Goal: Information Seeking & Learning: Find contact information

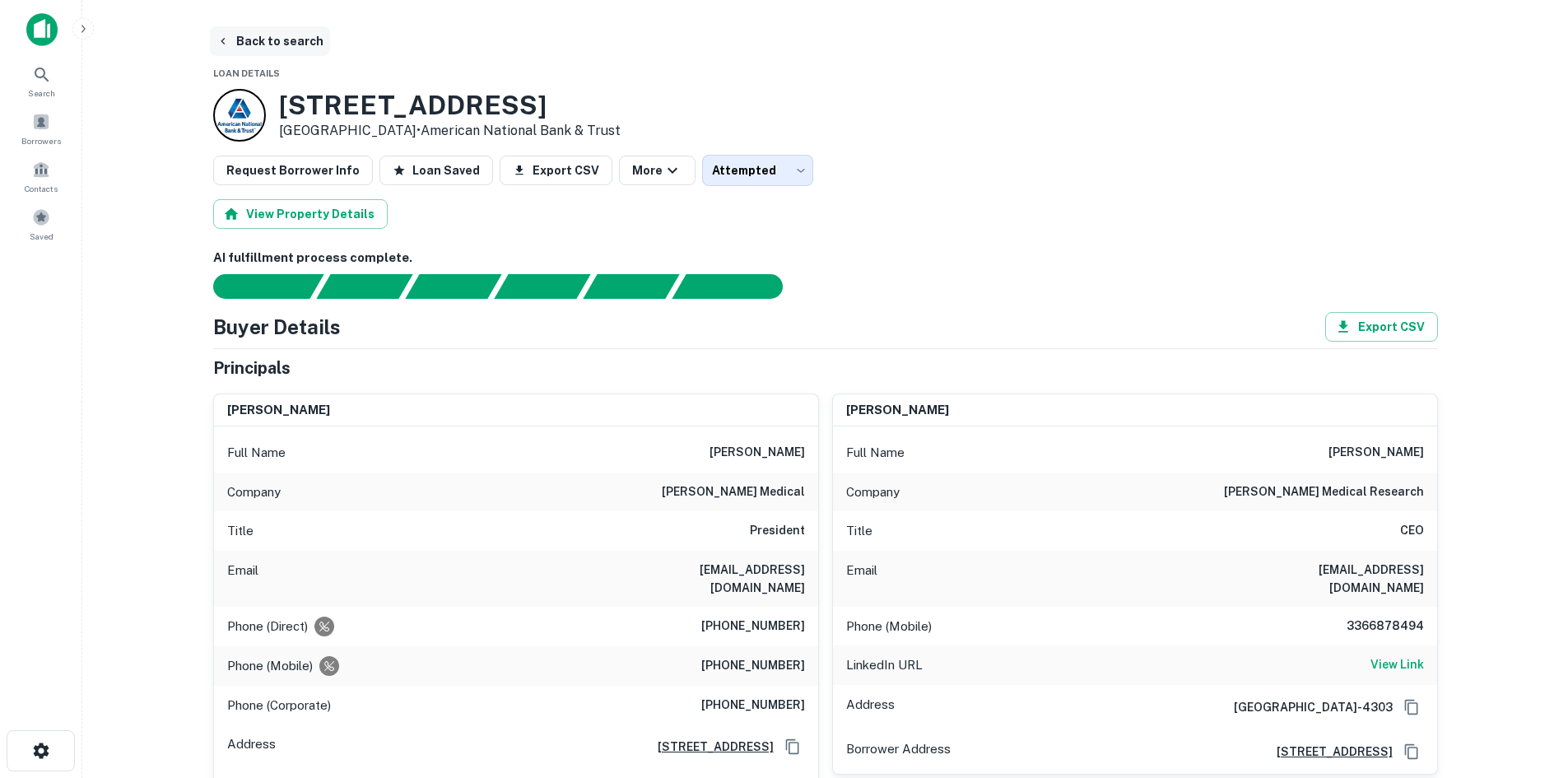
click at [256, 39] on button "Back to search" at bounding box center [270, 41] width 120 height 30
click at [48, 212] on span at bounding box center [41, 217] width 18 height 18
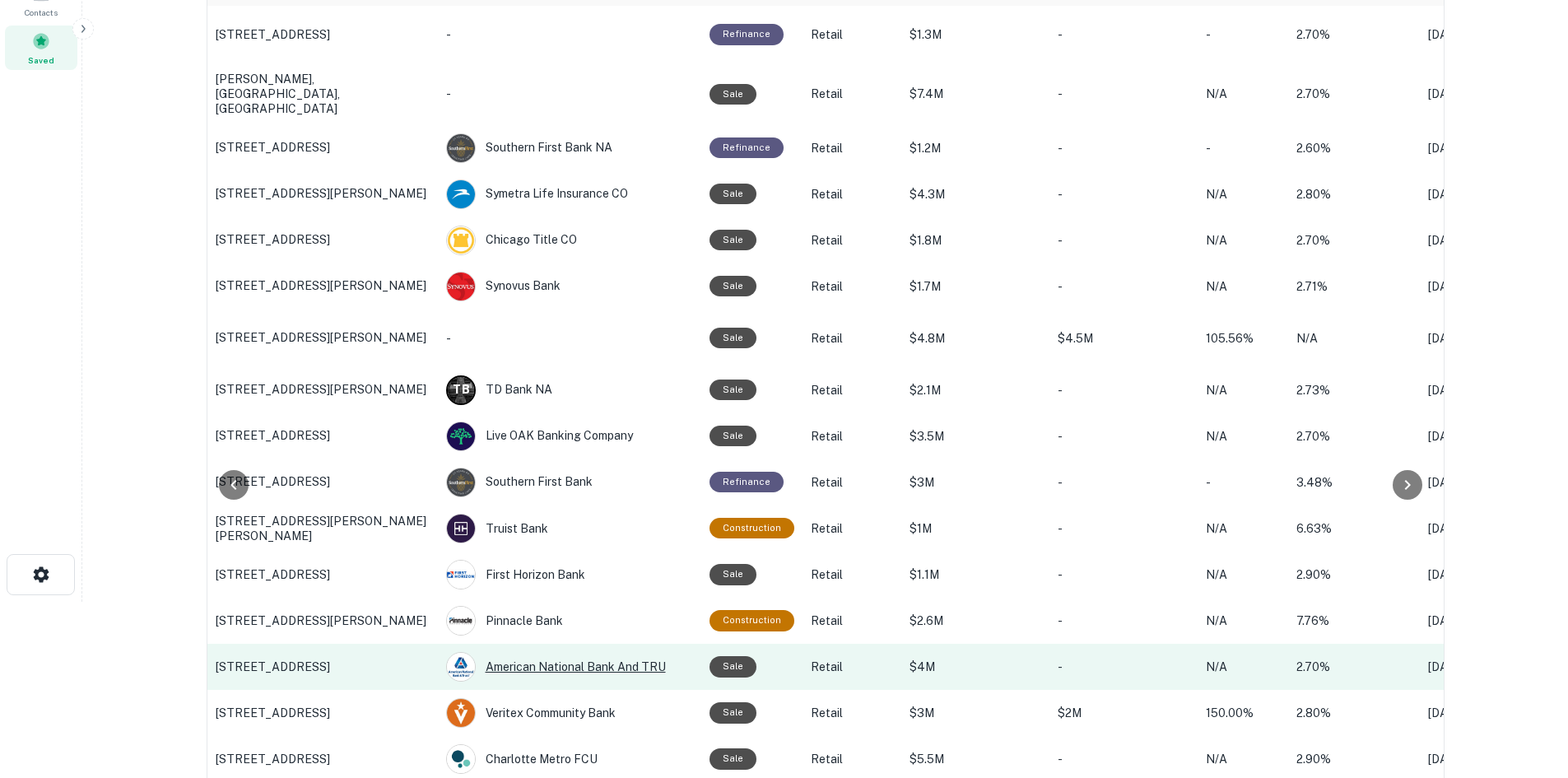
scroll to position [329, 0]
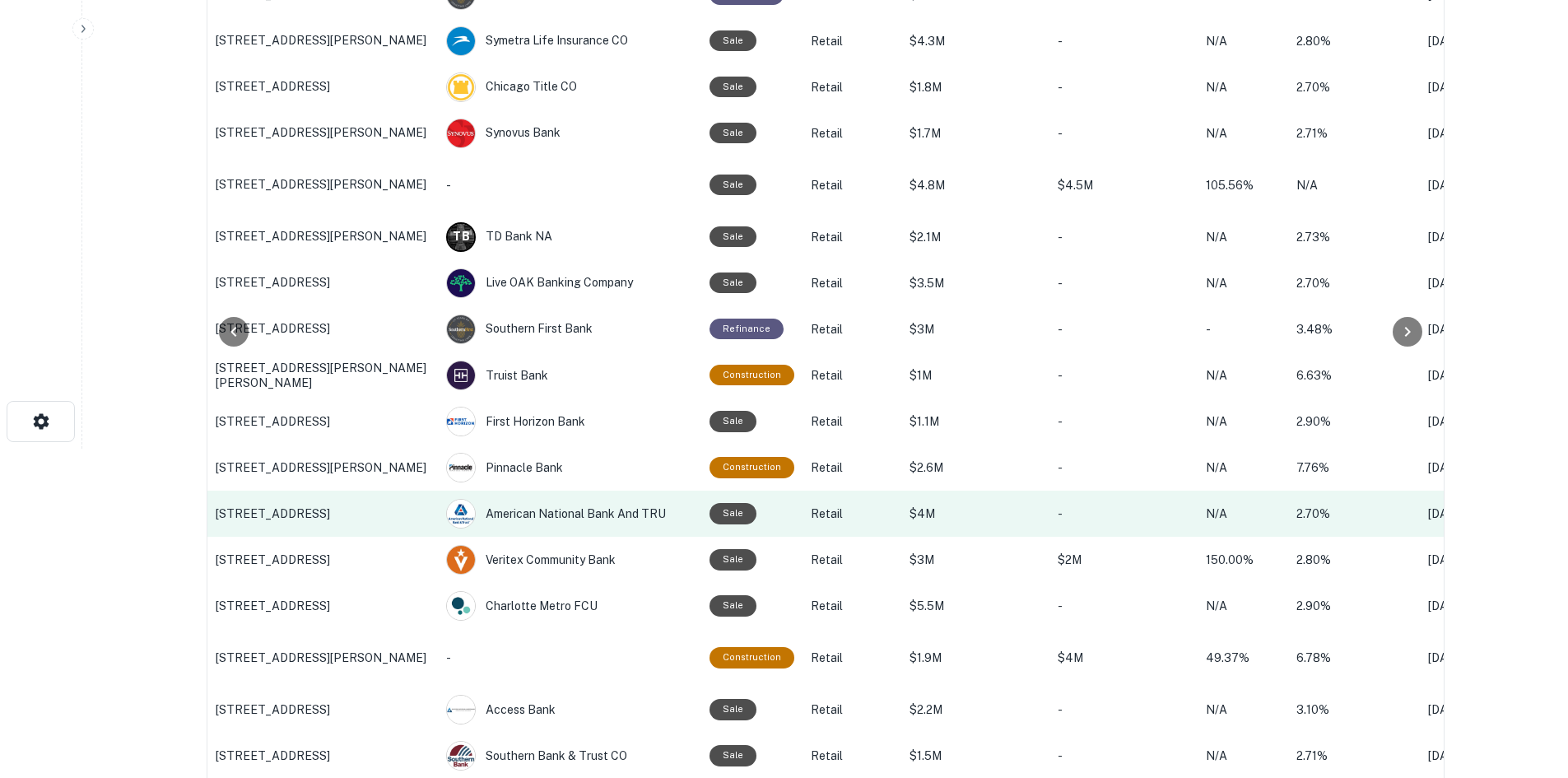
click at [341, 522] on td "2831 S Main St, High Point, NC" at bounding box center [323, 514] width 231 height 46
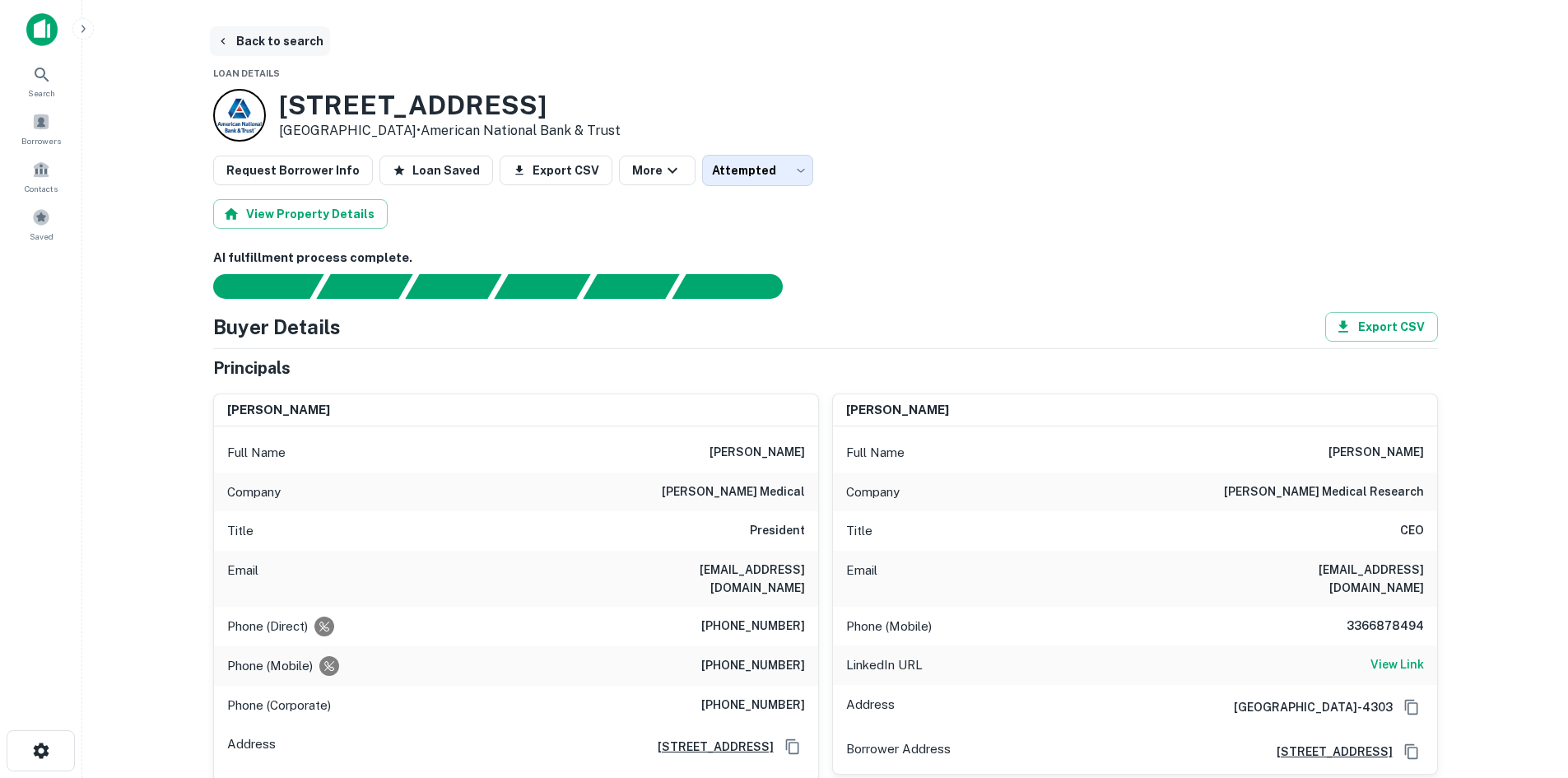
click at [260, 53] on button "Back to search" at bounding box center [270, 41] width 120 height 30
click at [38, 144] on span "Borrowers" at bounding box center [41, 140] width 40 height 13
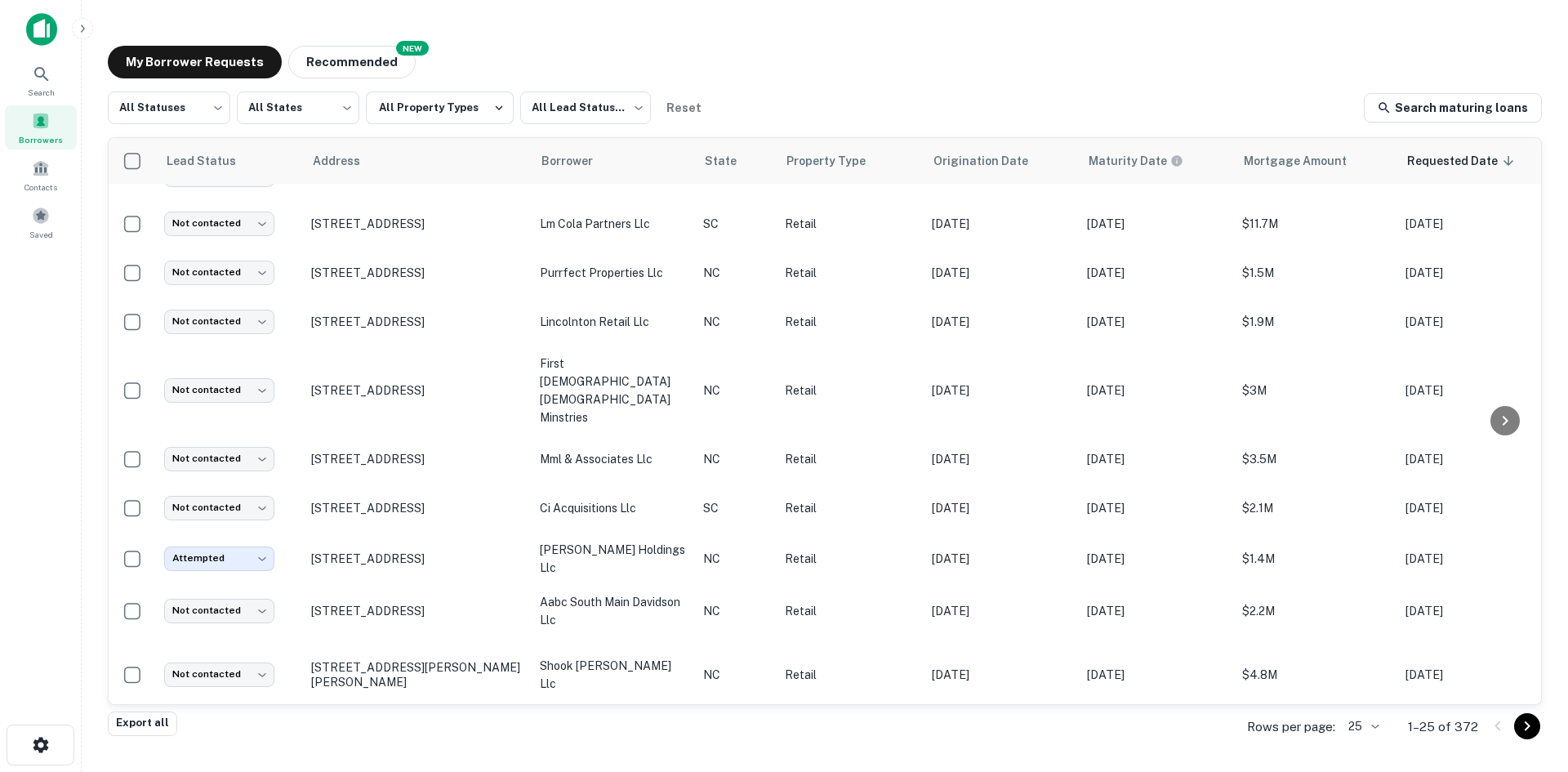
scroll to position [825, 0]
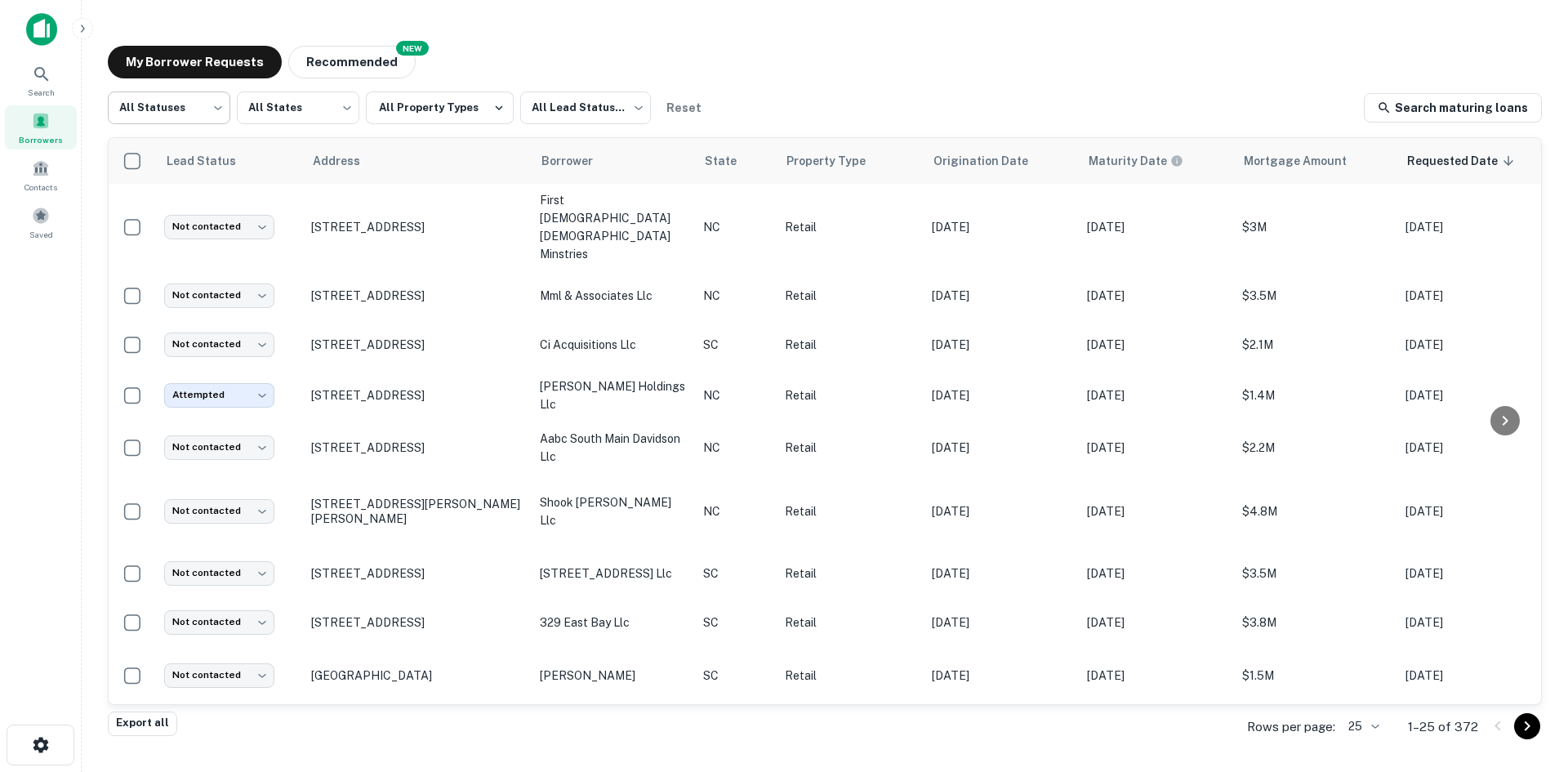
click at [223, 111] on body "Search Borrowers Contacts Saved My Borrower Requests NEW Recommended All Status…" at bounding box center [784, 386] width 1568 height 772
click at [175, 200] on li "Fulfilled" at bounding box center [169, 209] width 123 height 30
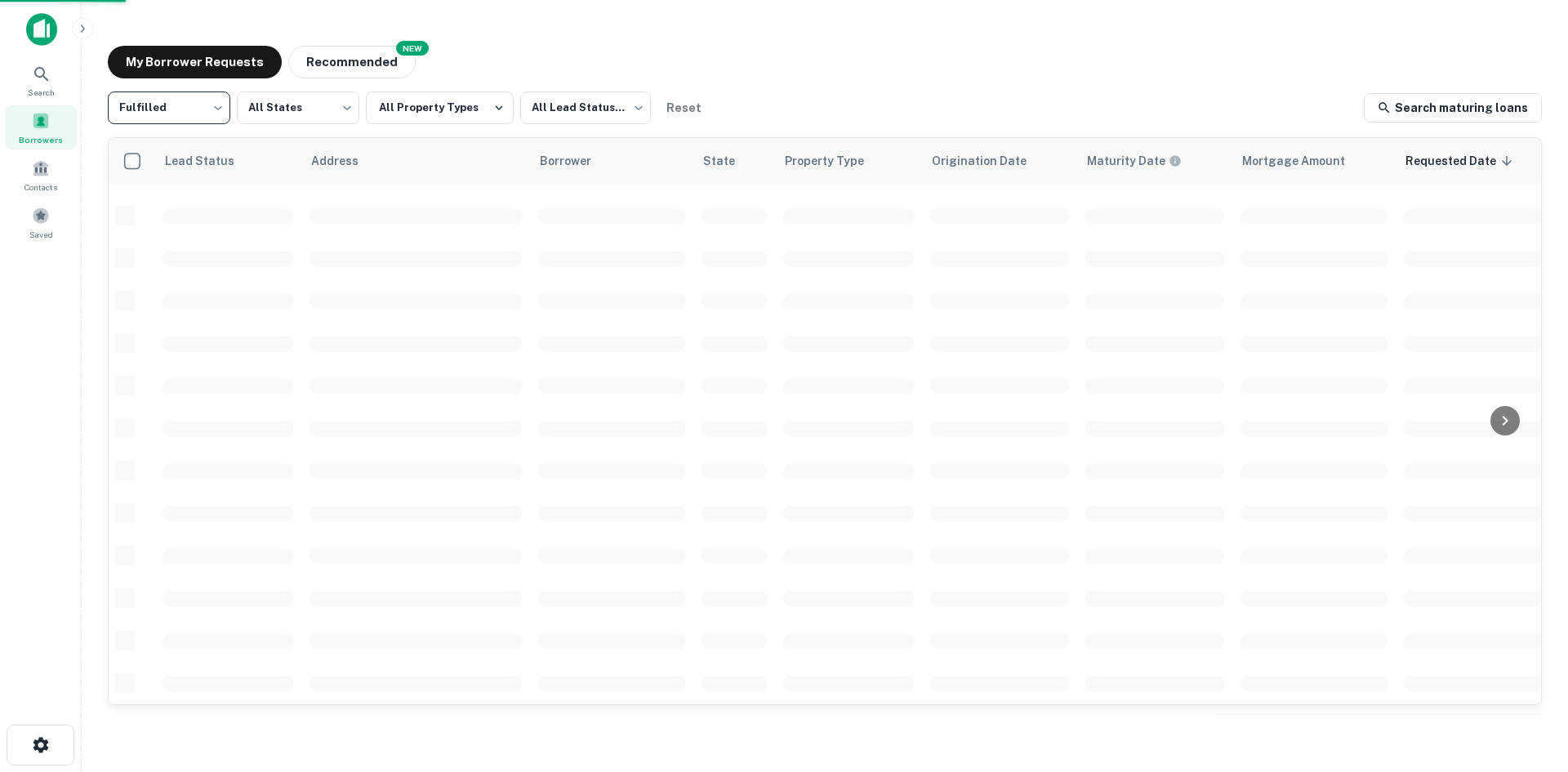
type input "*********"
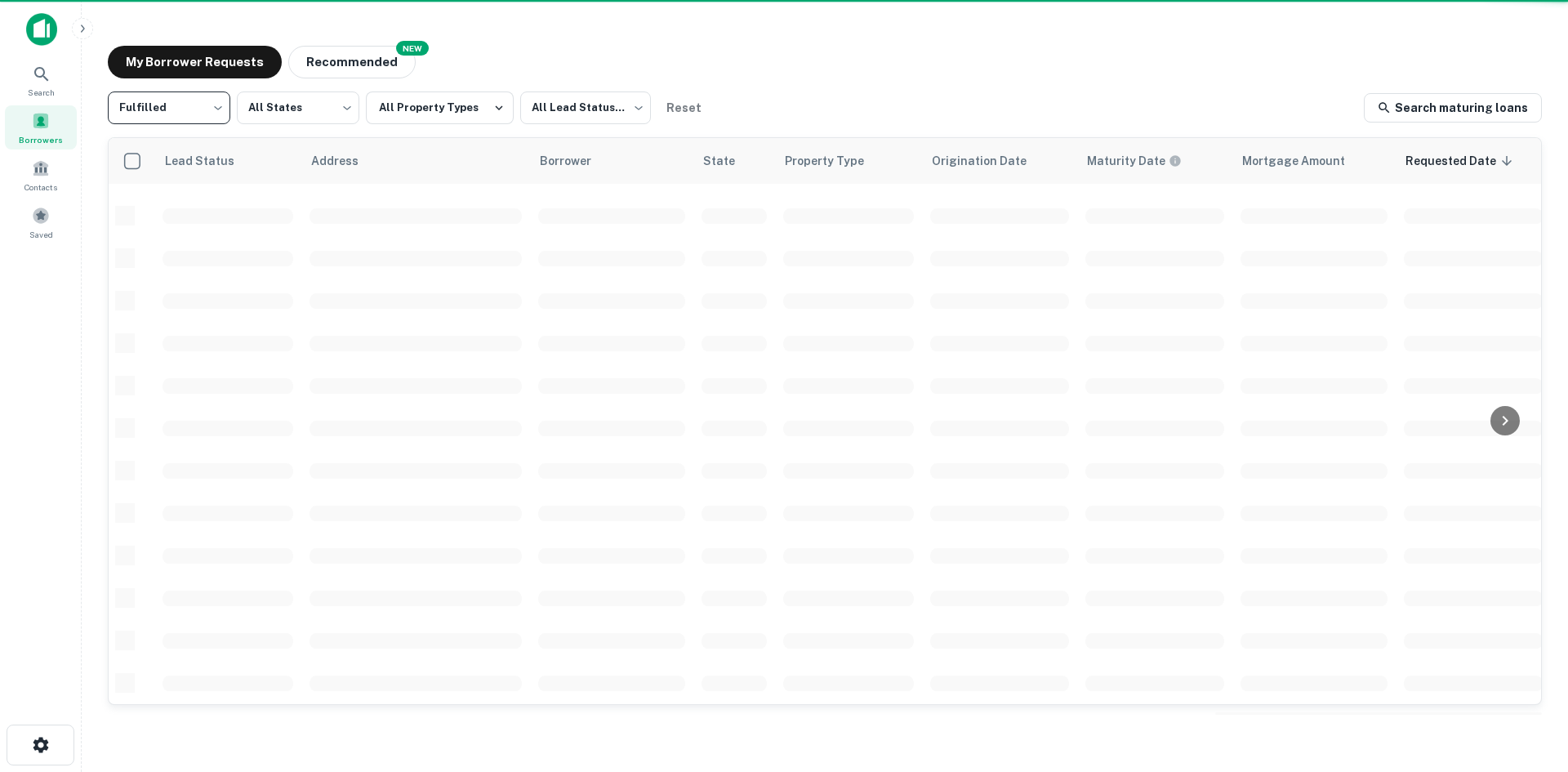
scroll to position [553, 0]
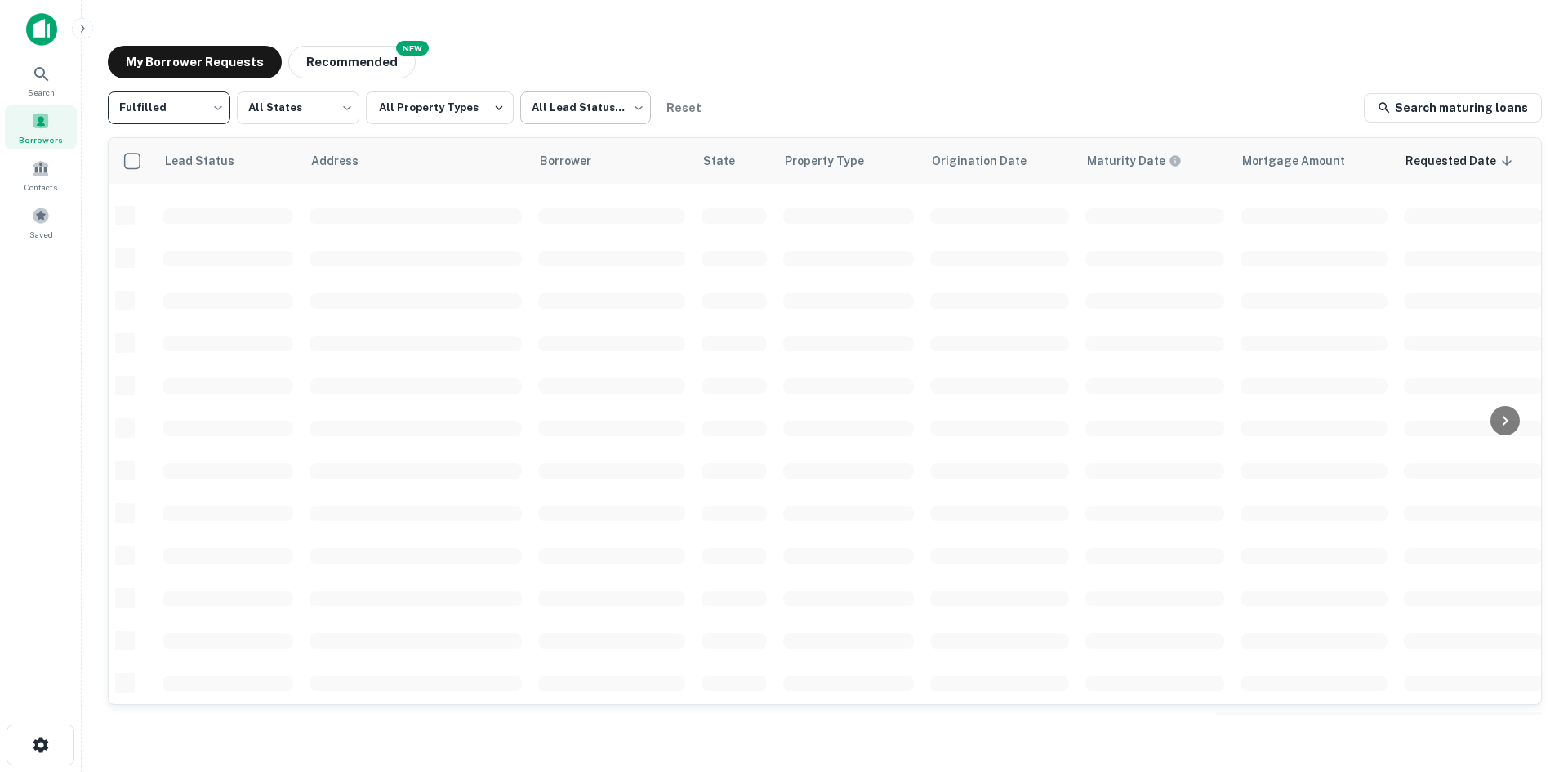
click at [548, 111] on body "Search Borrowers Contacts Saved My Borrower Requests NEW Recommended Fulfilled …" at bounding box center [784, 386] width 1568 height 772
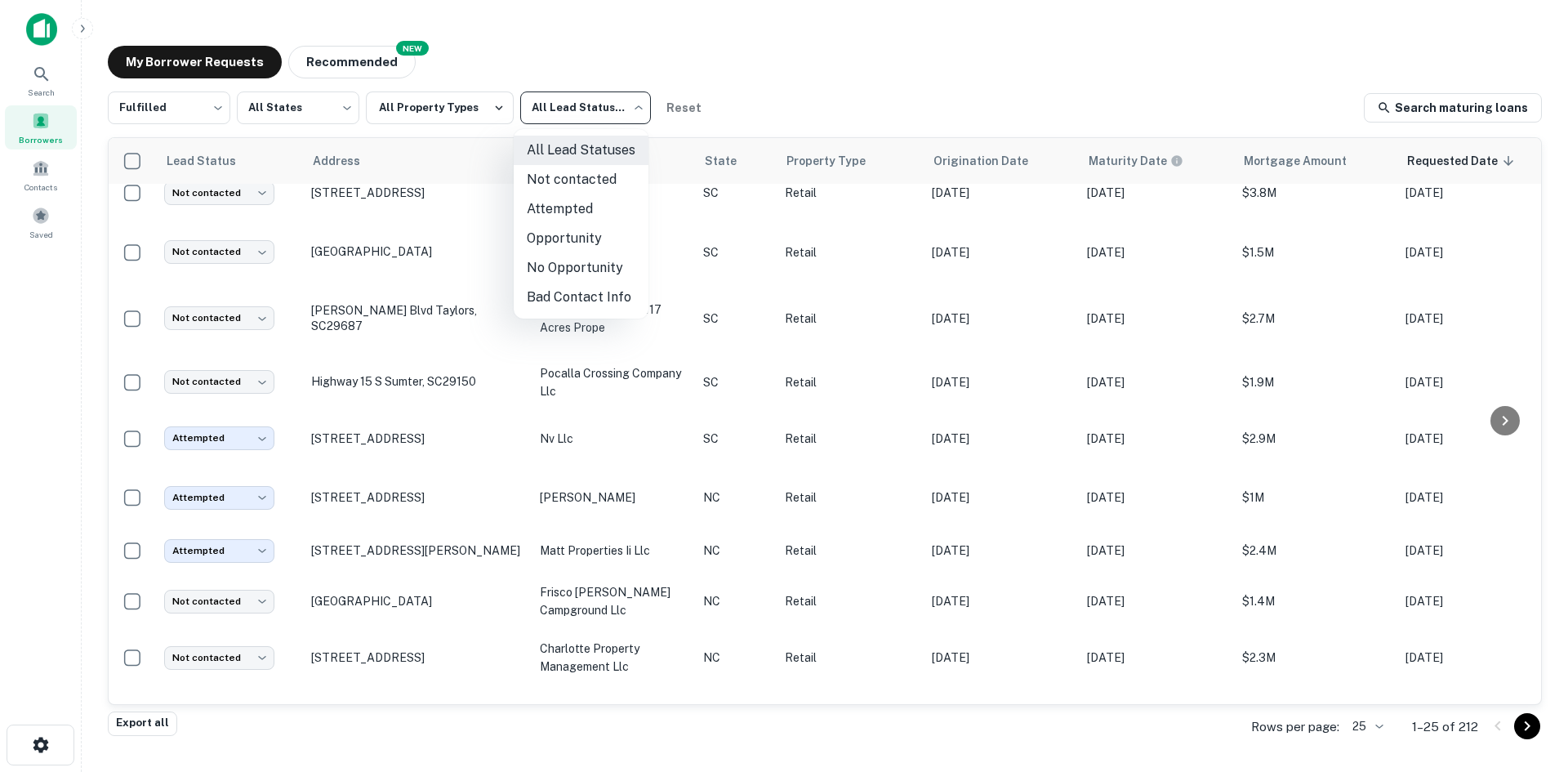
scroll to position [825, 0]
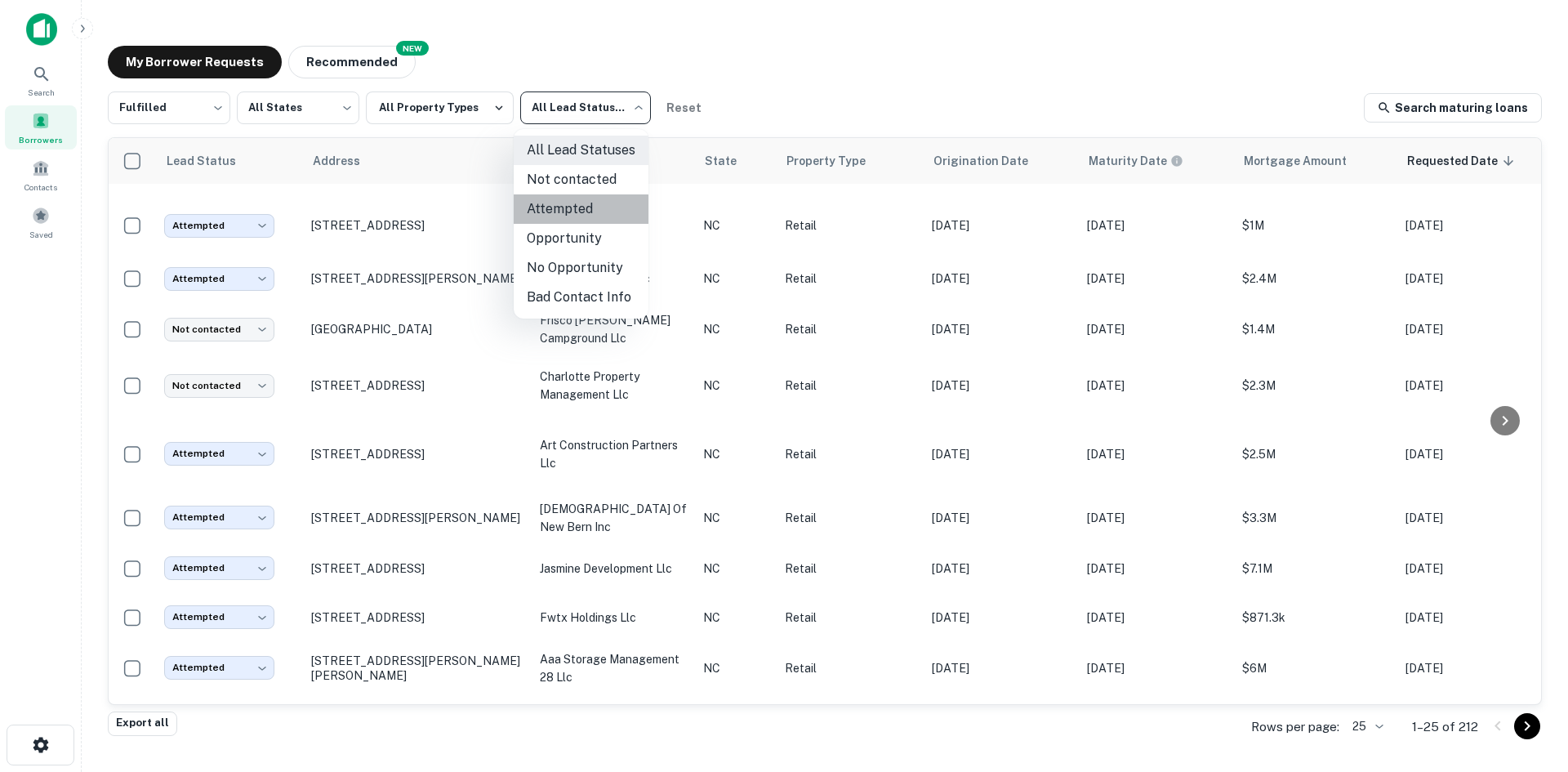
click at [552, 218] on li "Attempted" at bounding box center [581, 209] width 135 height 30
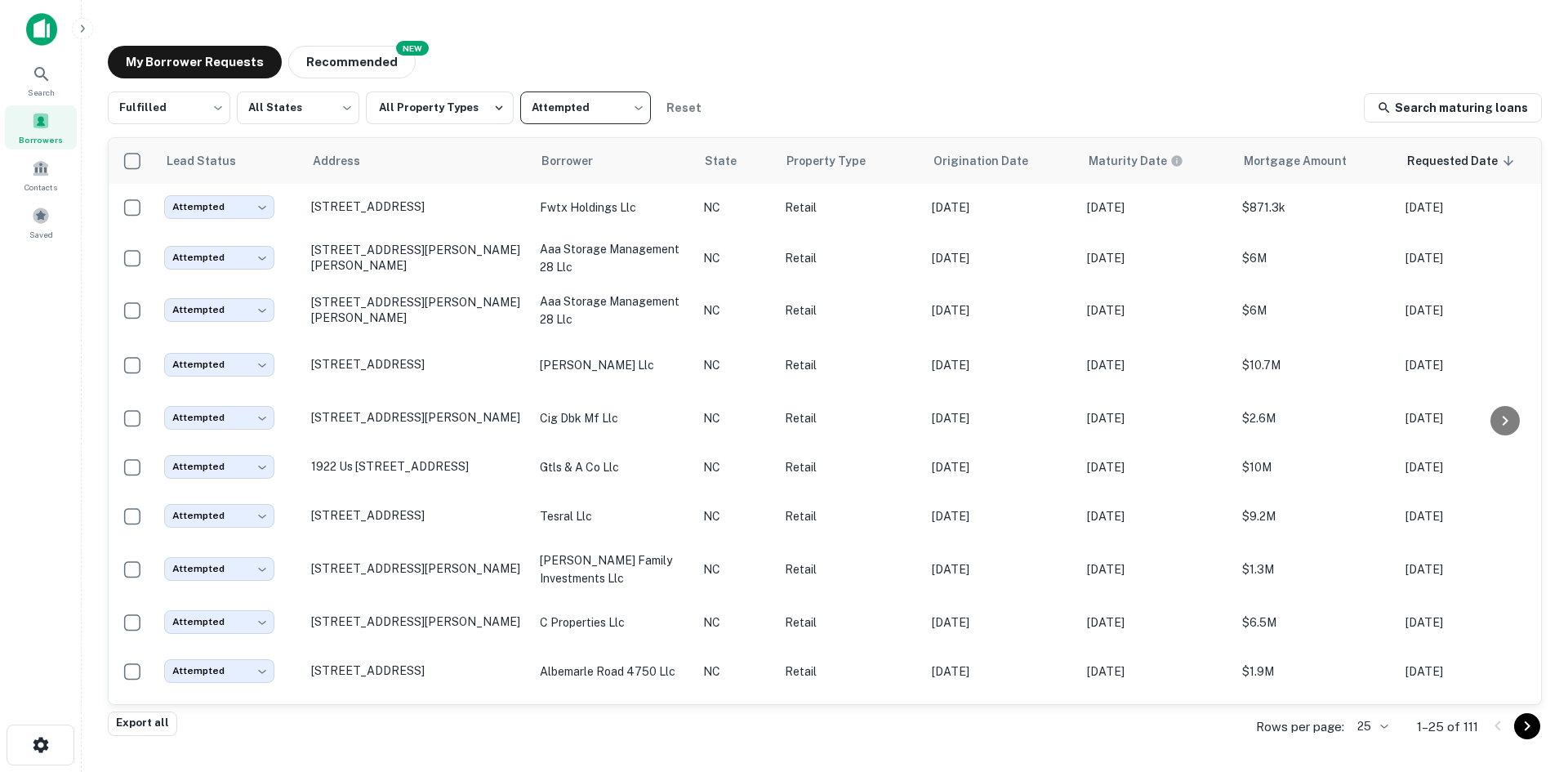
scroll to position [808, 0]
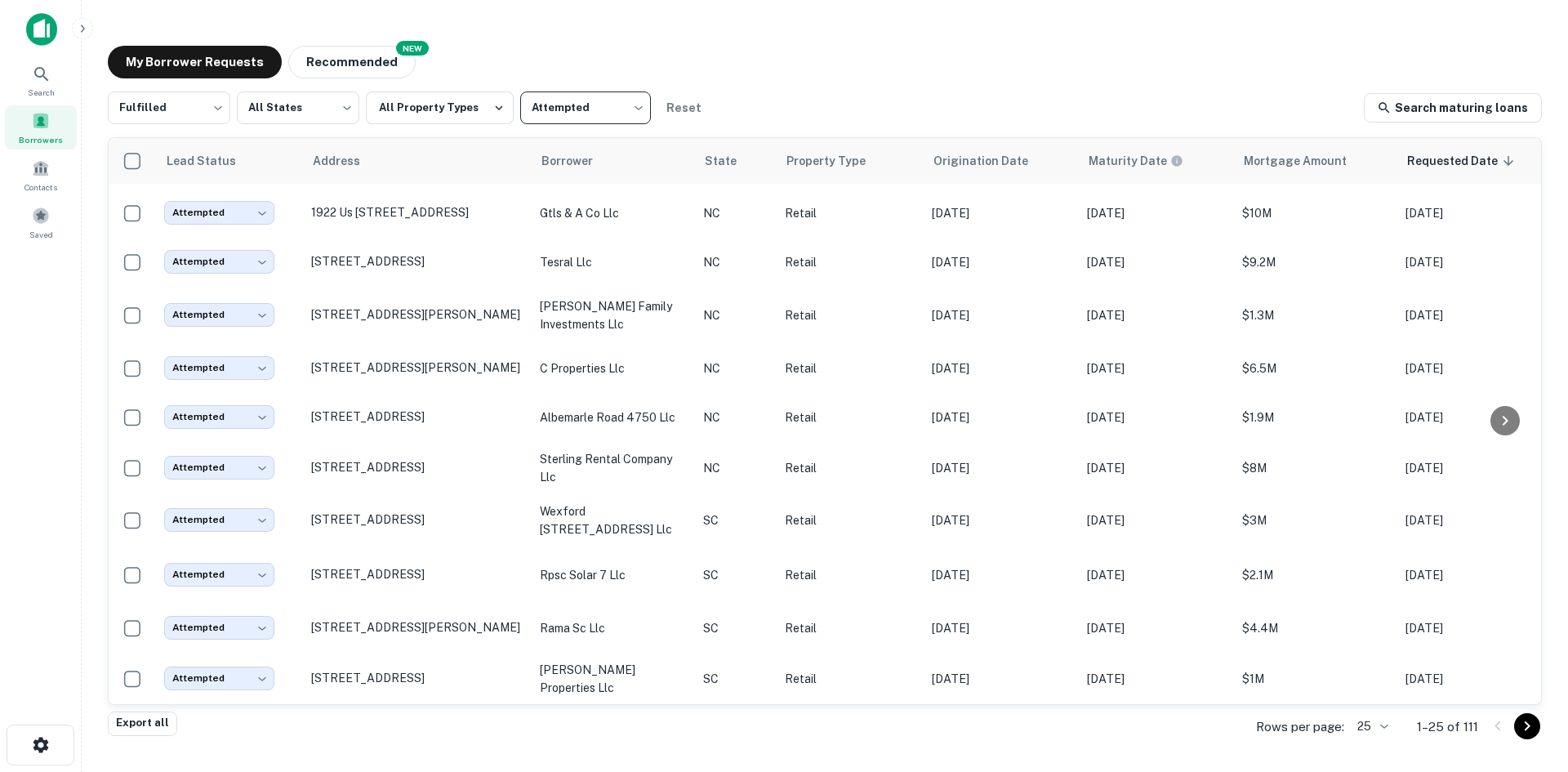
click at [564, 100] on body "Search Borrowers Contacts Saved My Borrower Requests NEW Recommended Fulfilled …" at bounding box center [784, 386] width 1568 height 772
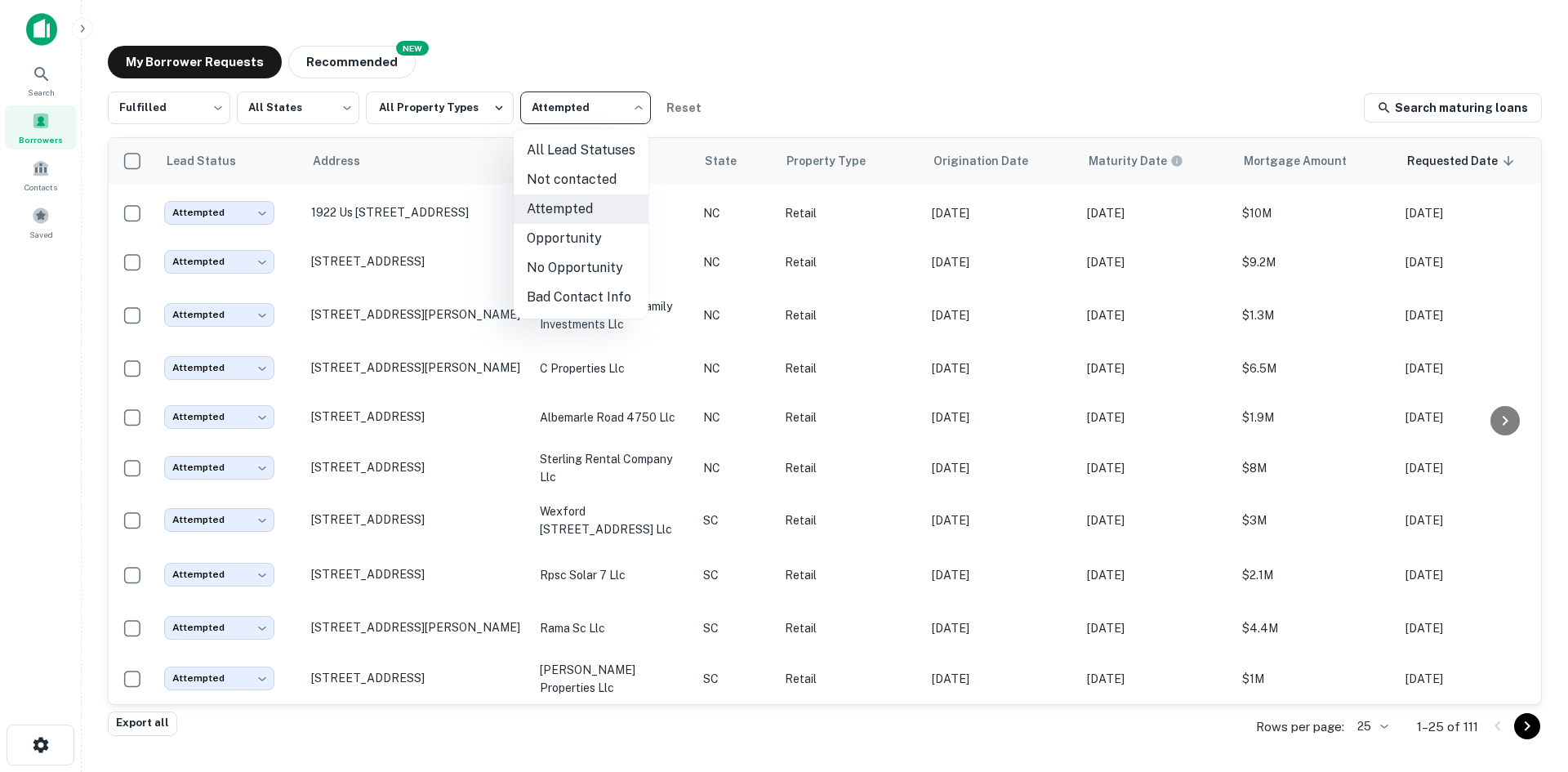
click at [588, 179] on li "Not contacted" at bounding box center [581, 180] width 135 height 30
type input "****"
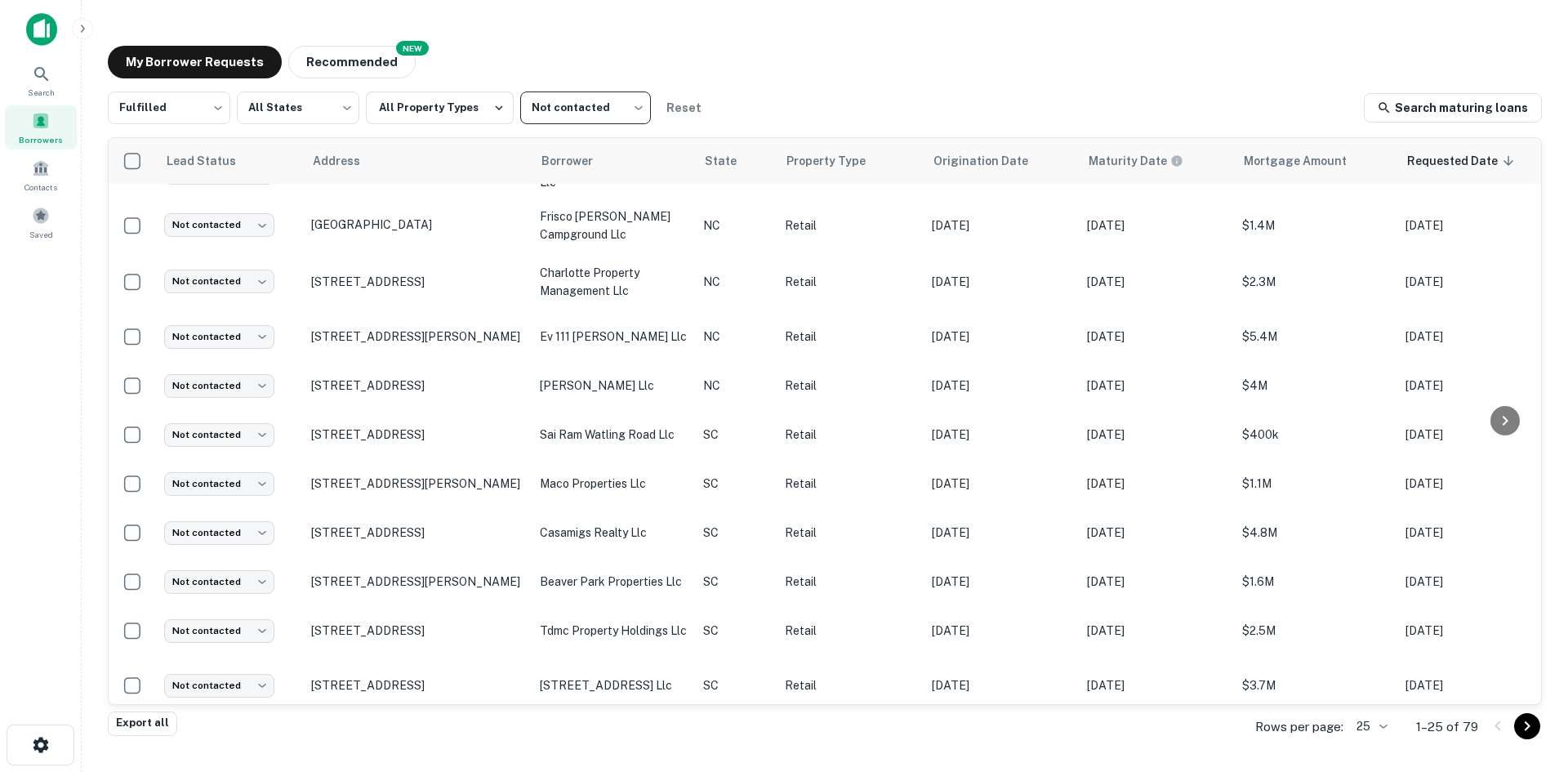
scroll to position [818, 0]
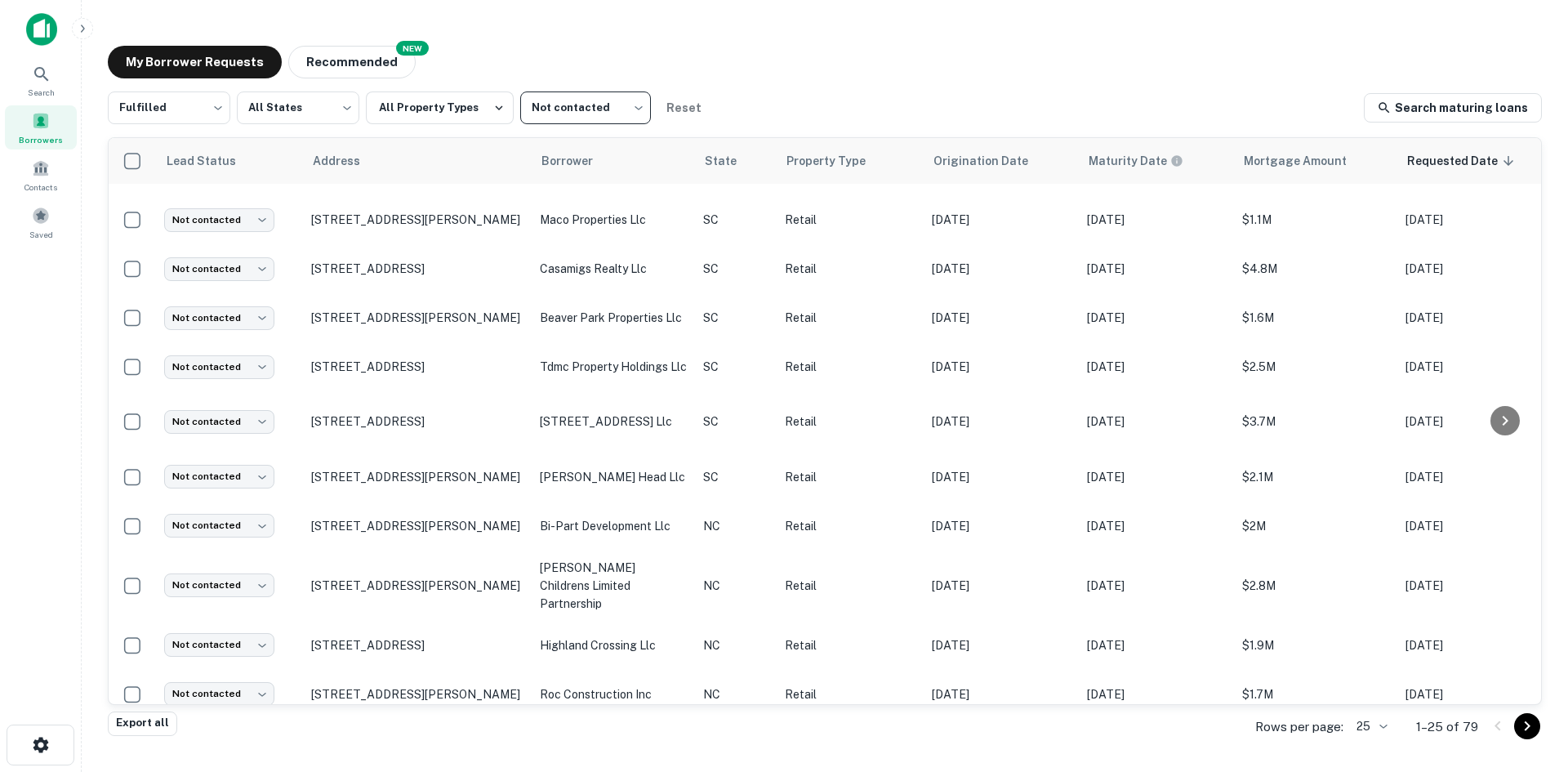
click at [1371, 731] on body "Search Borrowers Contacts Saved My Borrower Requests NEW Recommended Fulfilled …" at bounding box center [784, 386] width 1568 height 772
click at [1371, 732] on li "1000" at bounding box center [1373, 738] width 55 height 30
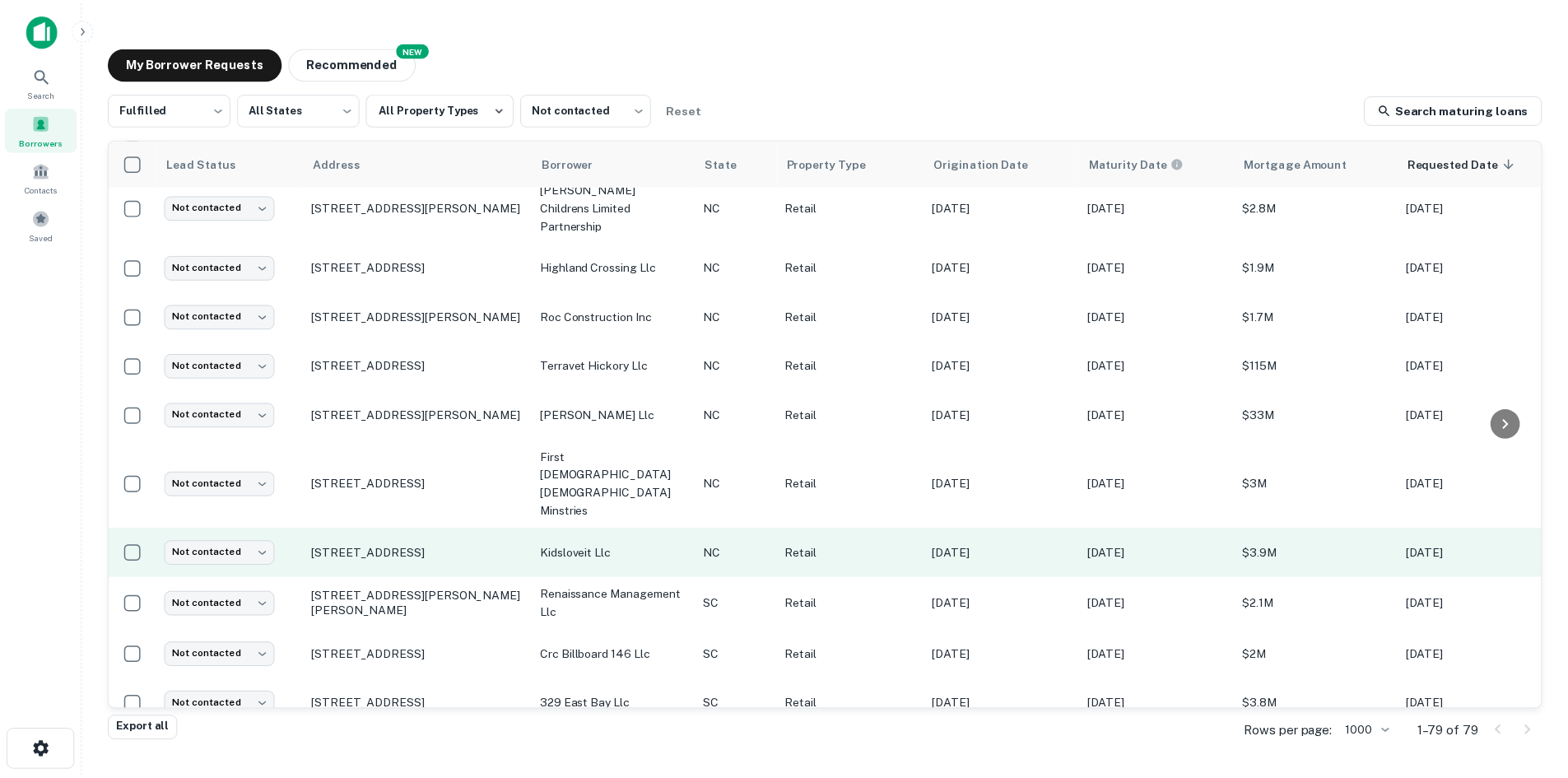
scroll to position [1162, 0]
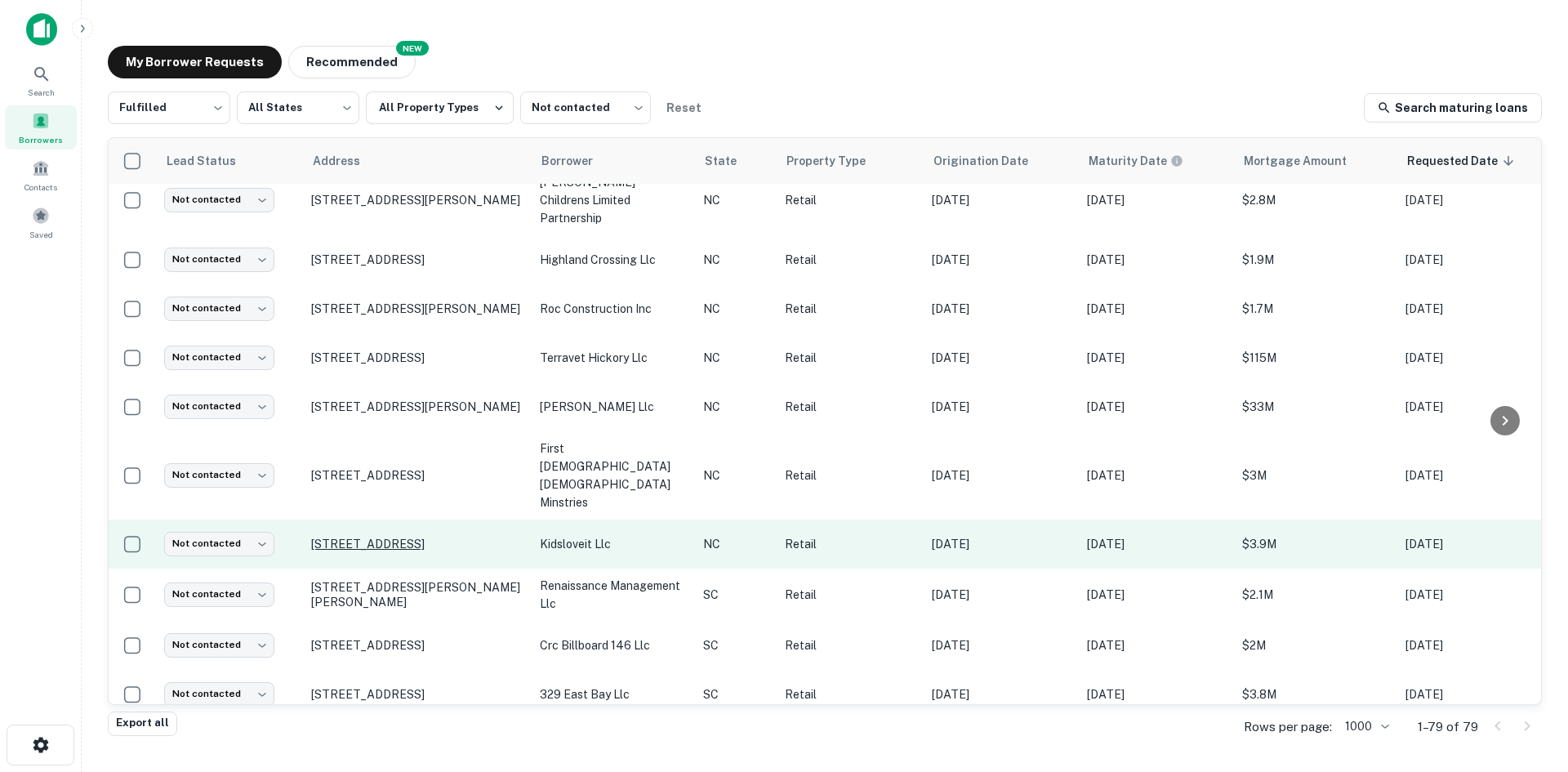
click at [359, 537] on p "945 Gateway Commons Cir Wake Forest, NC27587" at bounding box center [417, 544] width 212 height 15
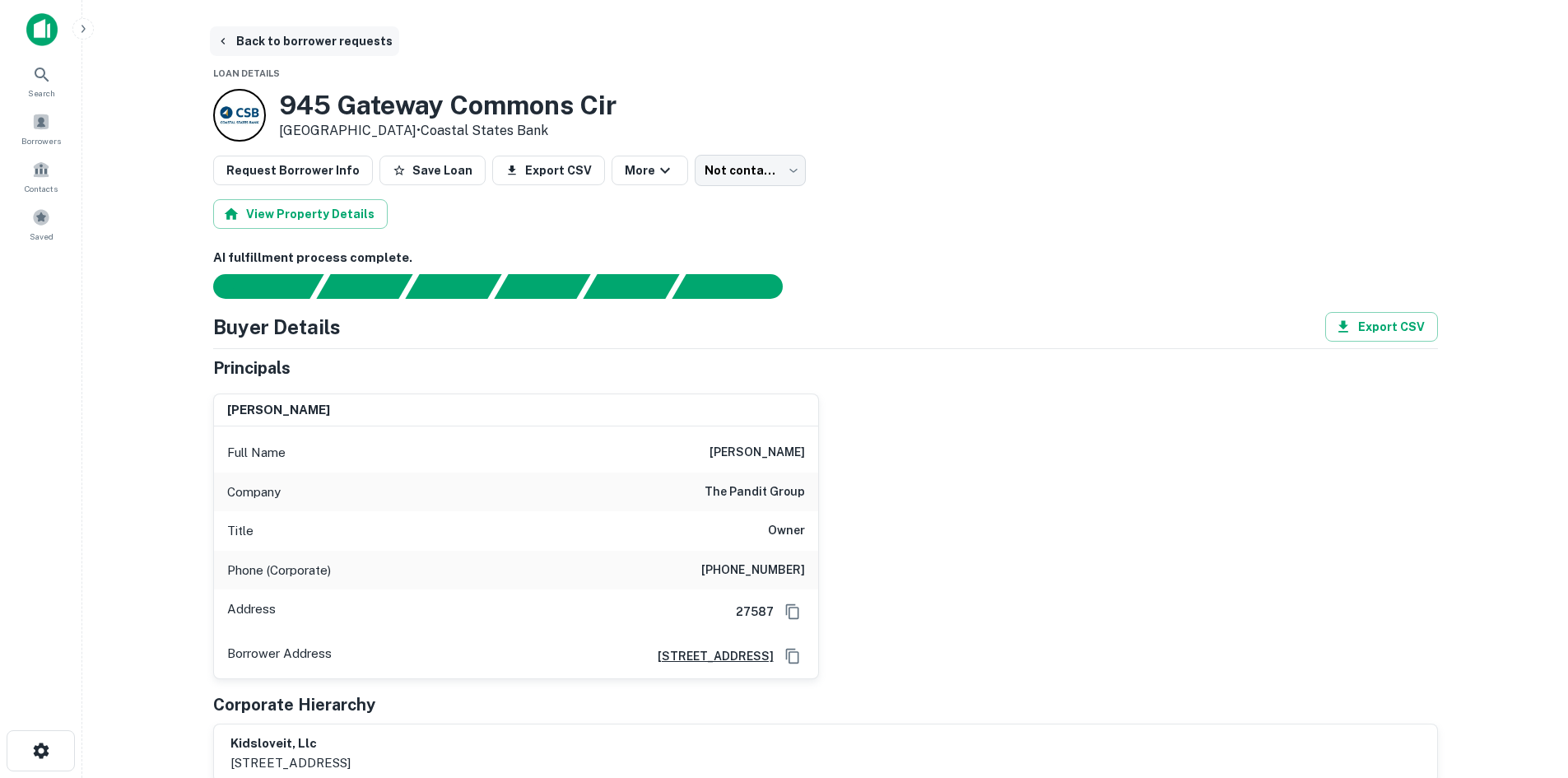
click at [262, 43] on button "Back to borrower requests" at bounding box center [305, 41] width 190 height 30
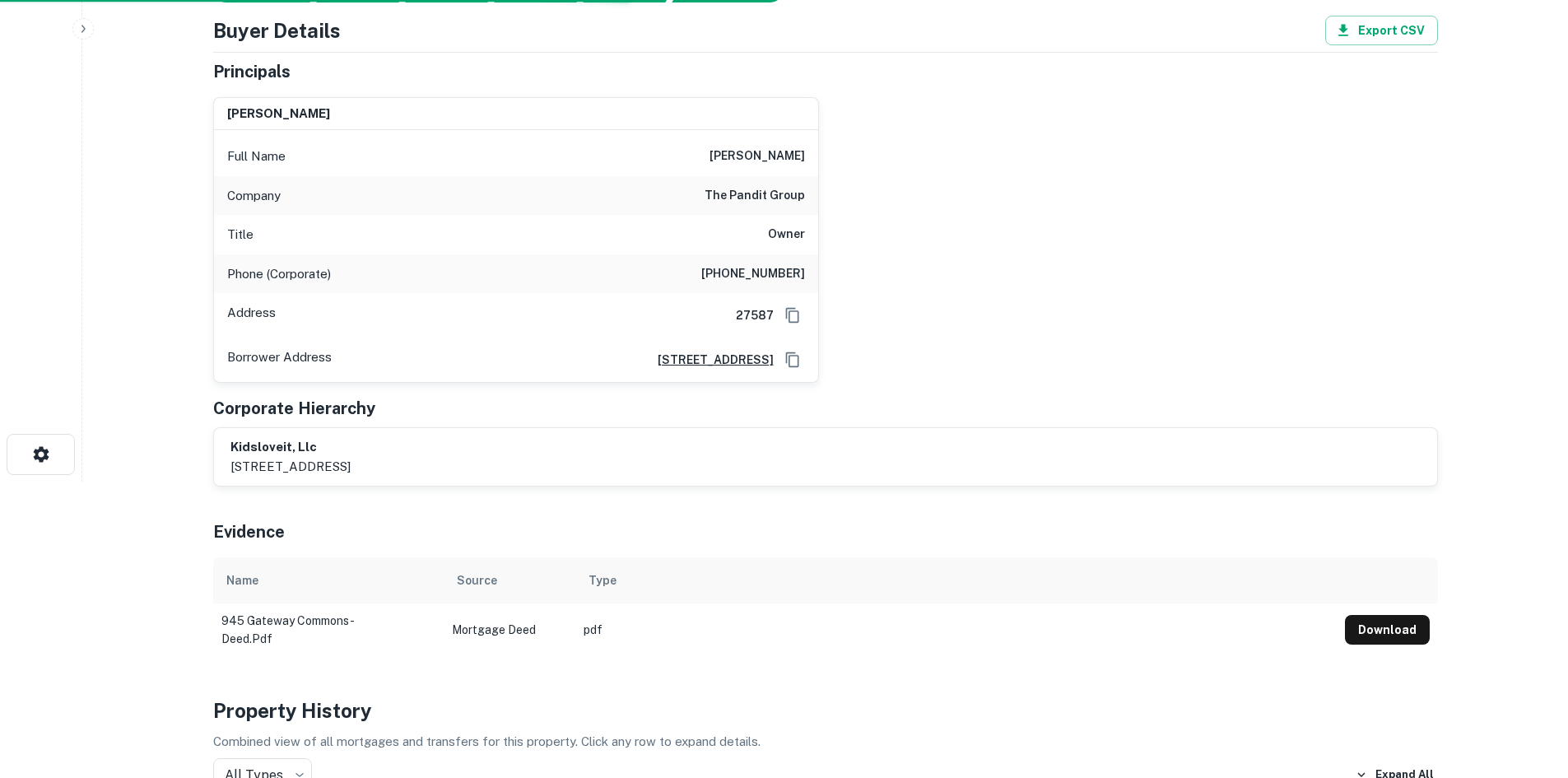
scroll to position [83, 0]
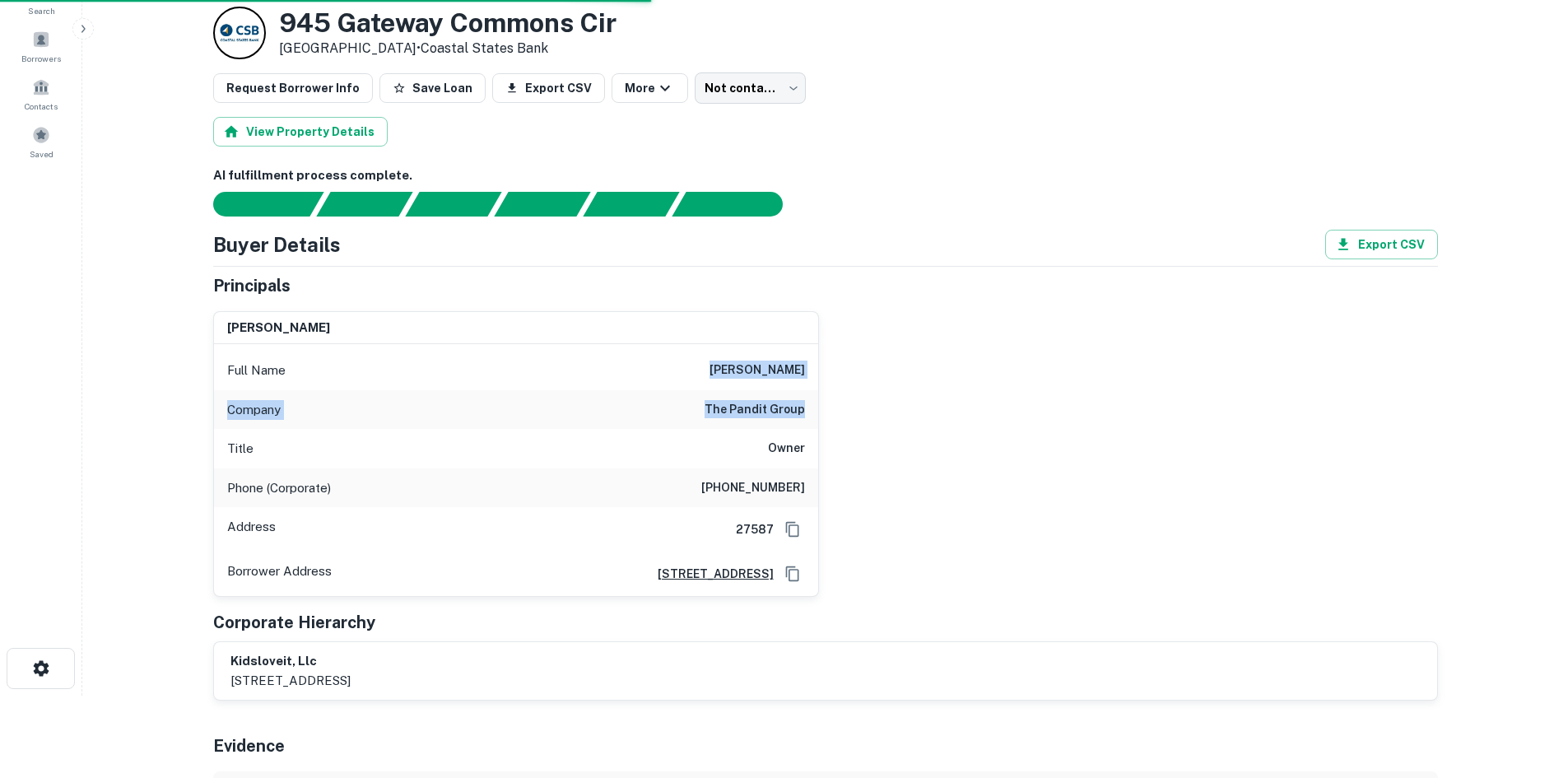
drag, startPoint x: 735, startPoint y: 376, endPoint x: 818, endPoint y: 411, distance: 90.1
click at [818, 411] on div "sanjay sharma Full Name sanjay sharma Company the pandit group Title Owner Phon…" at bounding box center [516, 455] width 606 height 286
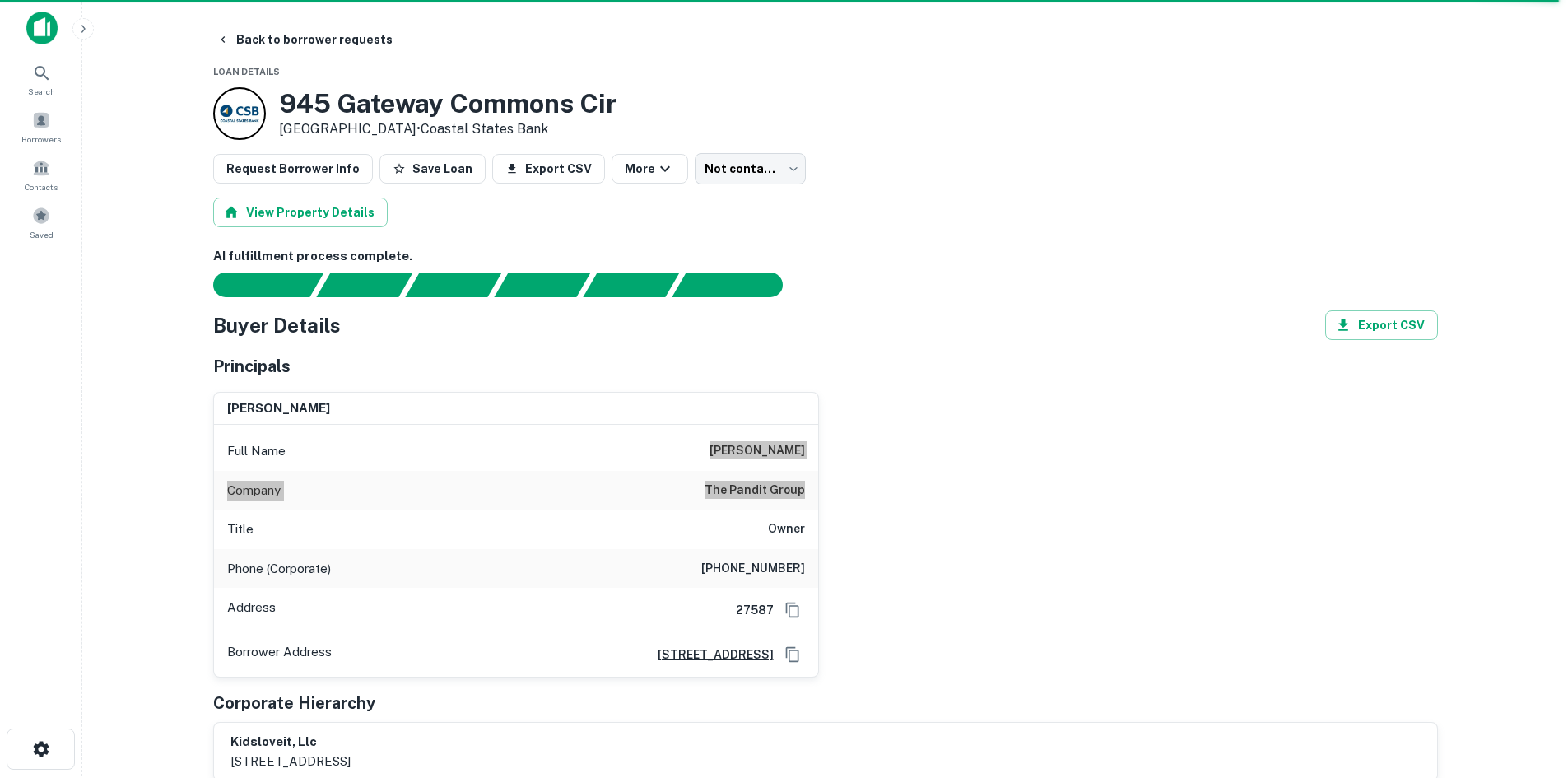
scroll to position [0, 0]
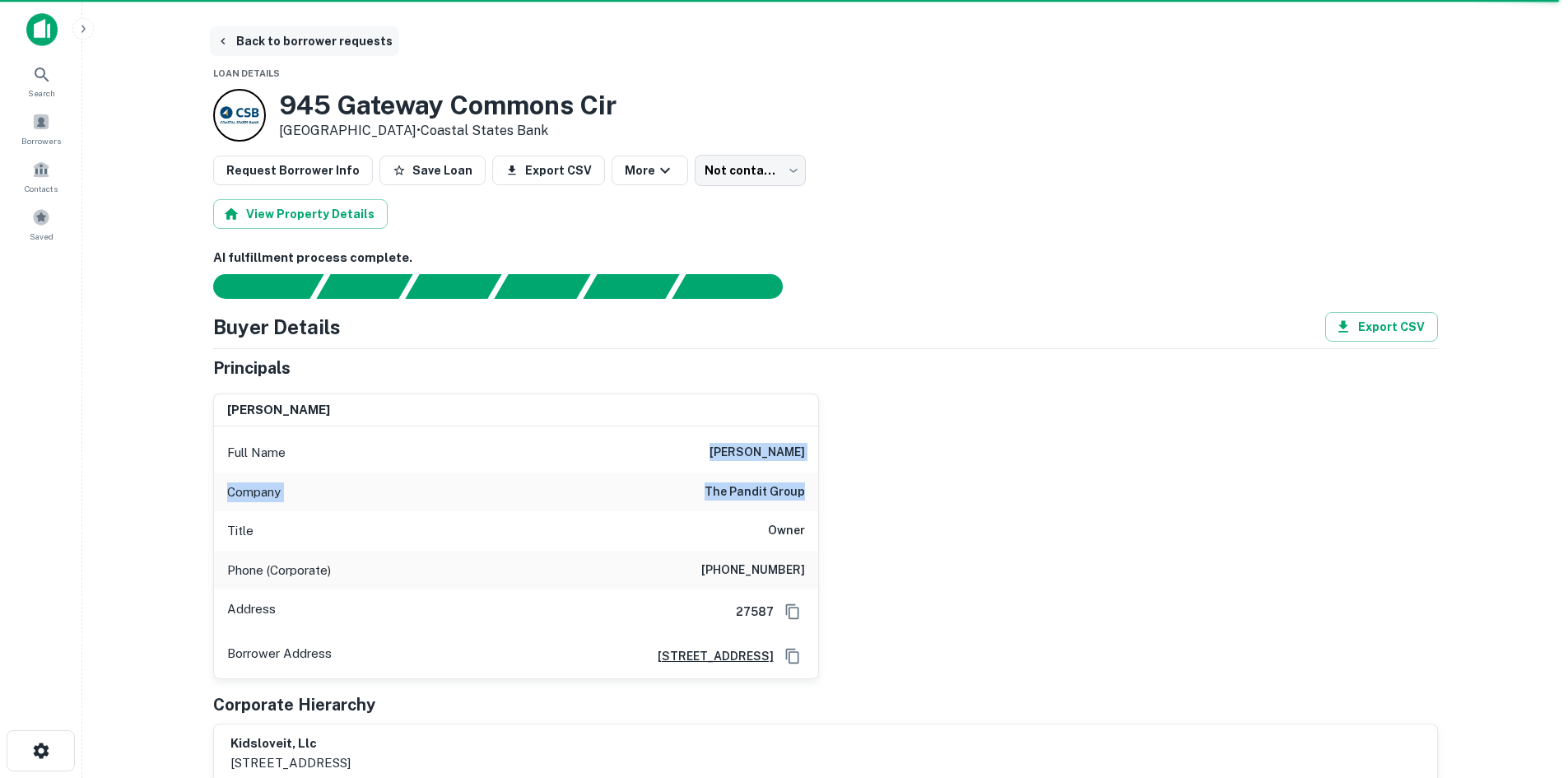
click at [282, 46] on button "Back to borrower requests" at bounding box center [305, 41] width 190 height 30
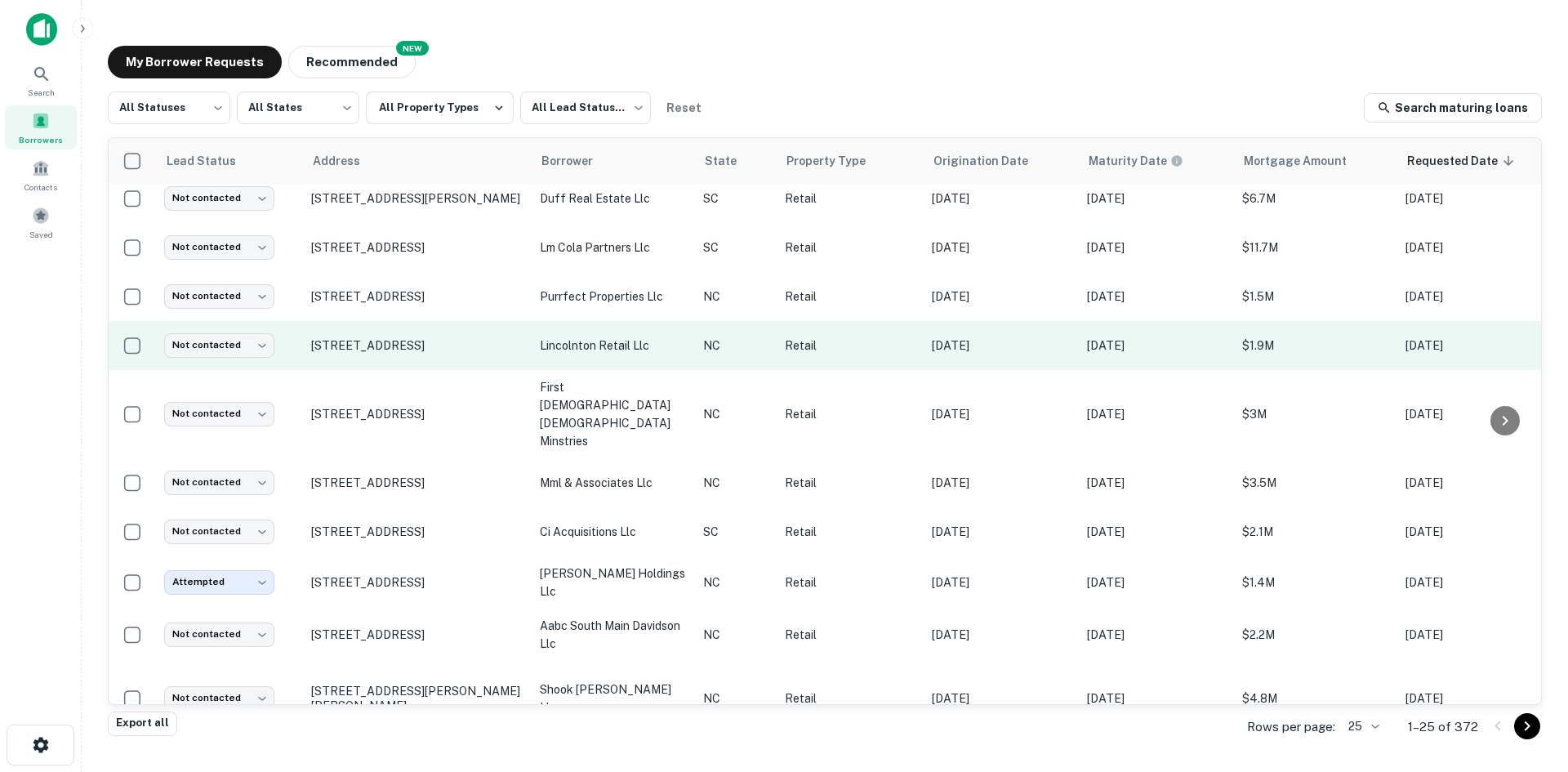
scroll to position [799, 0]
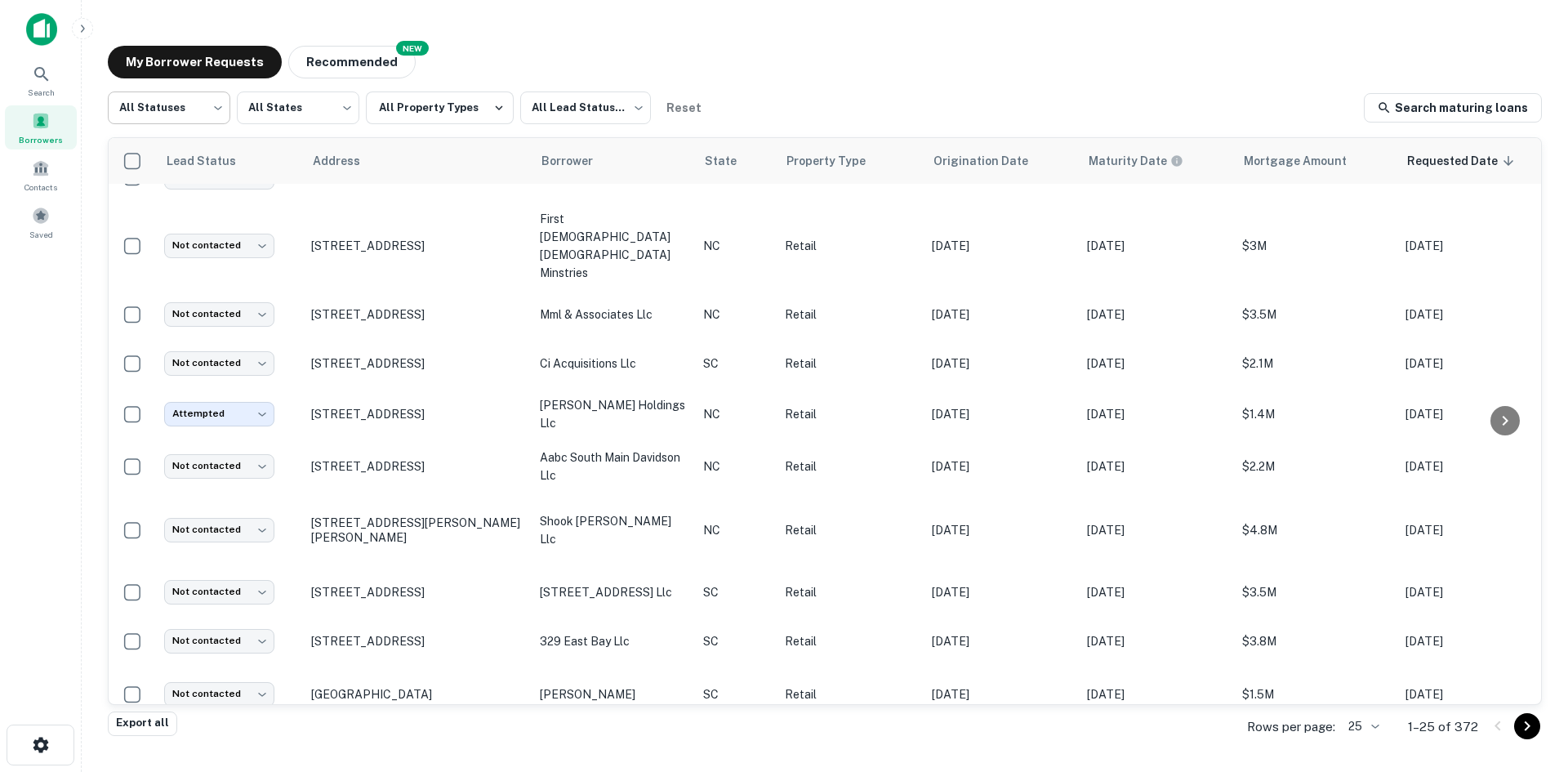
click at [209, 122] on body "Search Borrowers Contacts Saved My Borrower Requests NEW Recommended All Status…" at bounding box center [784, 386] width 1568 height 772
click at [153, 200] on li "Fulfilled" at bounding box center [169, 209] width 123 height 30
type input "*********"
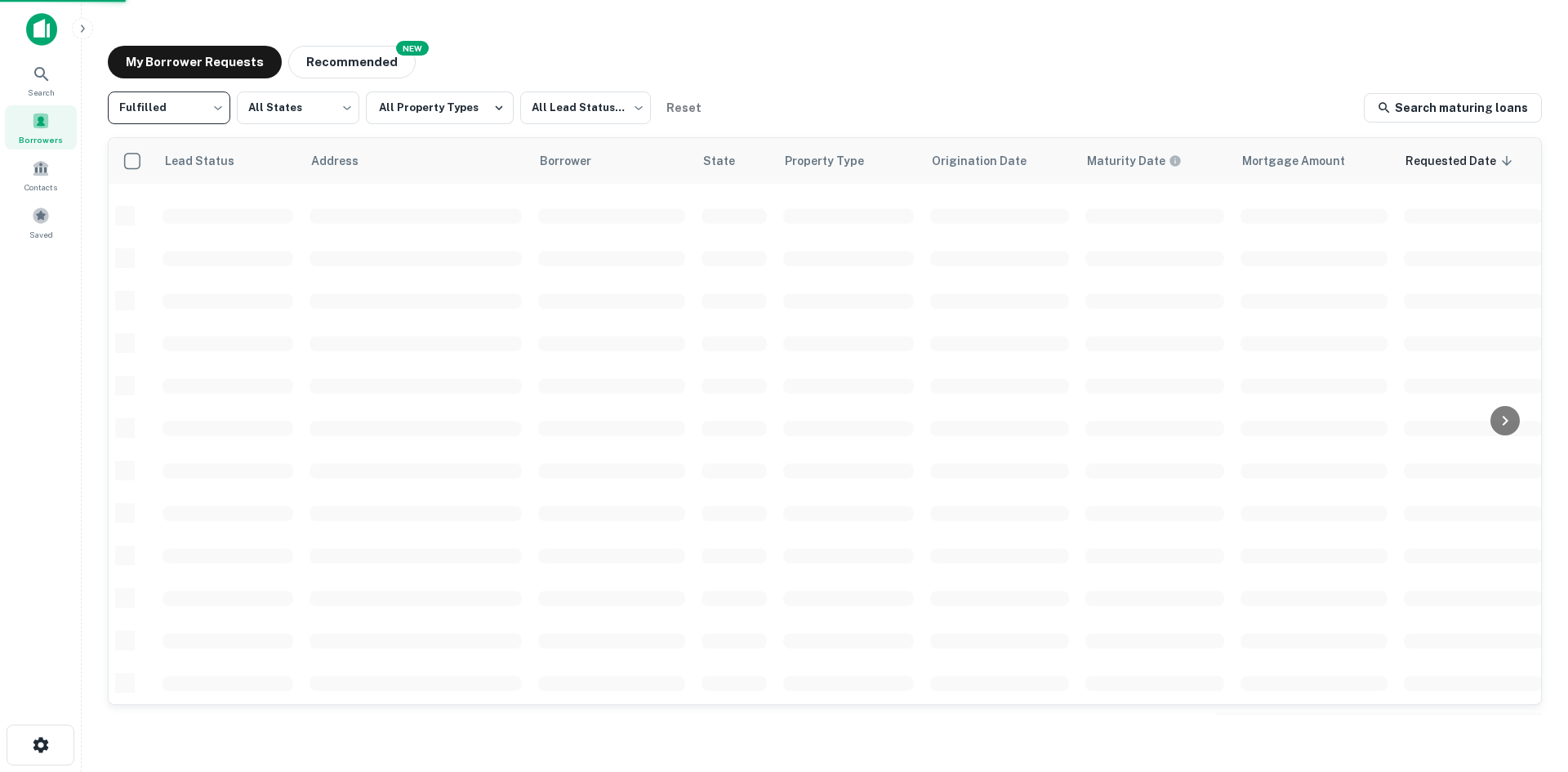
scroll to position [553, 0]
click at [590, 109] on body "Search Borrowers Contacts Saved My Borrower Requests NEW Recommended Fulfilled …" at bounding box center [784, 386] width 1568 height 772
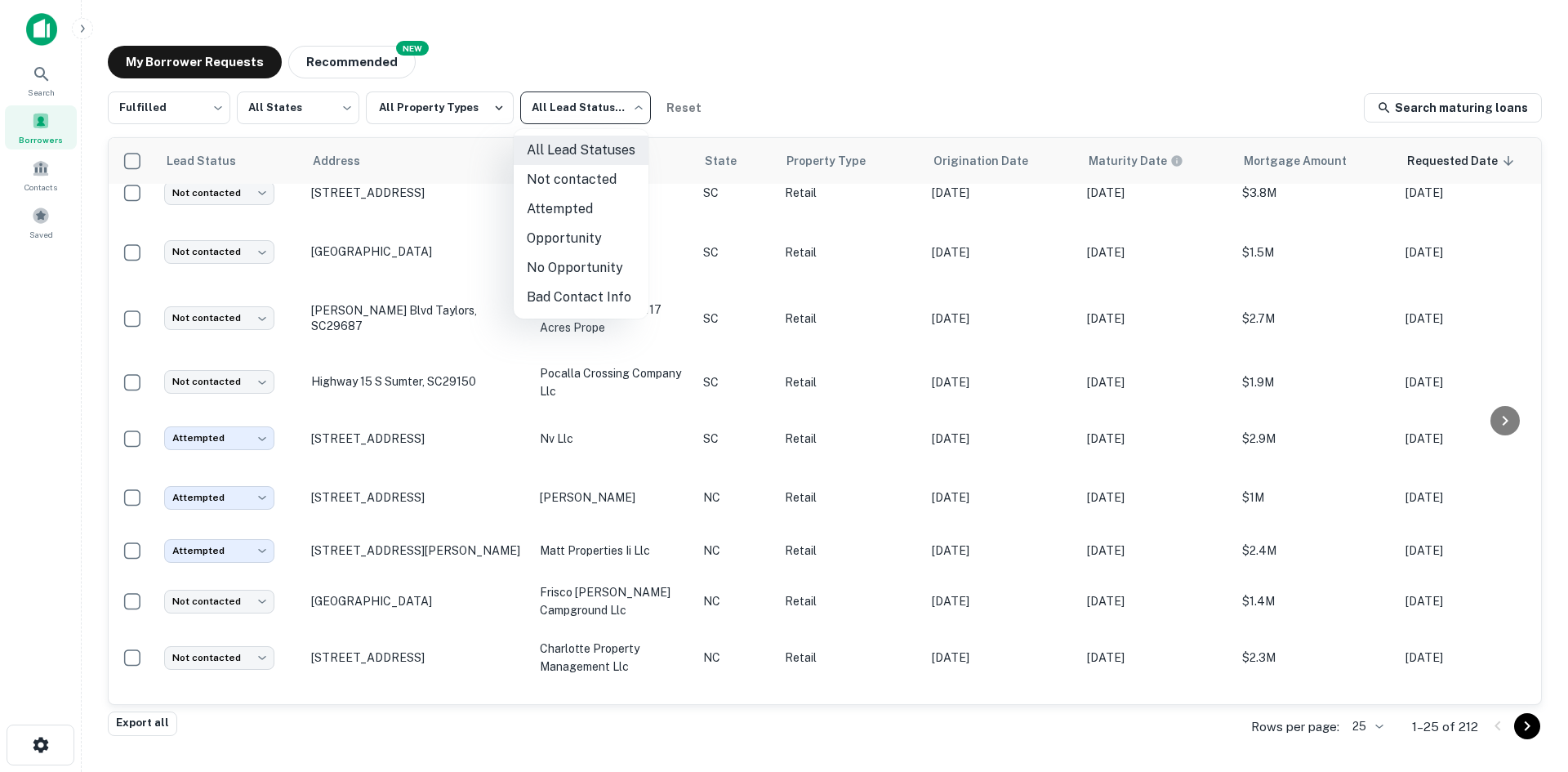
scroll to position [799, 0]
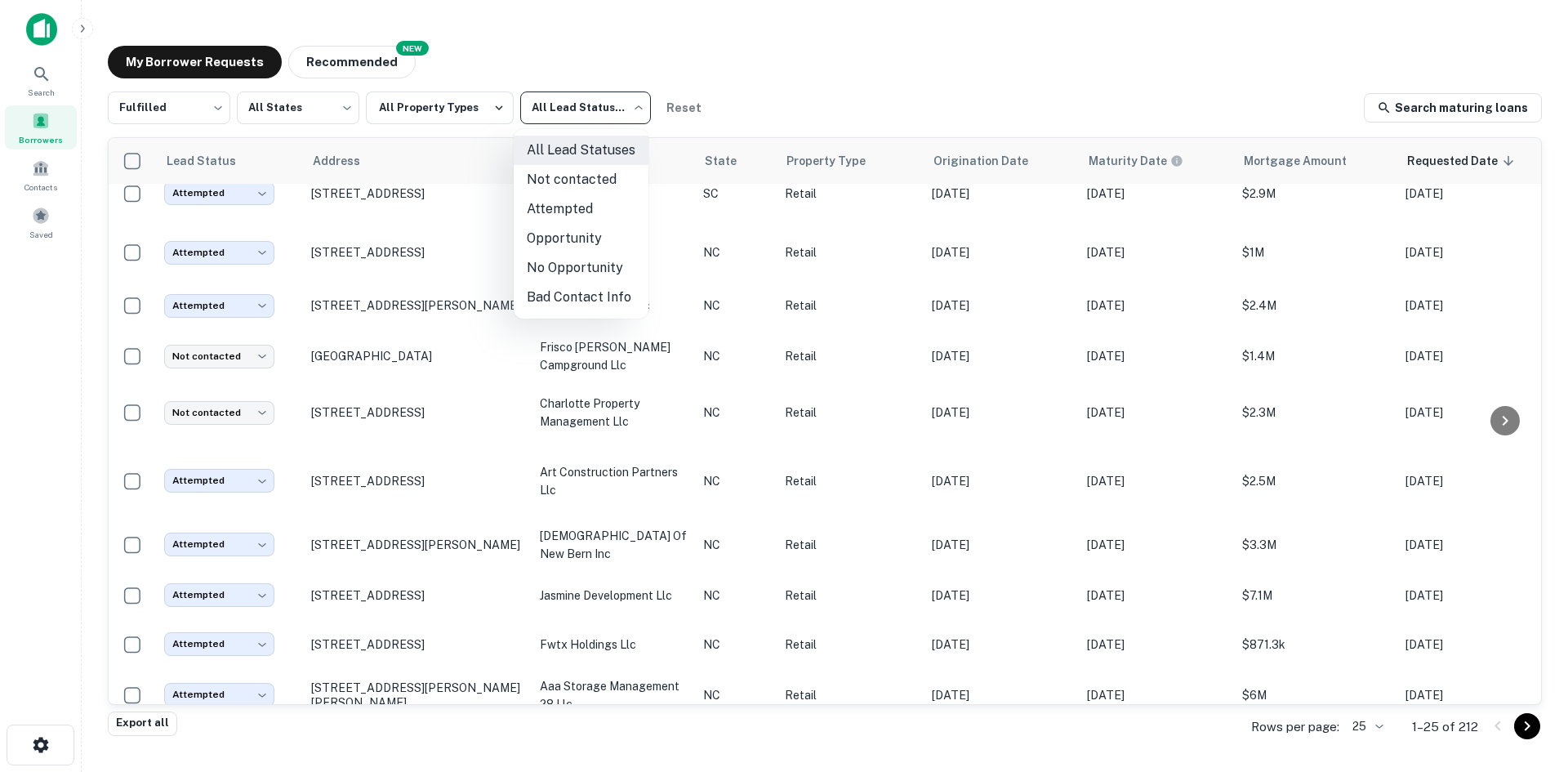
click at [564, 186] on li "Not contacted" at bounding box center [581, 180] width 135 height 30
type input "****"
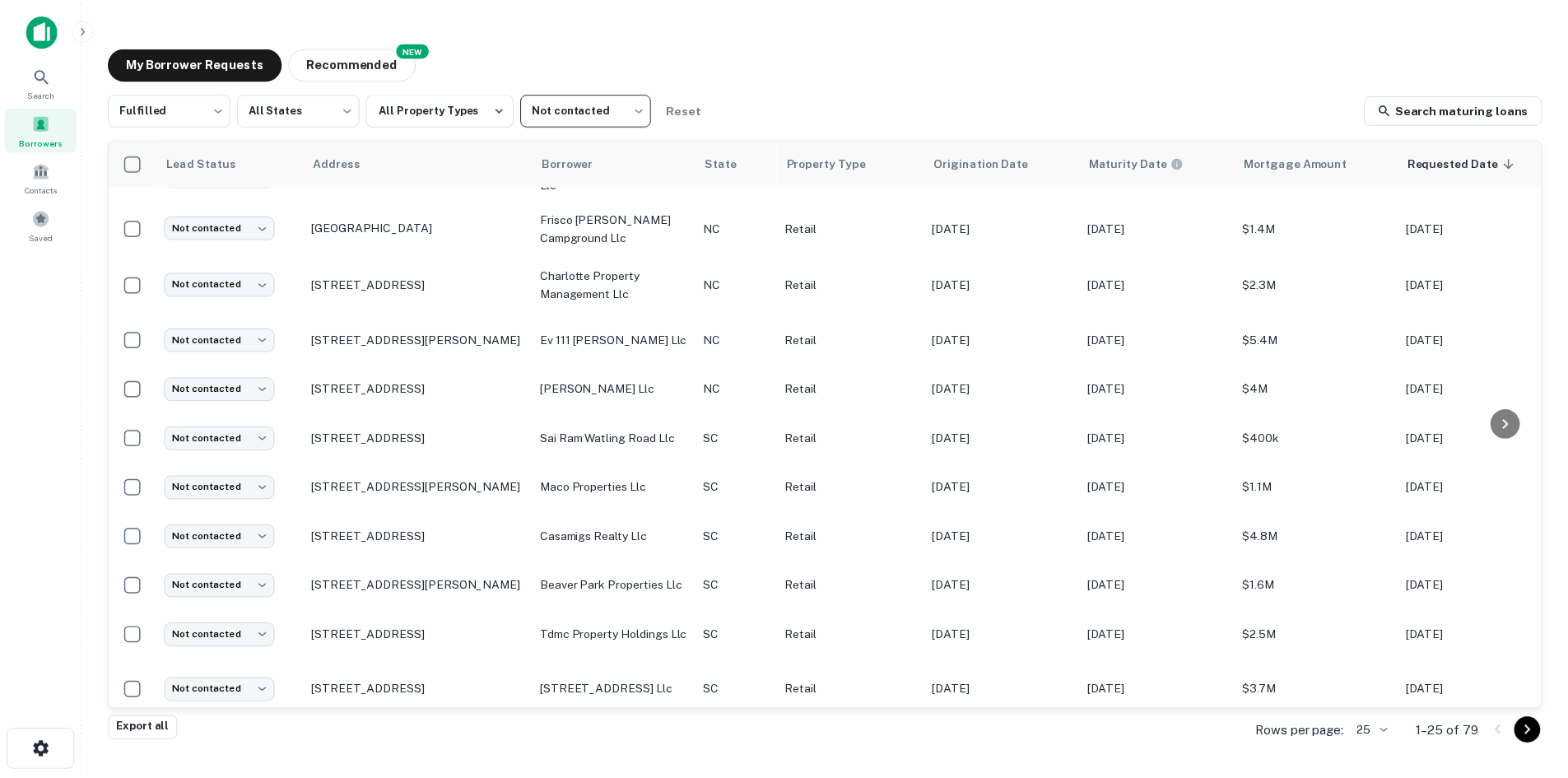
scroll to position [805, 0]
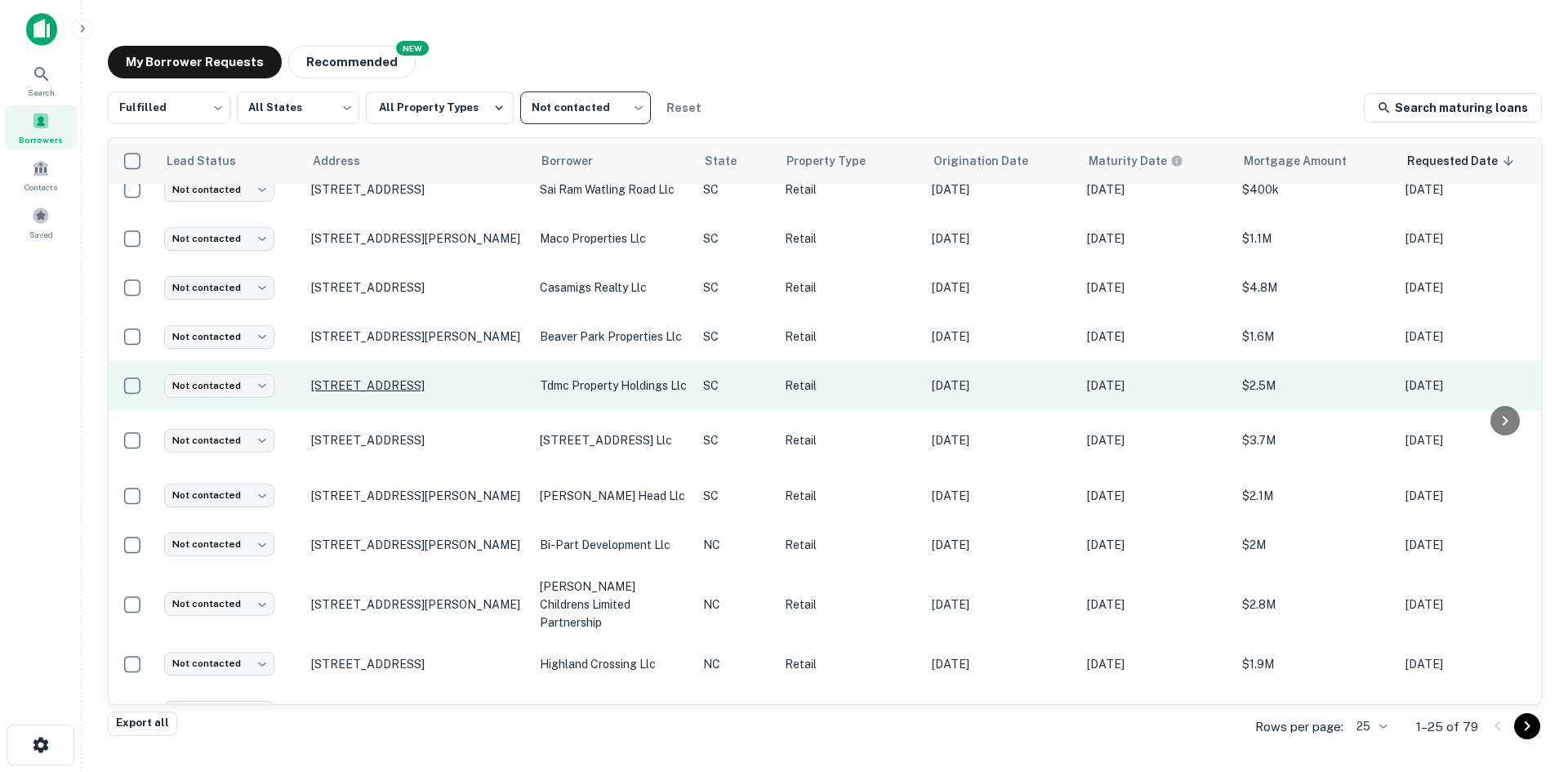
click at [339, 378] on p "[STREET_ADDRESS]" at bounding box center [417, 386] width 212 height 15
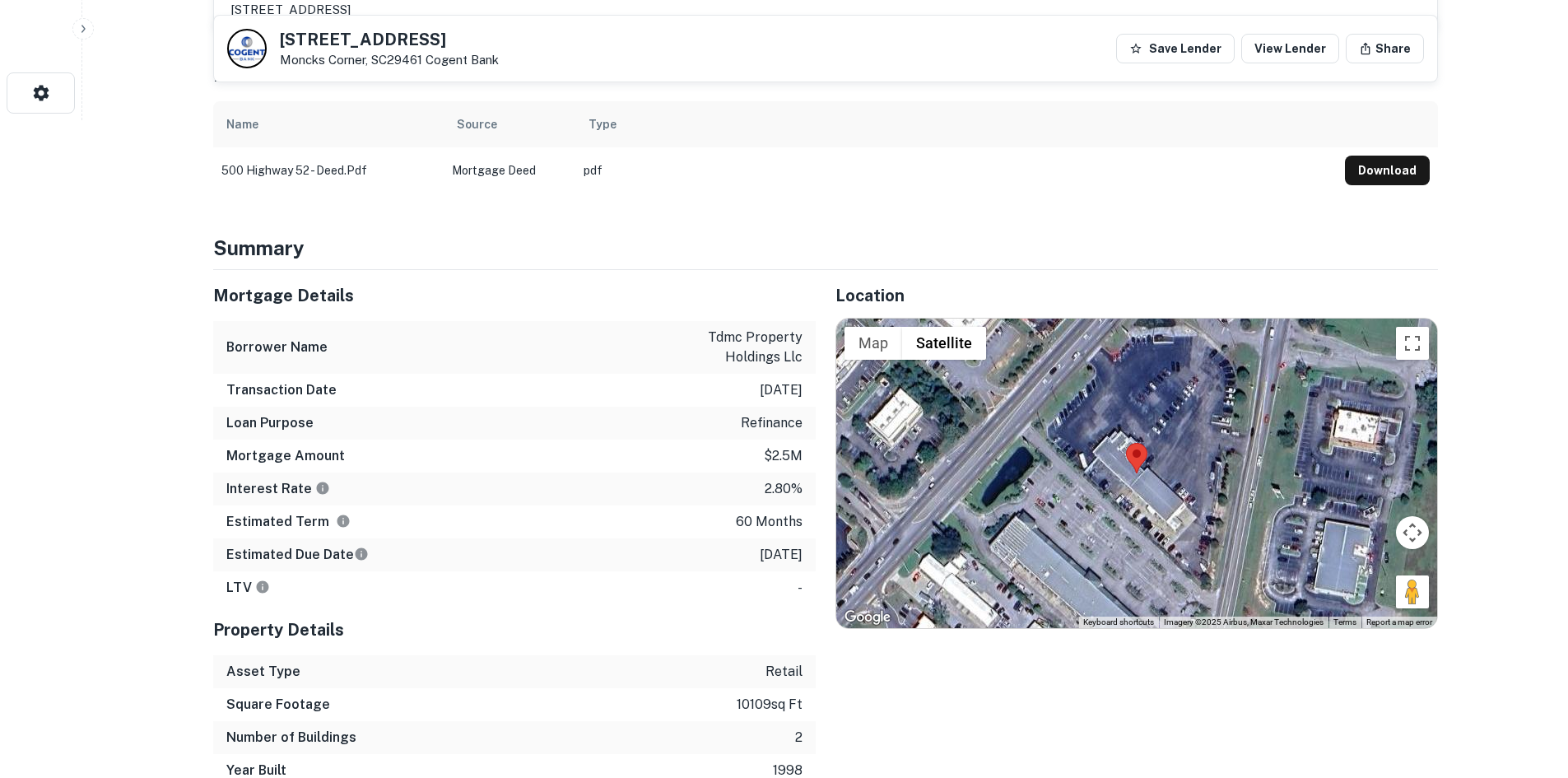
scroll to position [659, 0]
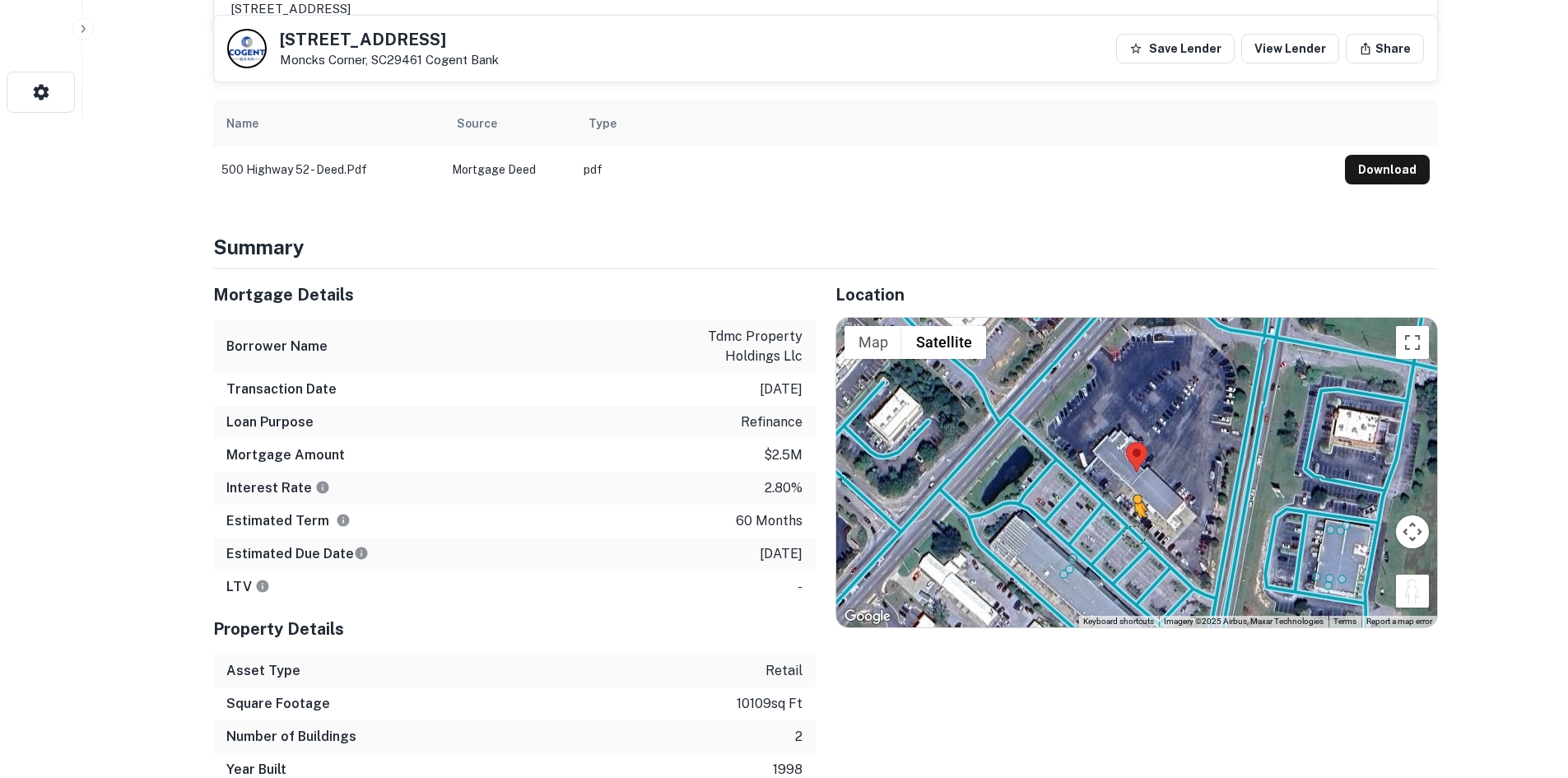
drag, startPoint x: 1425, startPoint y: 597, endPoint x: 1100, endPoint y: 521, distance: 333.8
click at [1100, 521] on div "To activate drag with keyboard, press Alt + Enter. Once in keyboard drag state,…" at bounding box center [1137, 472] width 601 height 310
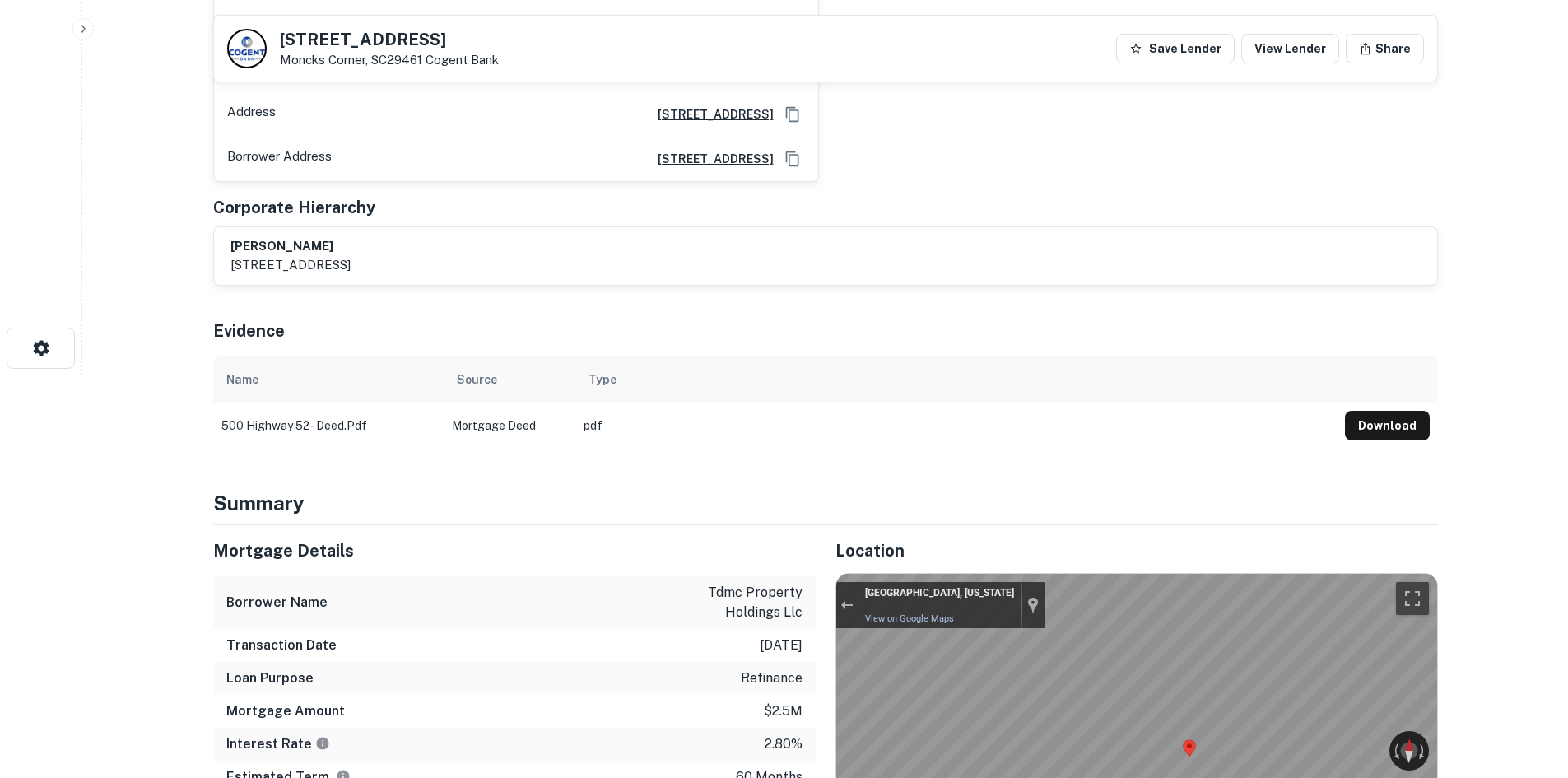
scroll to position [247, 0]
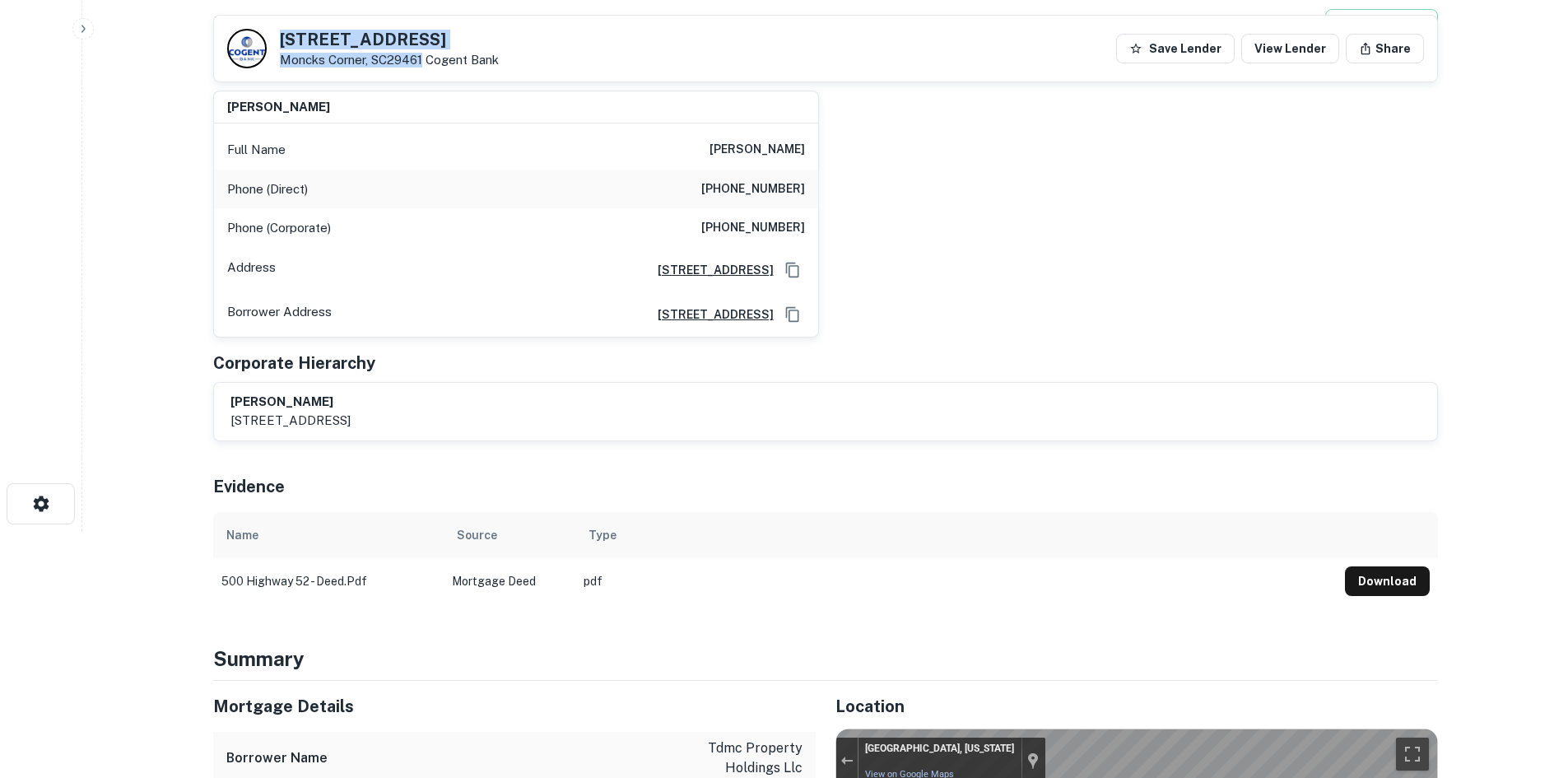
drag, startPoint x: 283, startPoint y: 40, endPoint x: 422, endPoint y: 64, distance: 141.1
click at [422, 64] on div "500 N Highway 52 Moncks Corner, SC29461 Cogent Bank" at bounding box center [389, 49] width 219 height 36
copy div "[STREET_ADDRESS]"
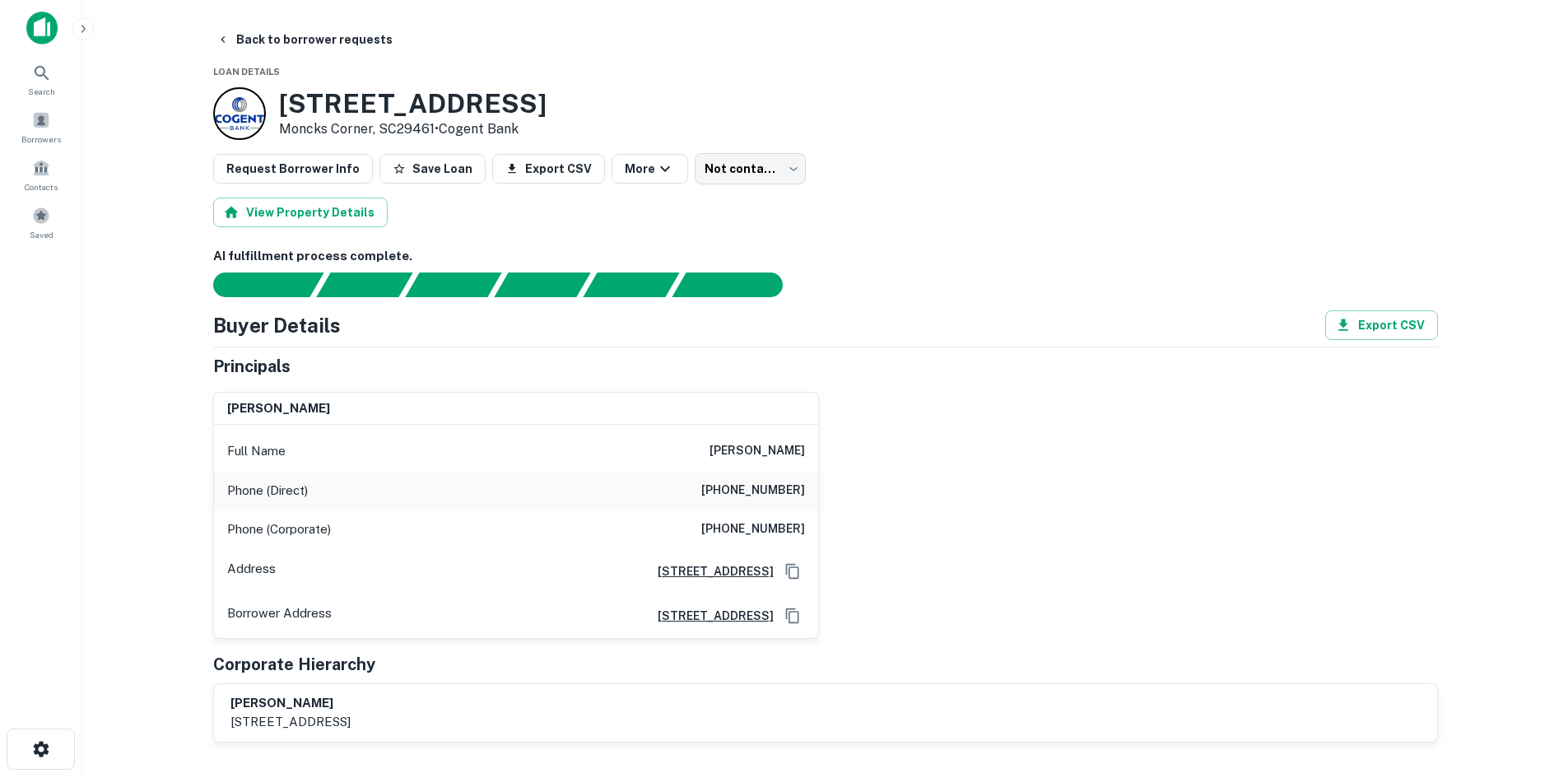
scroll to position [0, 0]
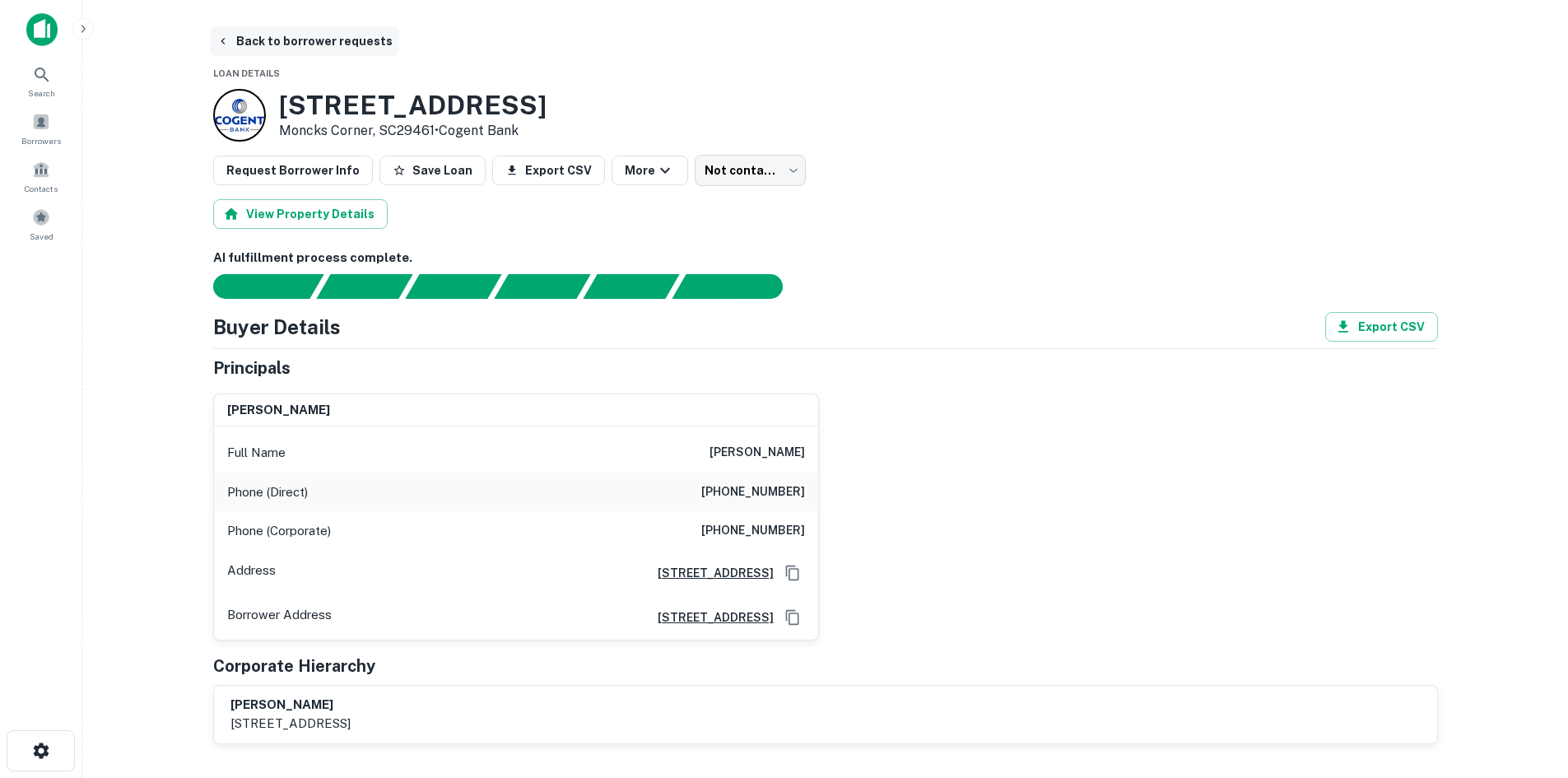
click at [261, 42] on button "Back to borrower requests" at bounding box center [305, 41] width 190 height 30
click at [44, 120] on span at bounding box center [41, 121] width 18 height 18
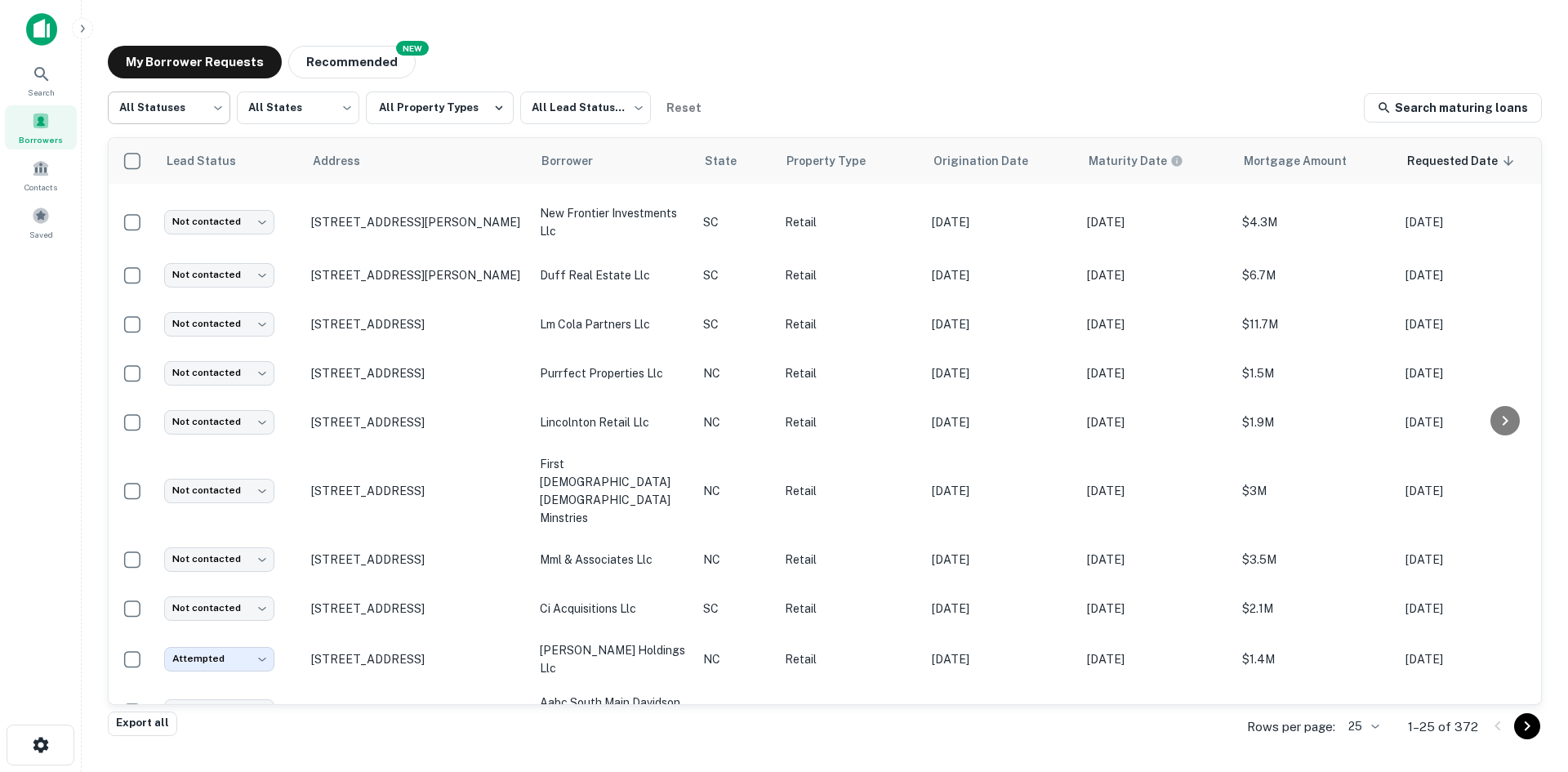
click at [196, 125] on body "Search Borrowers Contacts Saved My Borrower Requests NEW Recommended All Status…" at bounding box center [784, 386] width 1568 height 772
click at [193, 202] on li "Fulfilled" at bounding box center [169, 209] width 123 height 30
type input "*********"
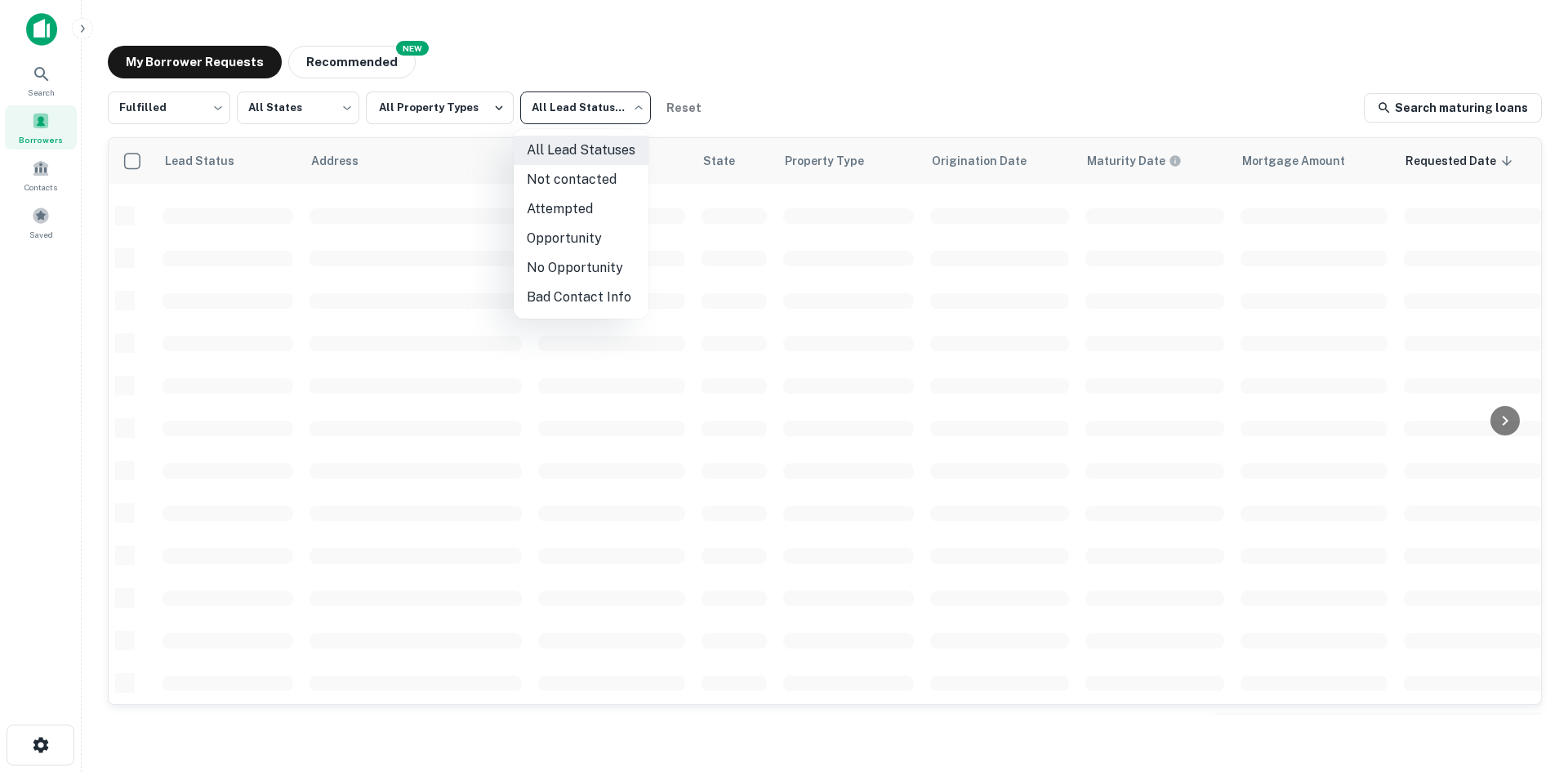
click at [557, 96] on body "Search Borrowers Contacts Saved My Borrower Requests NEW Recommended Fulfilled …" at bounding box center [784, 386] width 1568 height 772
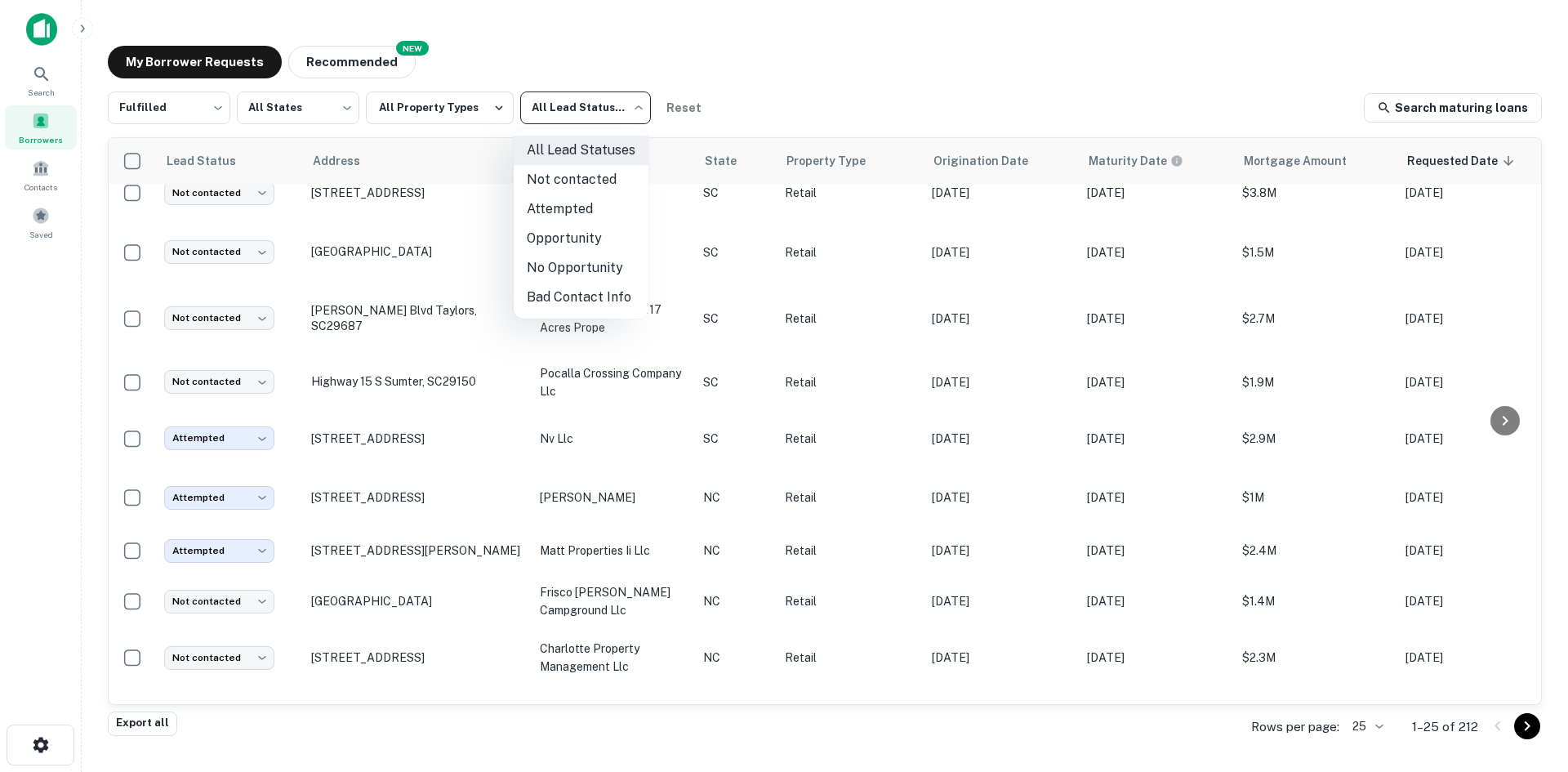
click at [552, 190] on li "Not contacted" at bounding box center [581, 180] width 135 height 30
type input "****"
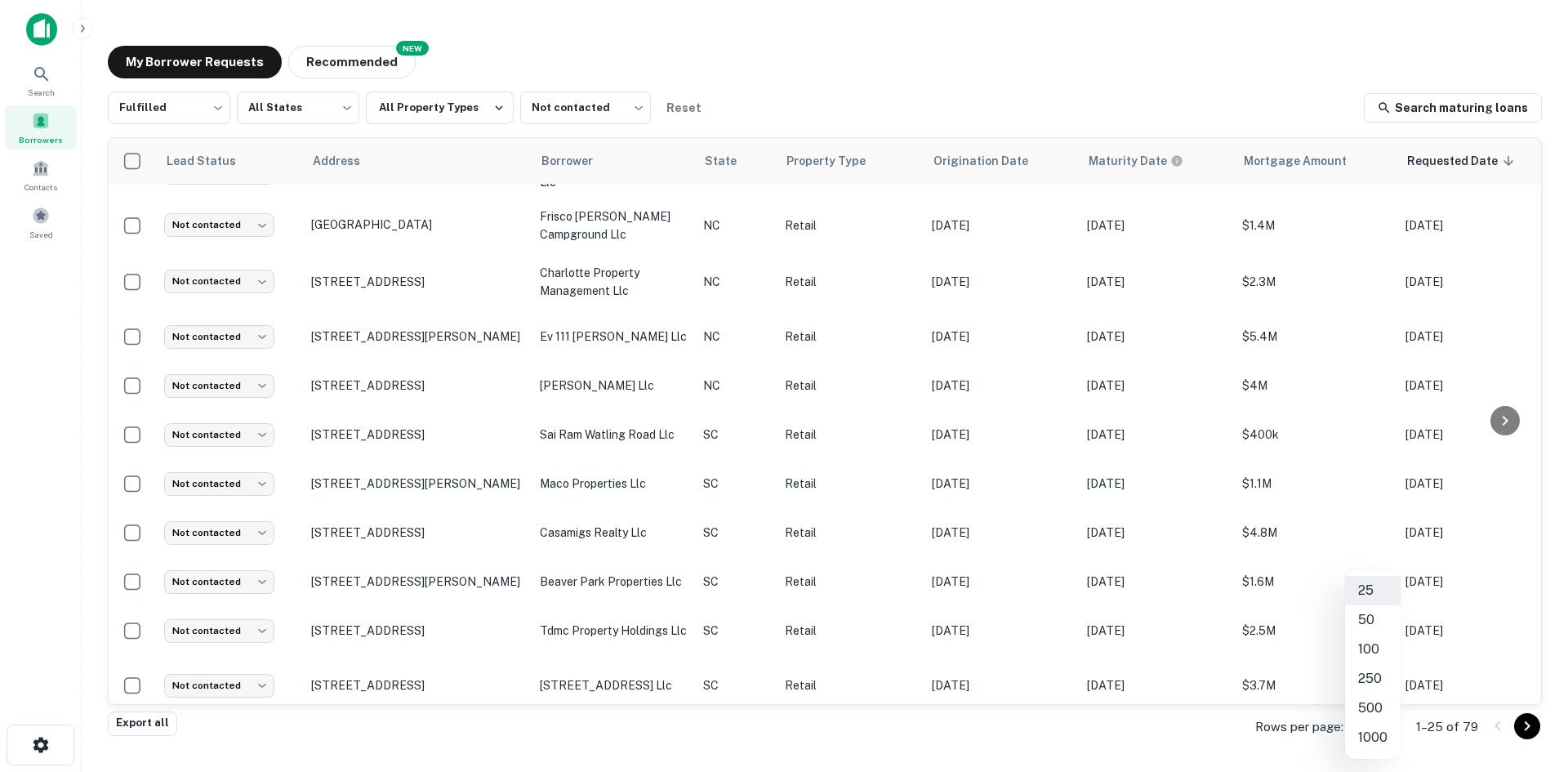
click at [1373, 719] on body "Search Borrowers Contacts Saved My Borrower Requests NEW Recommended Fulfilled …" at bounding box center [784, 386] width 1568 height 772
click at [1371, 735] on li "1000" at bounding box center [1373, 738] width 55 height 30
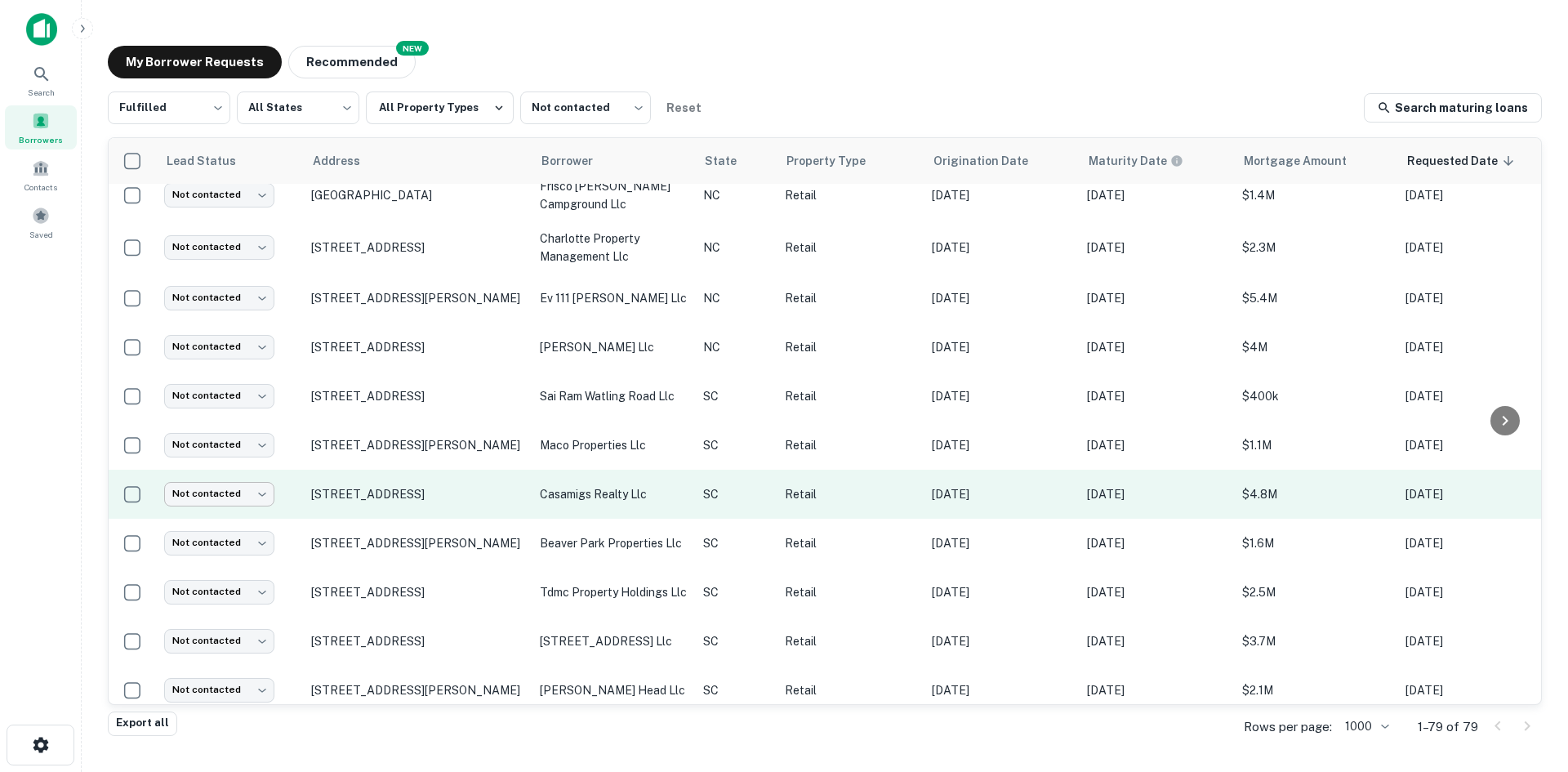
click at [212, 523] on body "Search Borrowers Contacts Saved My Borrower Requests NEW Recommended Fulfilled …" at bounding box center [784, 386] width 1568 height 772
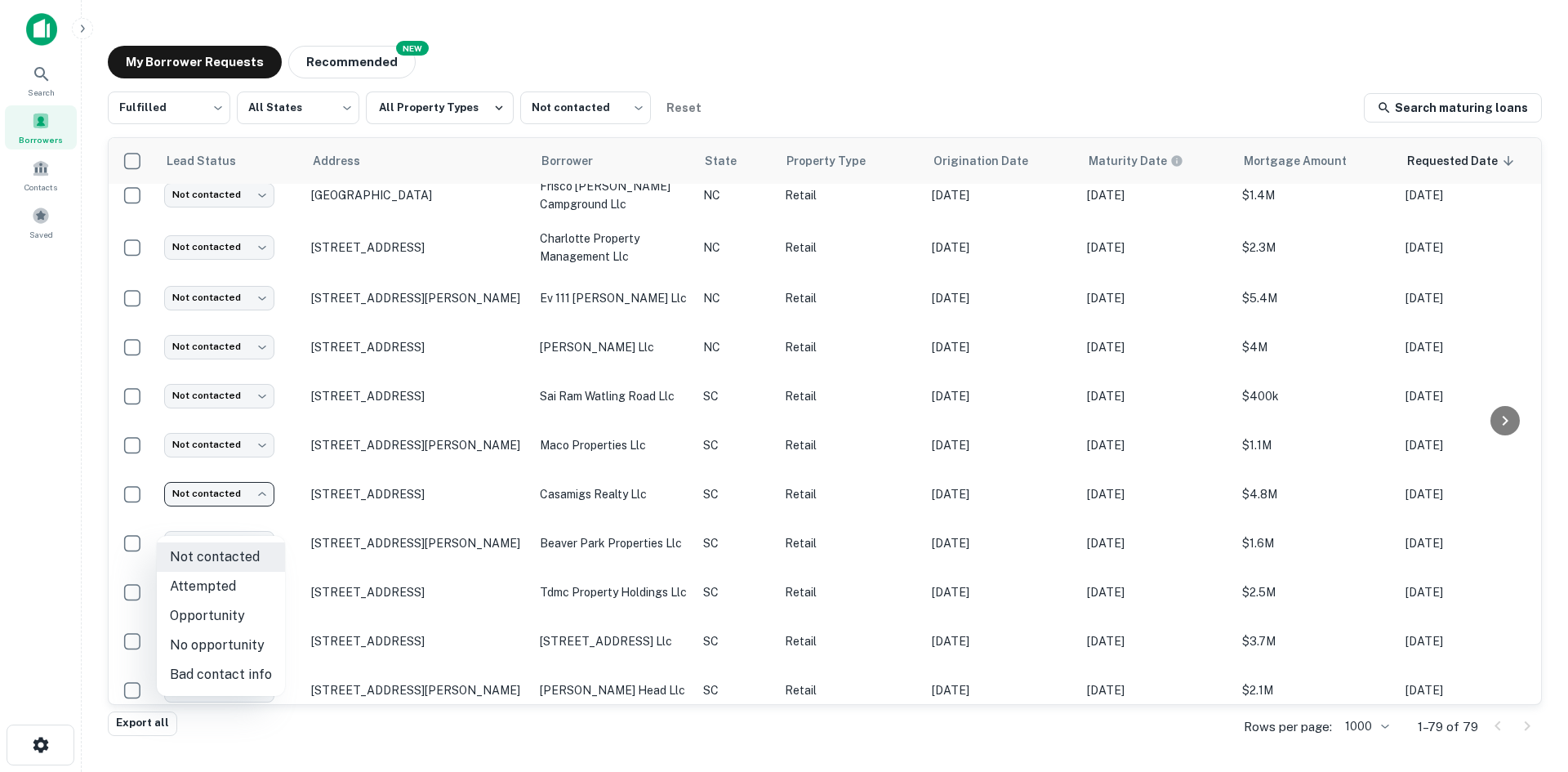
click at [225, 578] on li "Attempted" at bounding box center [220, 587] width 128 height 30
type input "*********"
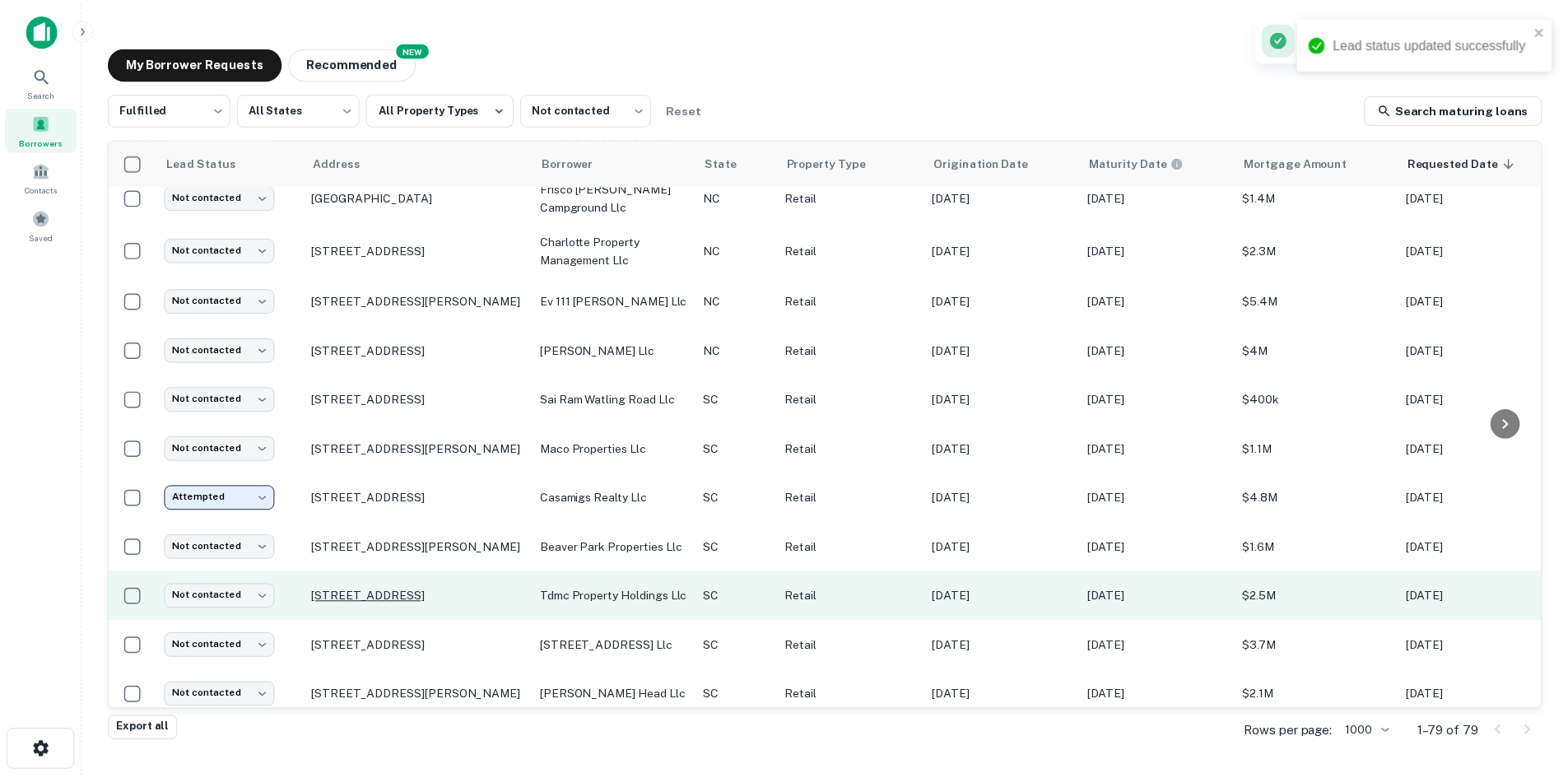
scroll to position [805, 0]
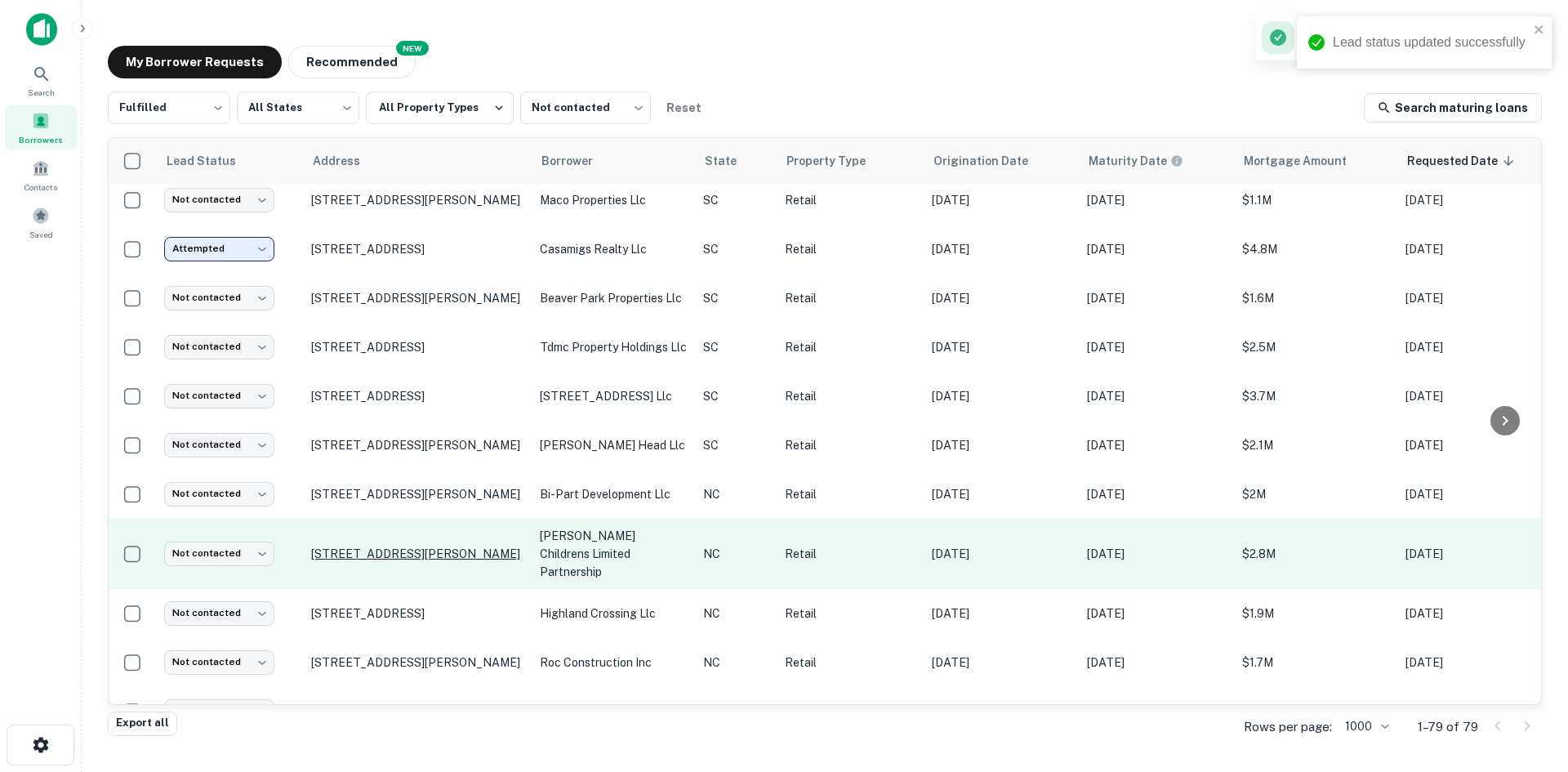
click at [374, 561] on p "178 W King St Boone, NC28607" at bounding box center [417, 554] width 212 height 15
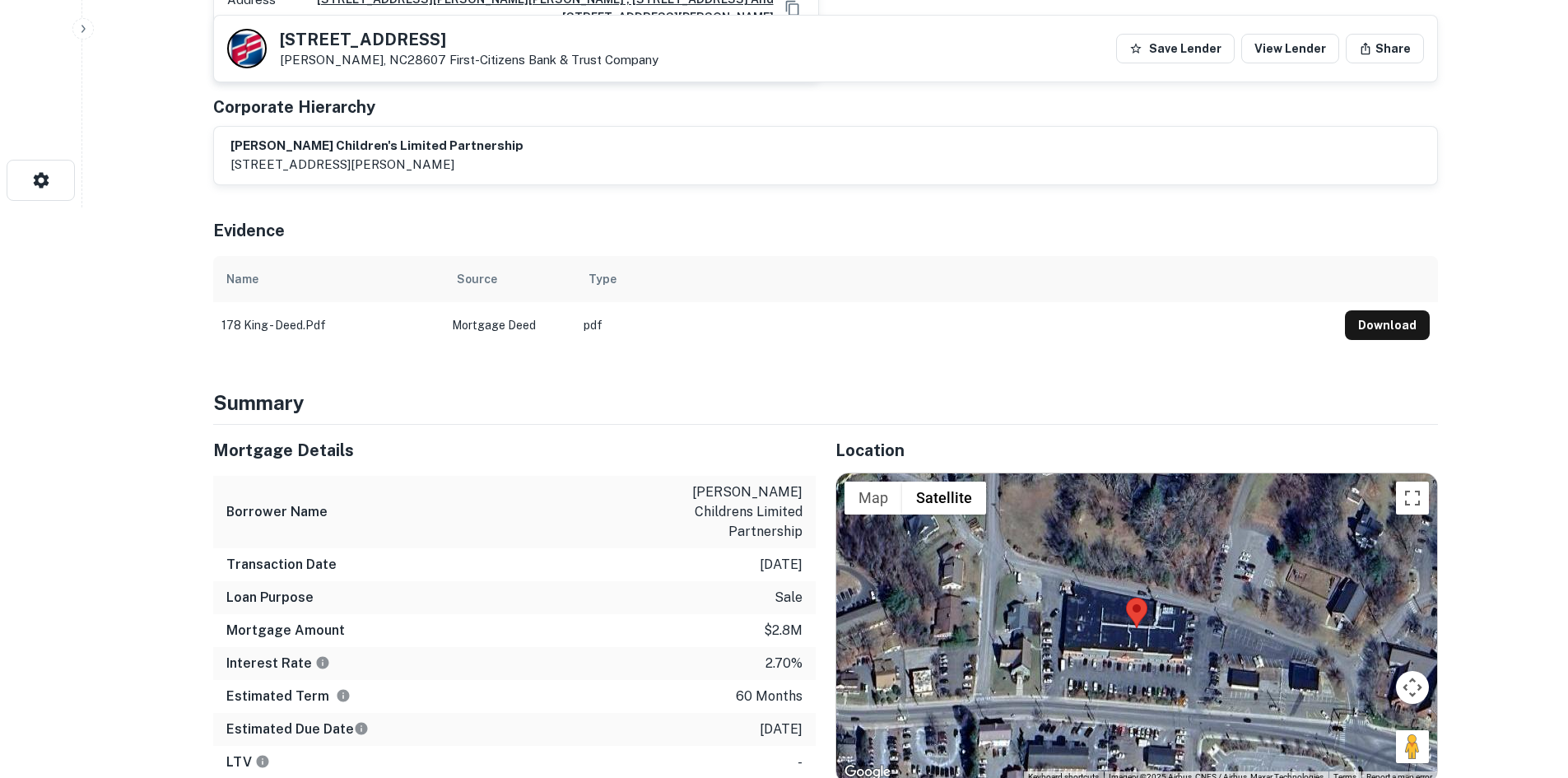
scroll to position [576, 0]
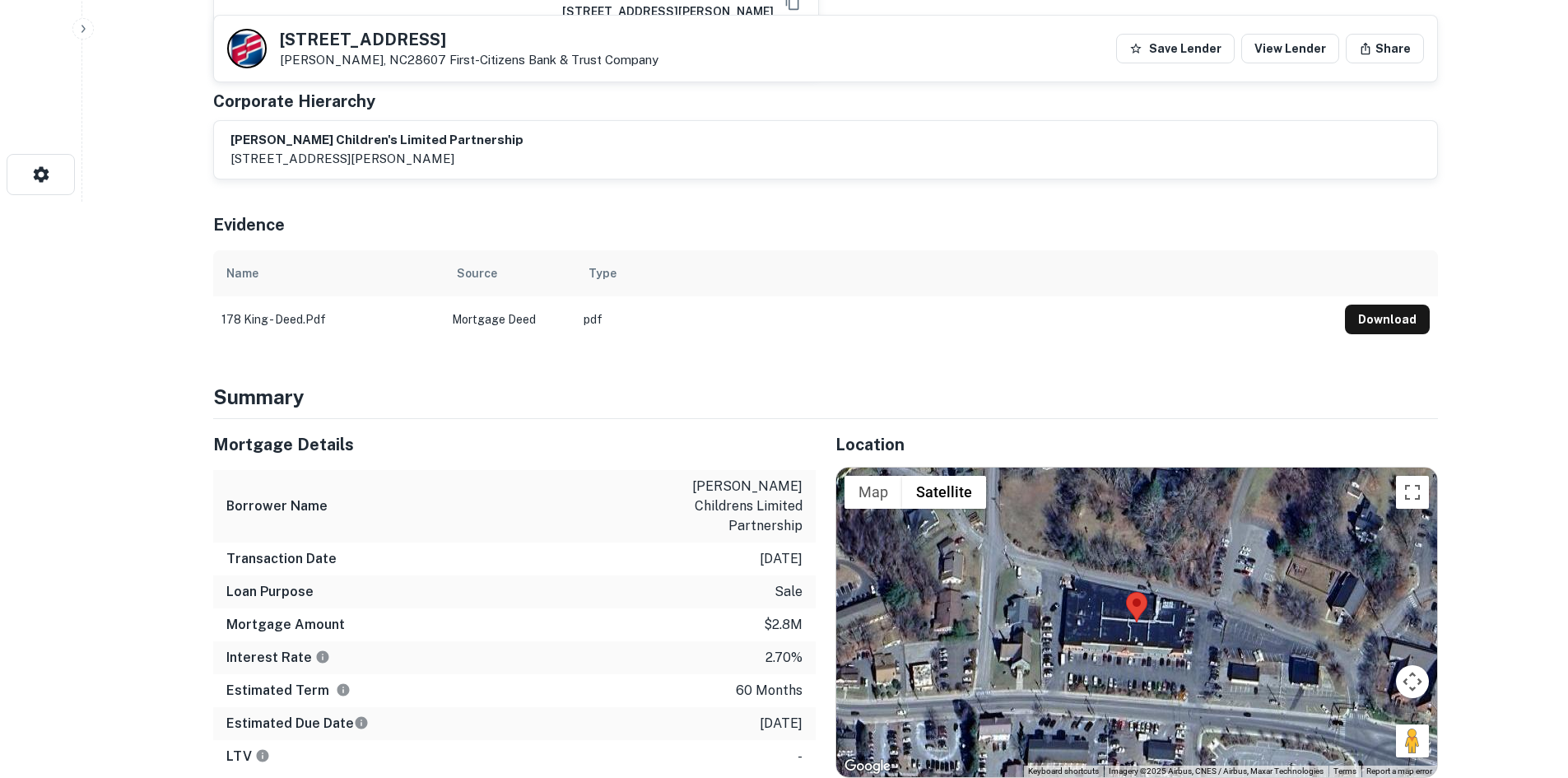
drag, startPoint x: 1409, startPoint y: 723, endPoint x: 1143, endPoint y: 666, distance: 272.0
click at [1143, 666] on div "Use ctrl + scroll to zoom the map Map Terrain Satellite Labels Keyboard shortcu…" at bounding box center [1137, 622] width 601 height 310
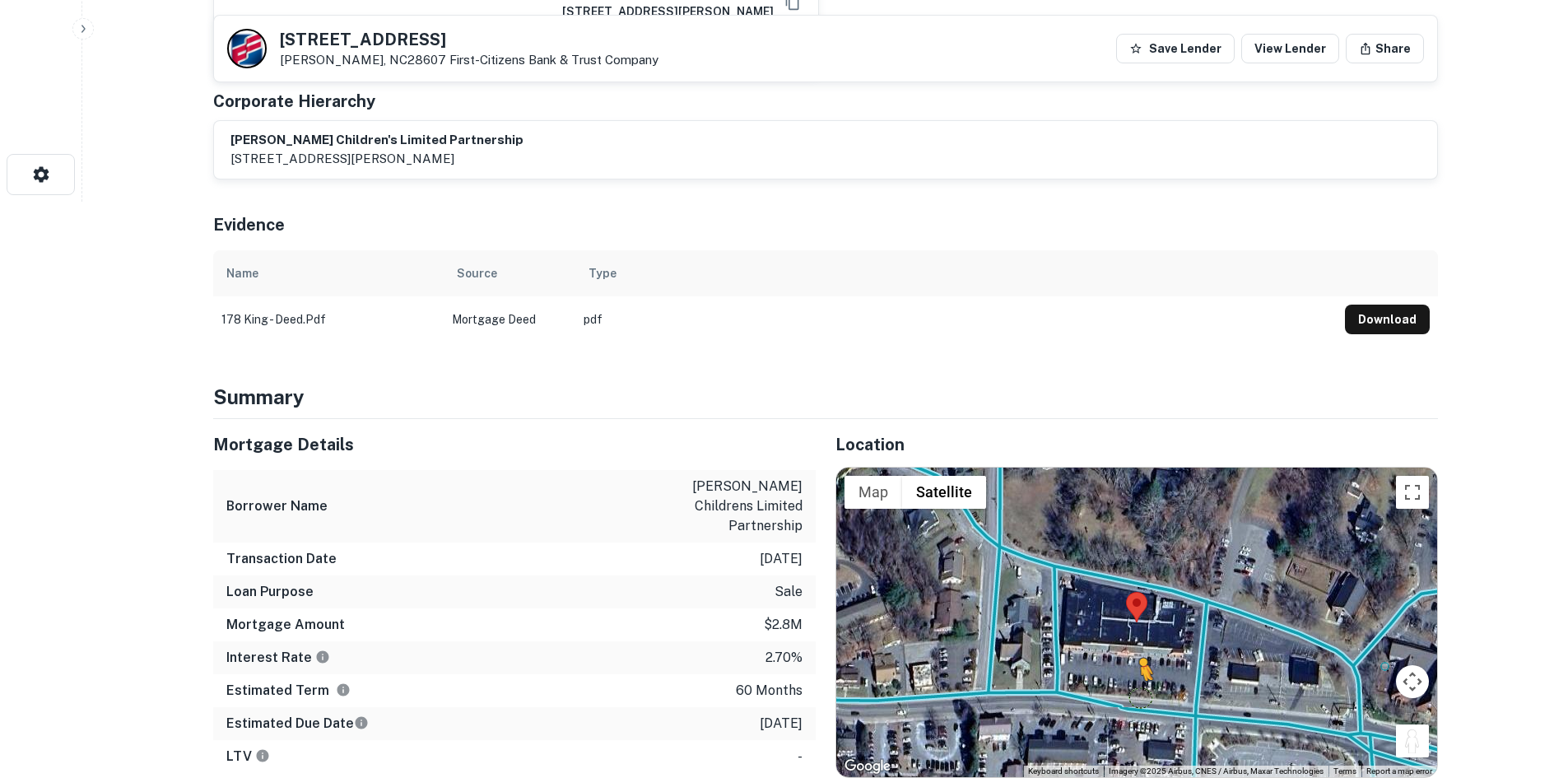
drag, startPoint x: 1349, startPoint y: 712, endPoint x: 1133, endPoint y: 682, distance: 218.1
click at [1122, 677] on div "To activate drag with keyboard, press Alt + Enter. Once in keyboard drag state,…" at bounding box center [1137, 622] width 601 height 310
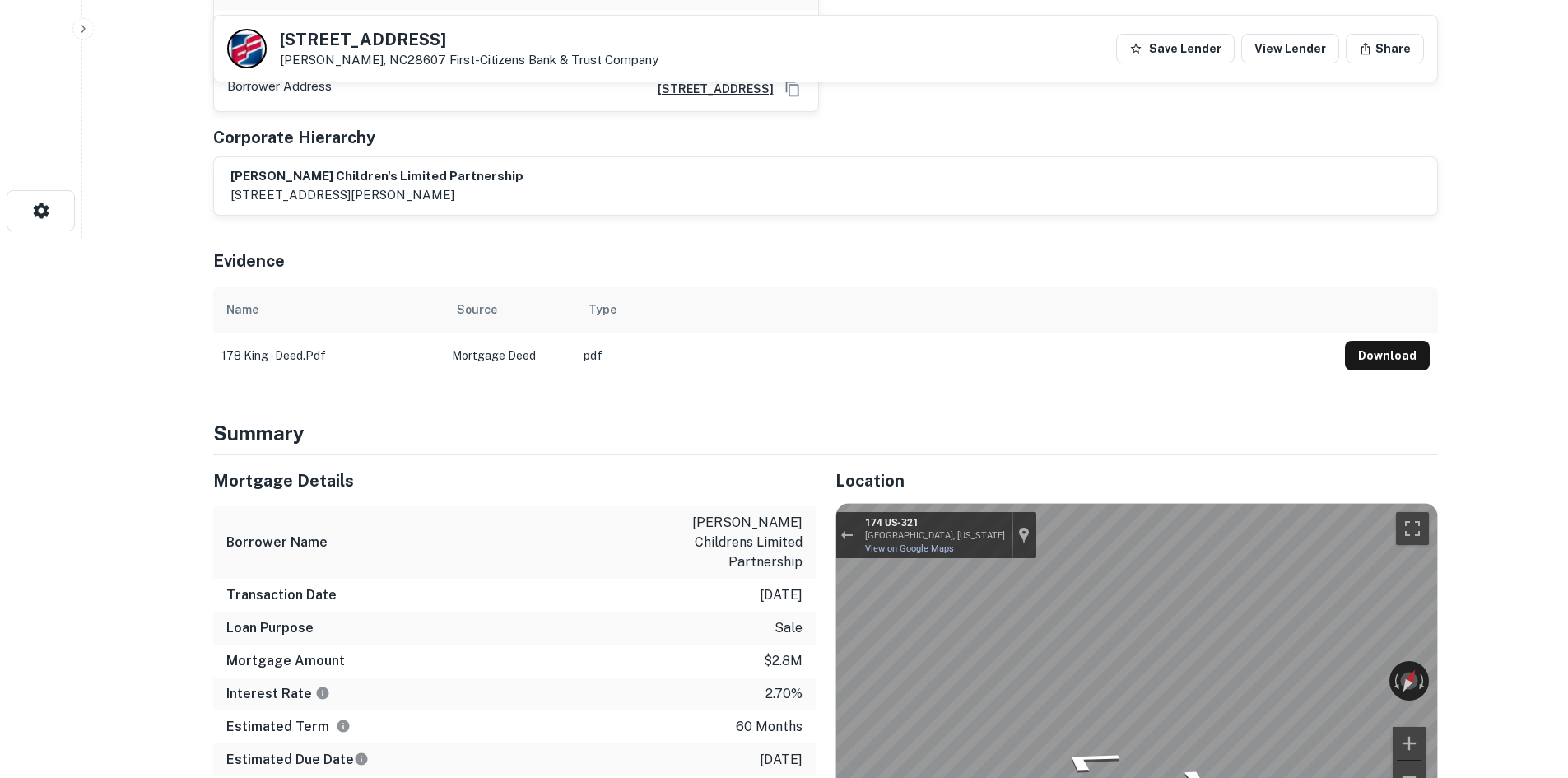
scroll to position [659, 0]
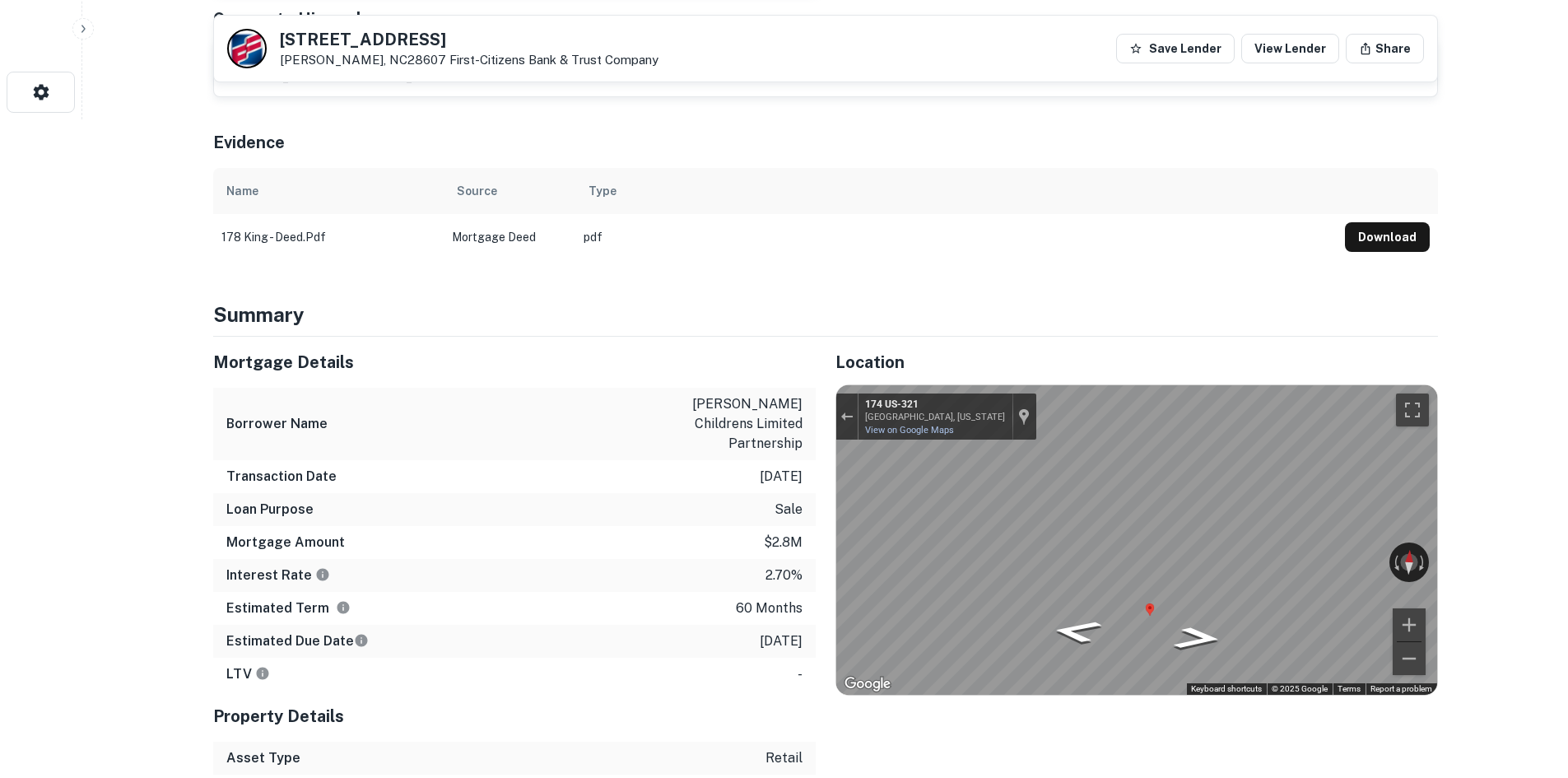
click at [830, 498] on div "Location ← Move left → Move right ↑ Move up ↓ Move down + Zoom in - Zoom out Ho…" at bounding box center [1127, 588] width 623 height 504
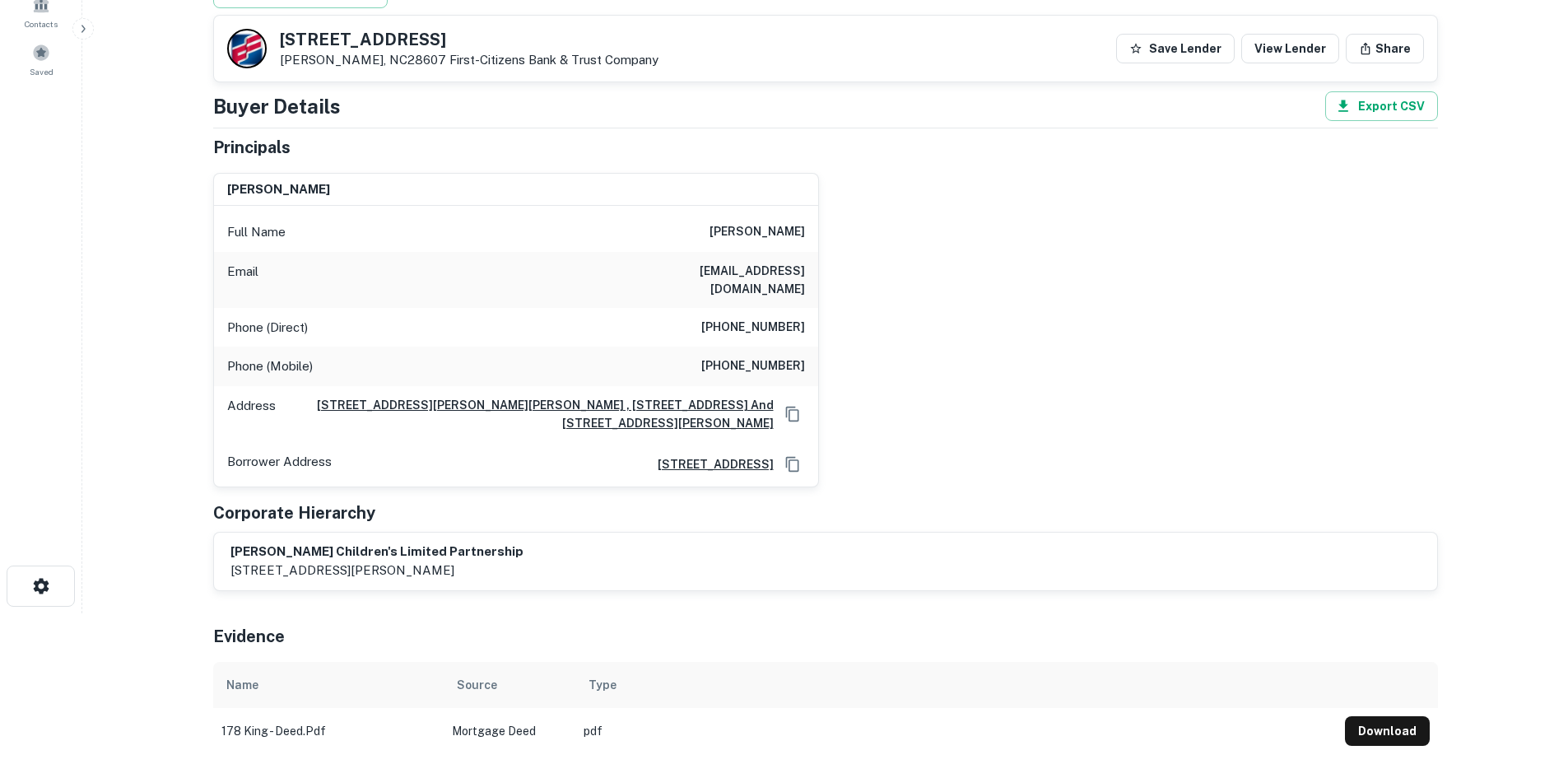
scroll to position [0, 0]
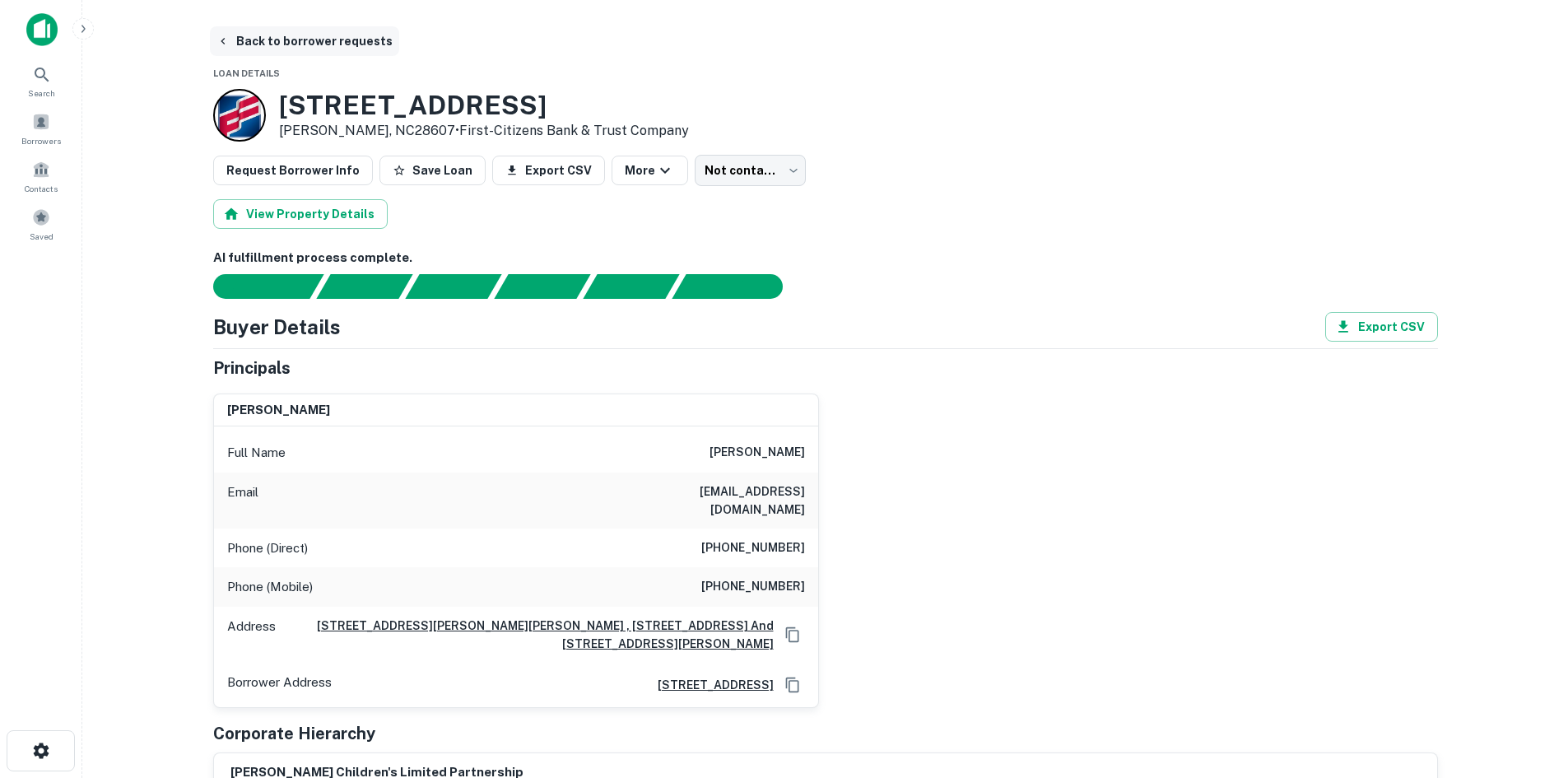
click at [268, 29] on button "Back to borrower requests" at bounding box center [305, 41] width 190 height 30
click at [60, 138] on span "Borrowers" at bounding box center [41, 140] width 40 height 13
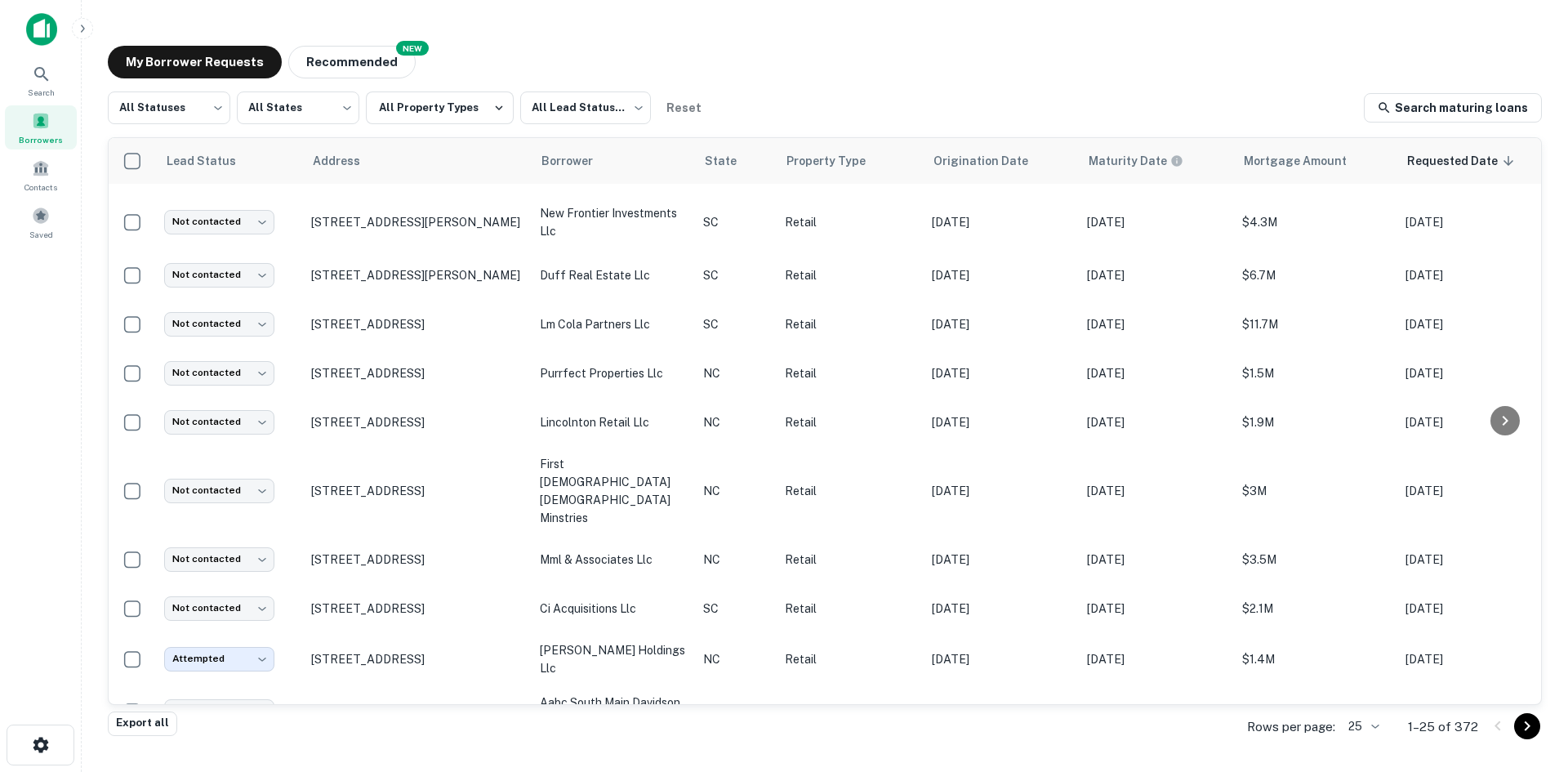
click at [1375, 735] on body "Search Borrowers Contacts Saved My Borrower Requests NEW Recommended All Status…" at bounding box center [784, 386] width 1568 height 772
click at [198, 102] on div at bounding box center [784, 386] width 1568 height 772
click at [188, 120] on body "Search Borrowers Contacts Saved My Borrower Requests NEW Recommended All Status…" at bounding box center [784, 386] width 1568 height 772
click at [171, 198] on li "Fulfilled" at bounding box center [169, 209] width 123 height 30
type input "*********"
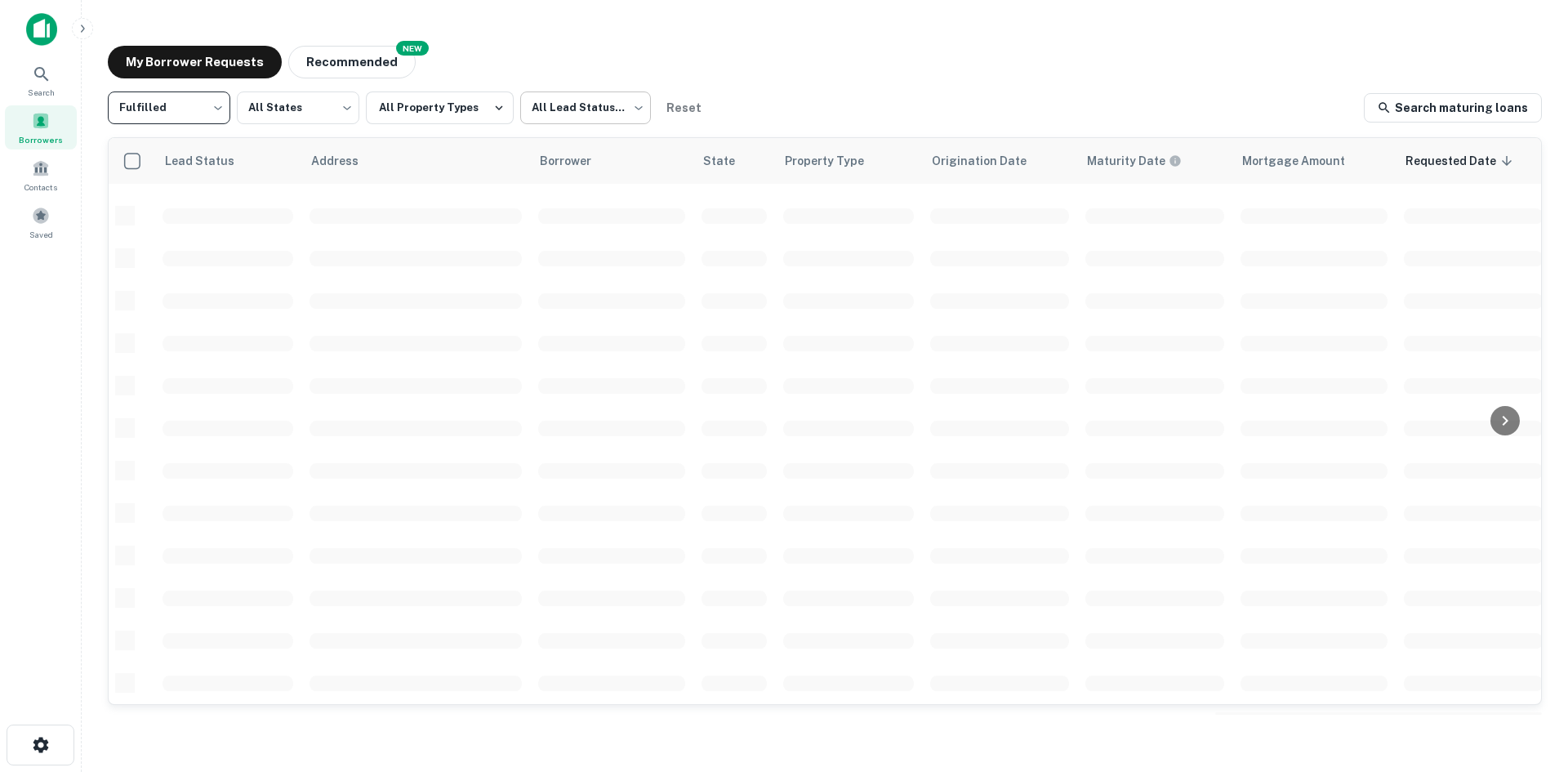
click at [564, 125] on body "Search Borrowers Contacts Saved My Borrower Requests NEW Recommended Fulfilled …" at bounding box center [784, 386] width 1568 height 772
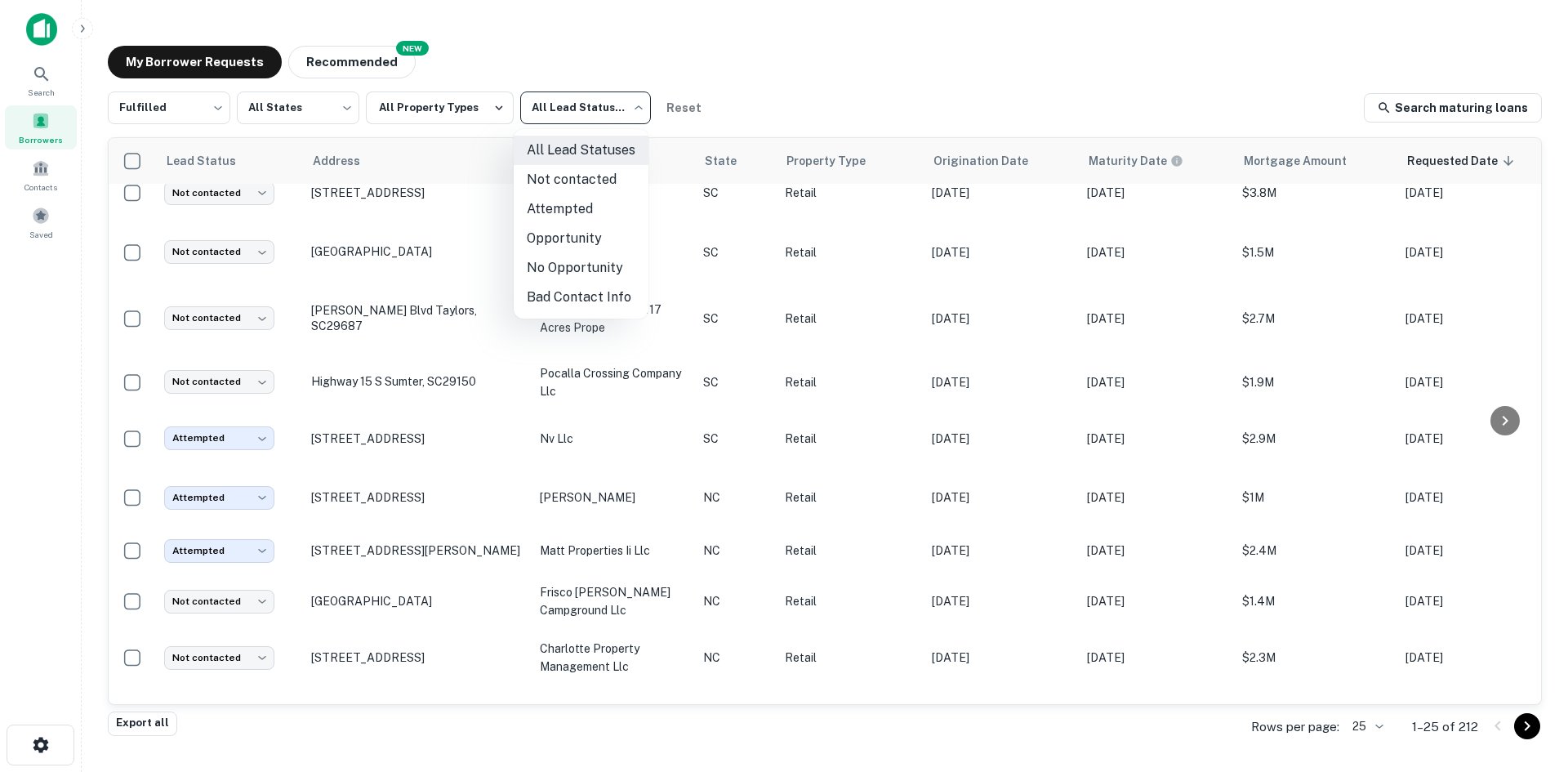
click at [568, 189] on li "Not contacted" at bounding box center [581, 180] width 135 height 30
type input "****"
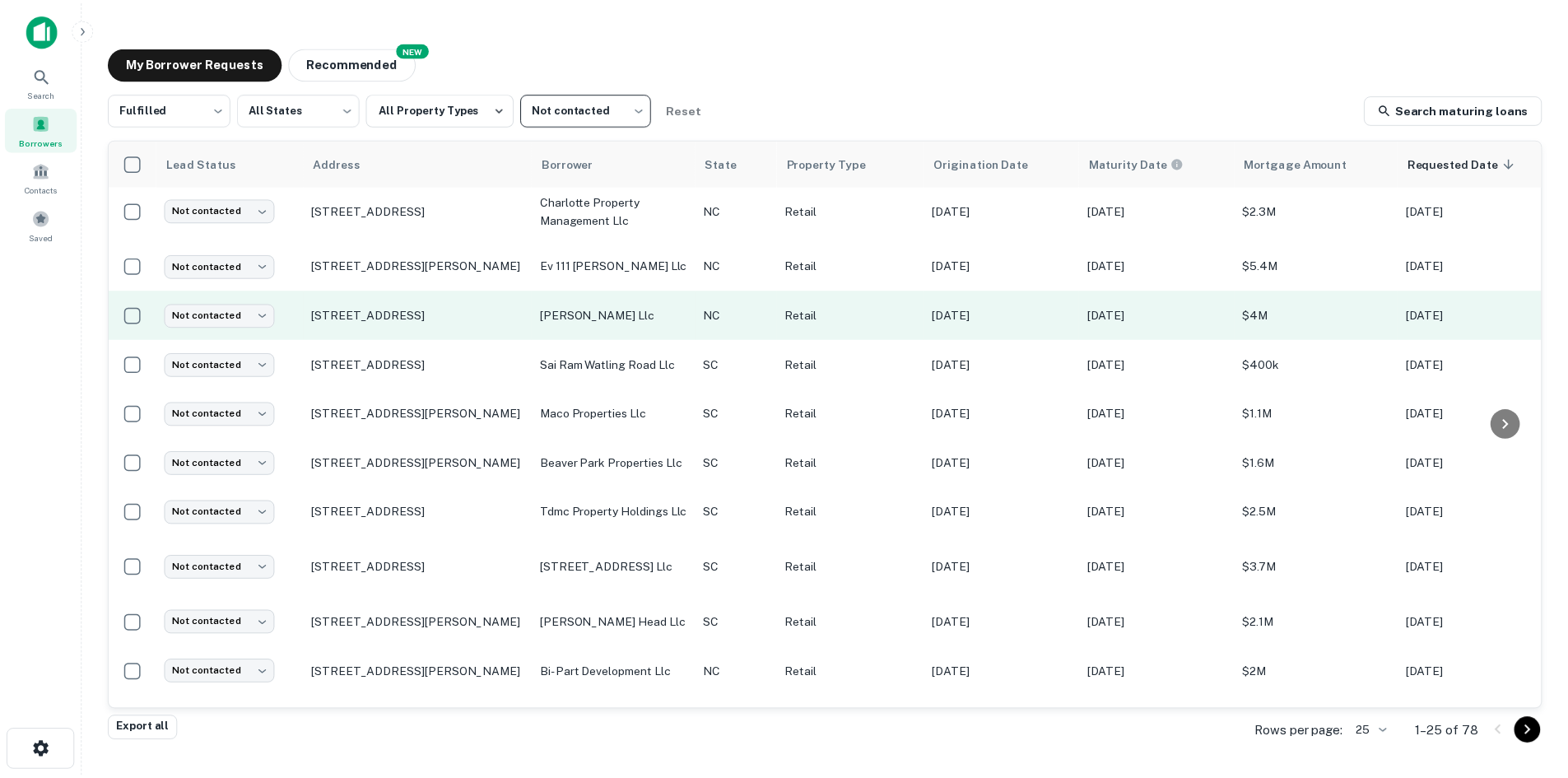
scroll to position [723, 0]
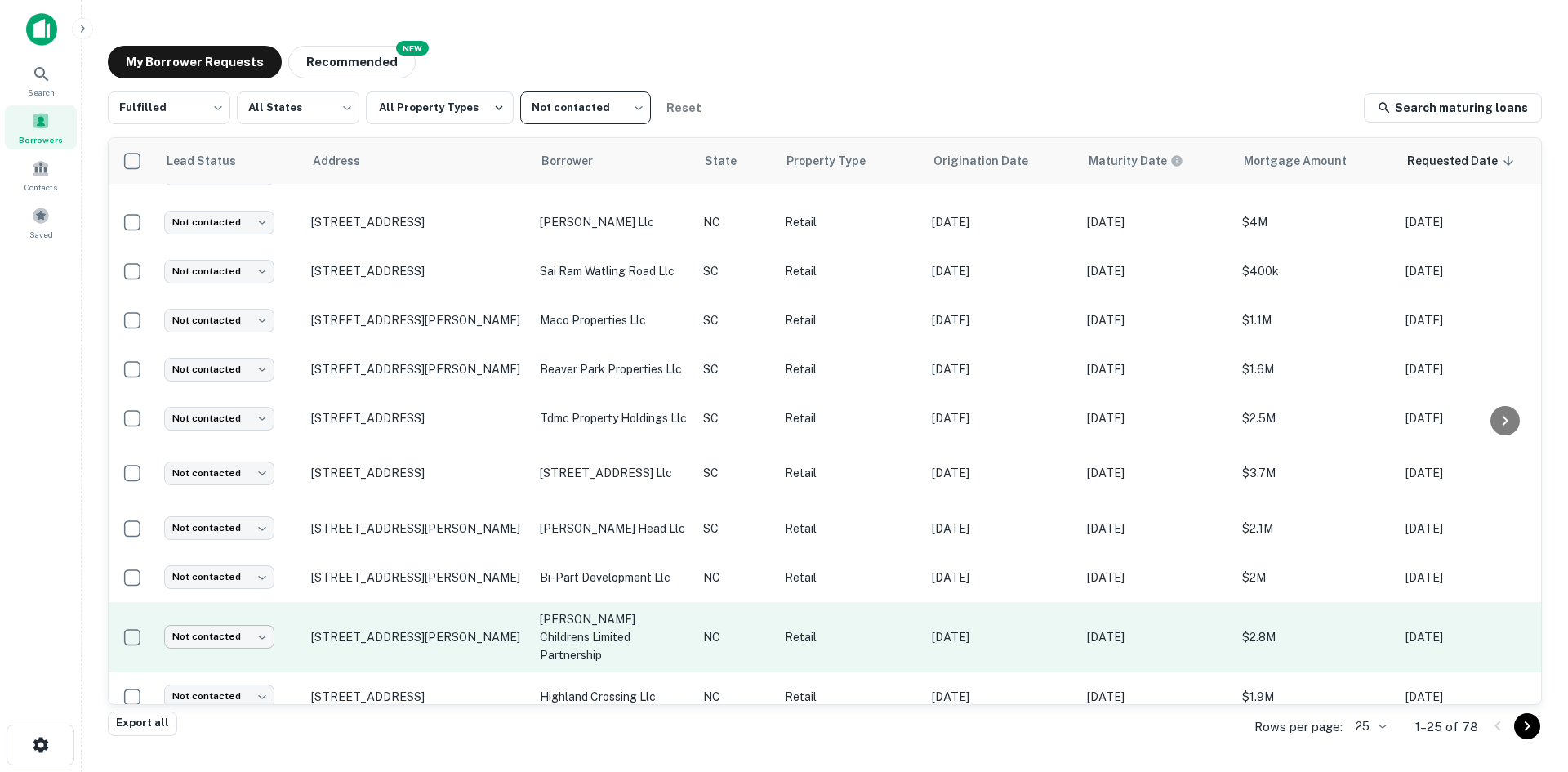
click at [260, 620] on body "Search Borrowers Contacts Saved My Borrower Requests NEW Recommended Fulfilled …" at bounding box center [784, 386] width 1568 height 772
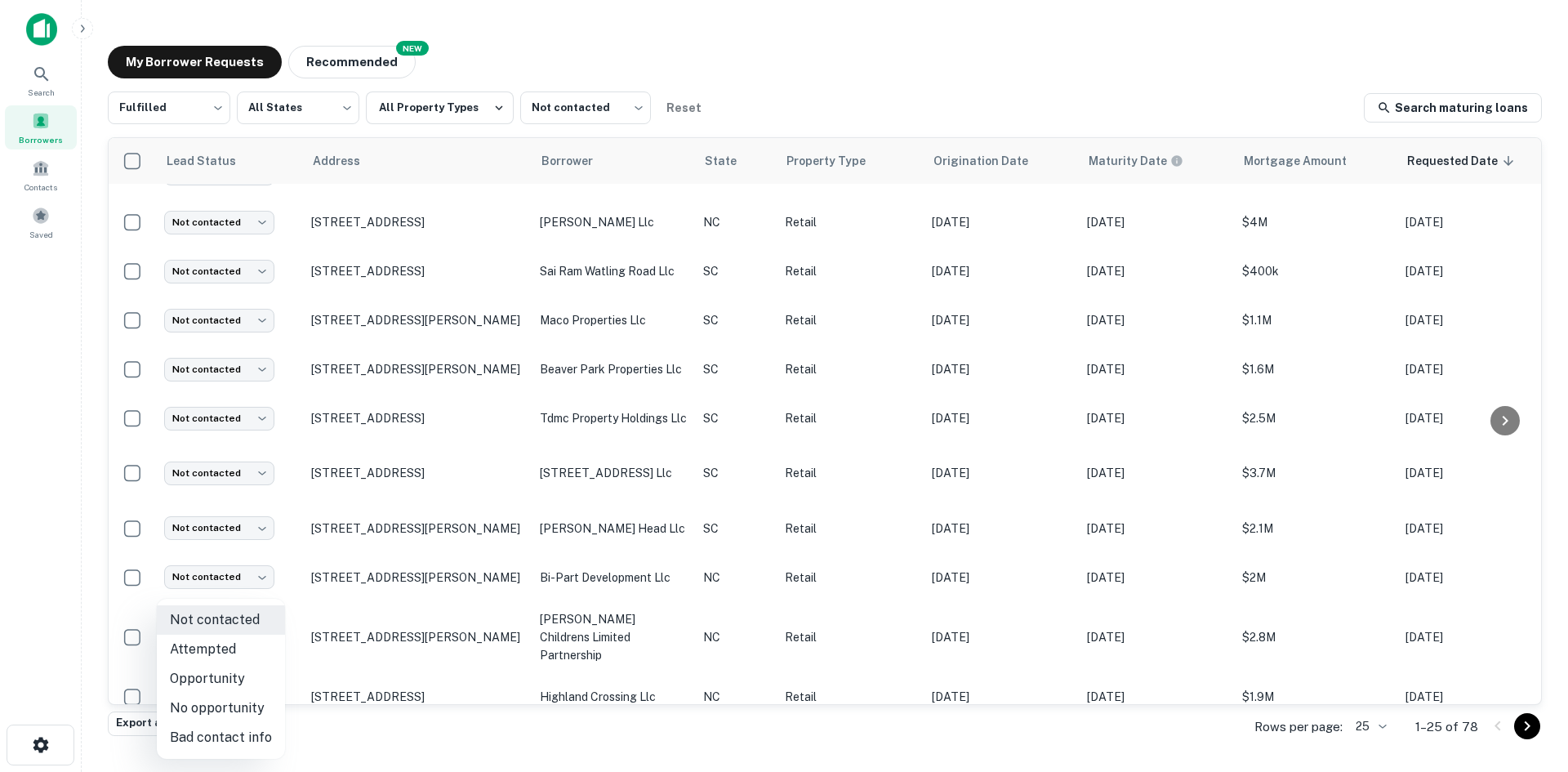
click at [260, 647] on li "Attempted" at bounding box center [220, 649] width 128 height 30
type input "*********"
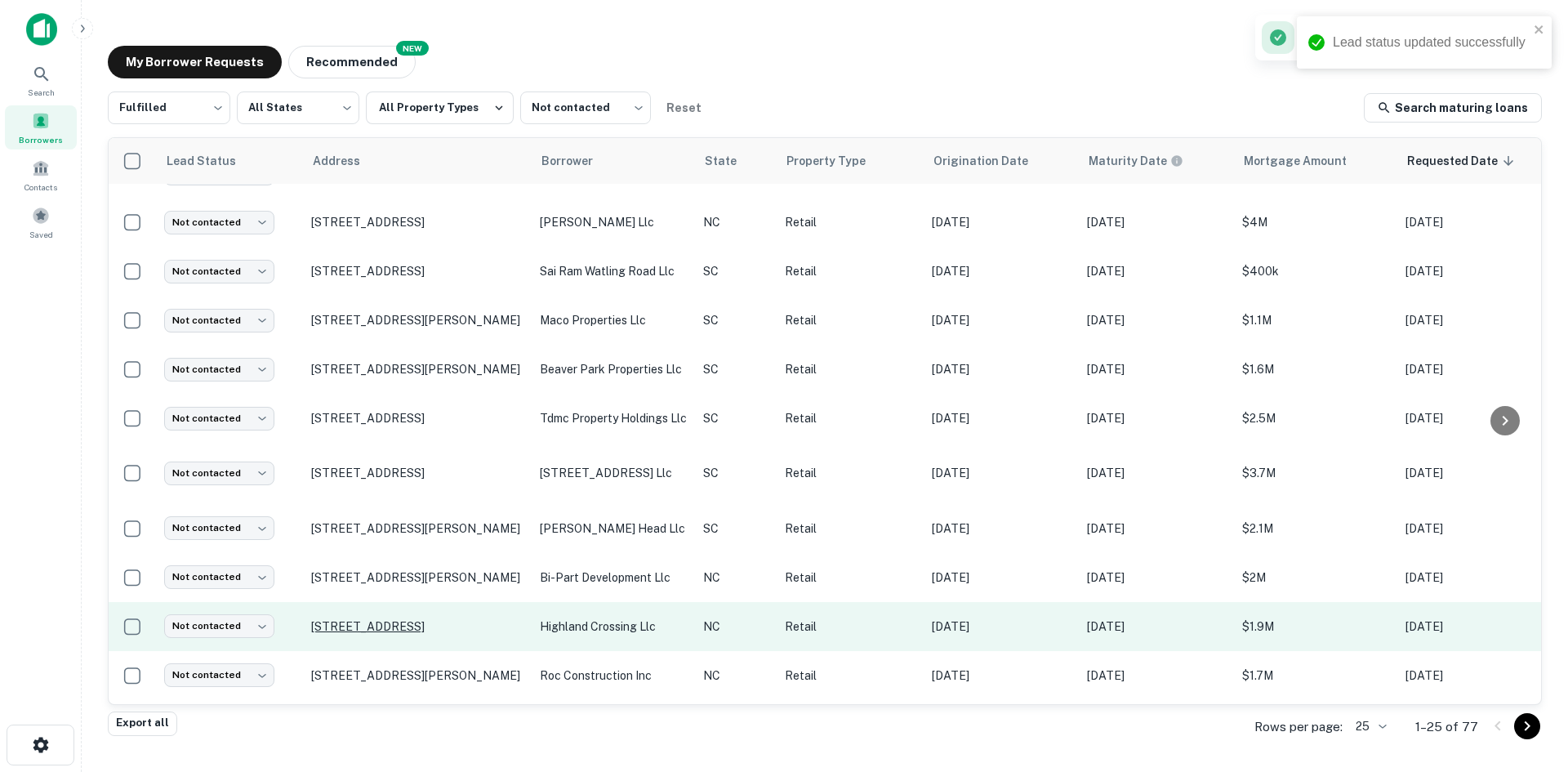
click at [333, 619] on p "[STREET_ADDRESS]" at bounding box center [417, 626] width 212 height 15
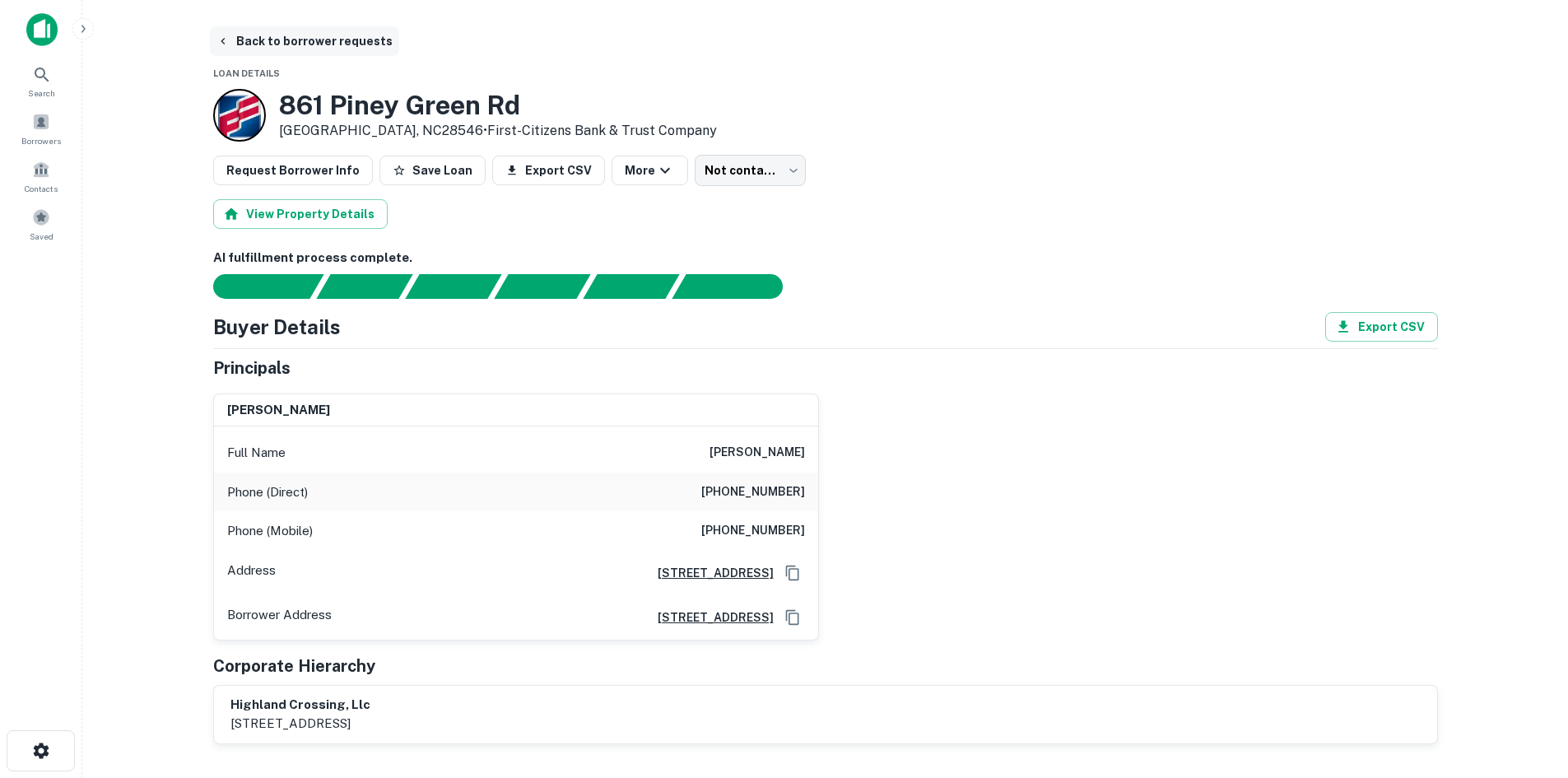
click at [323, 33] on button "Back to borrower requests" at bounding box center [305, 41] width 190 height 30
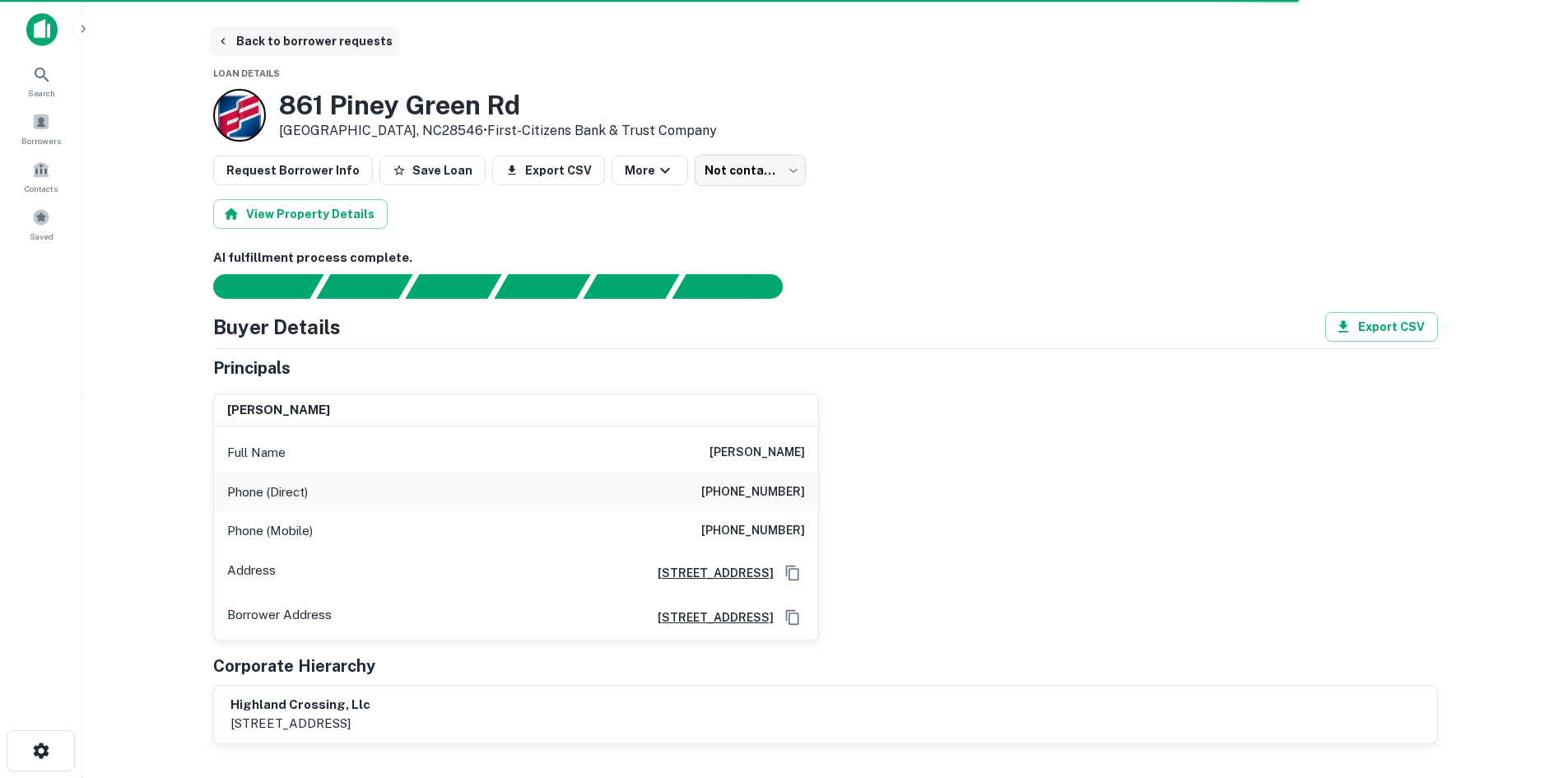
click at [329, 51] on button "Back to borrower requests" at bounding box center [305, 41] width 190 height 30
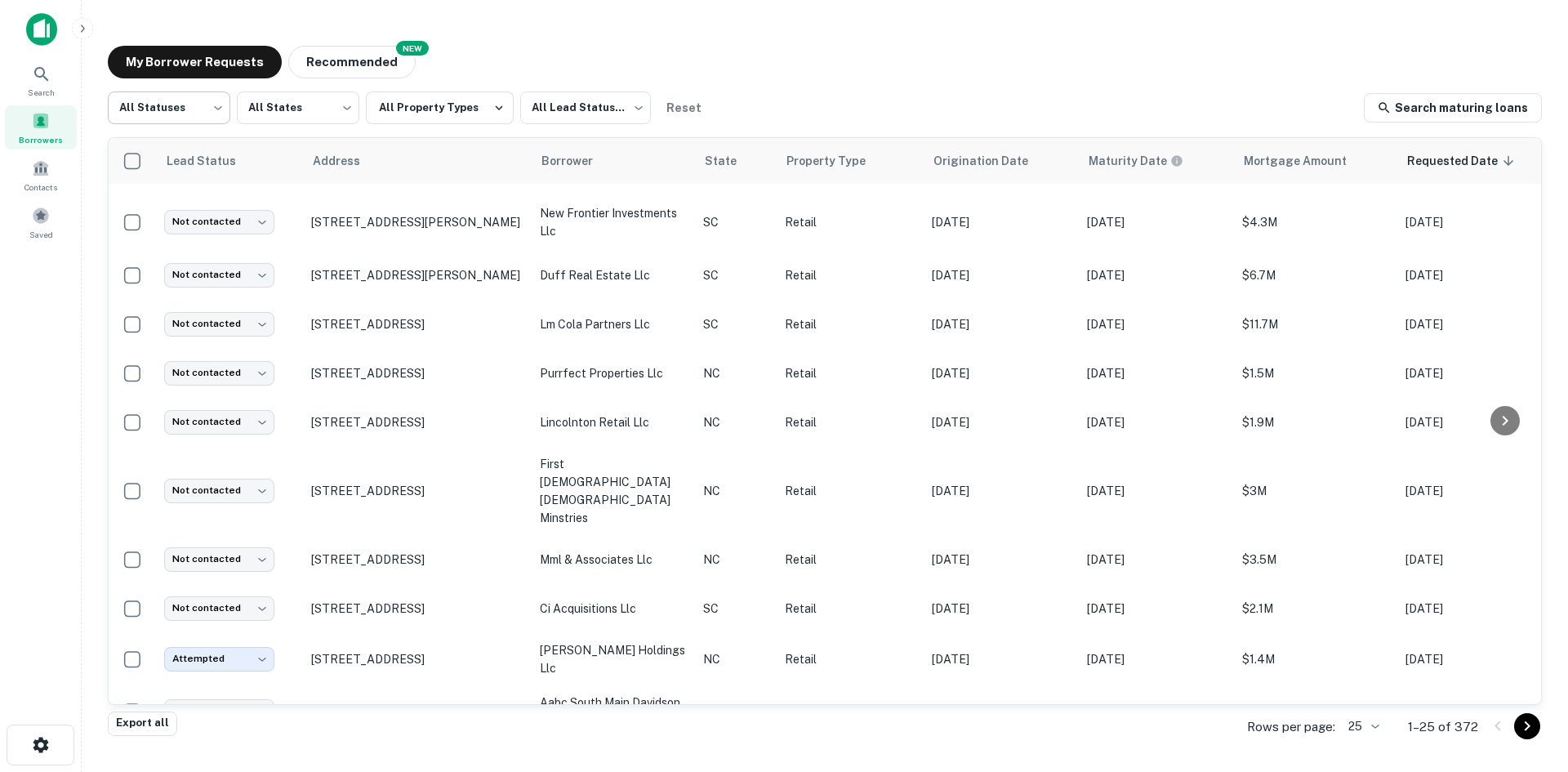
click at [195, 125] on body "Search Borrowers Contacts Saved My Borrower Requests NEW Recommended All Status…" at bounding box center [784, 386] width 1568 height 772
click at [173, 209] on li "Fulfilled" at bounding box center [169, 209] width 123 height 30
type input "*********"
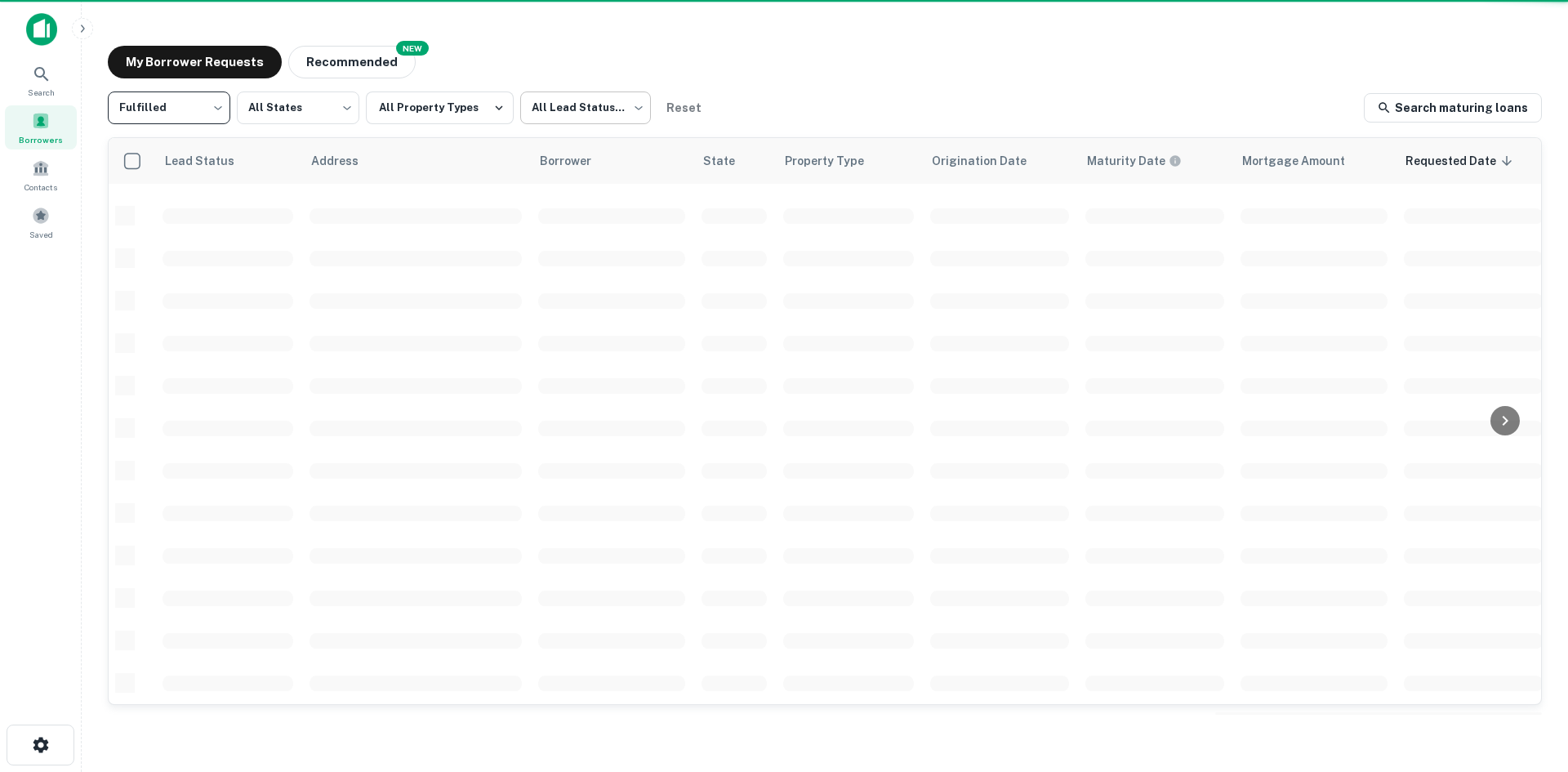
click at [588, 118] on body "Search Borrowers Contacts Saved My Borrower Requests NEW Recommended Fulfilled …" at bounding box center [784, 386] width 1568 height 772
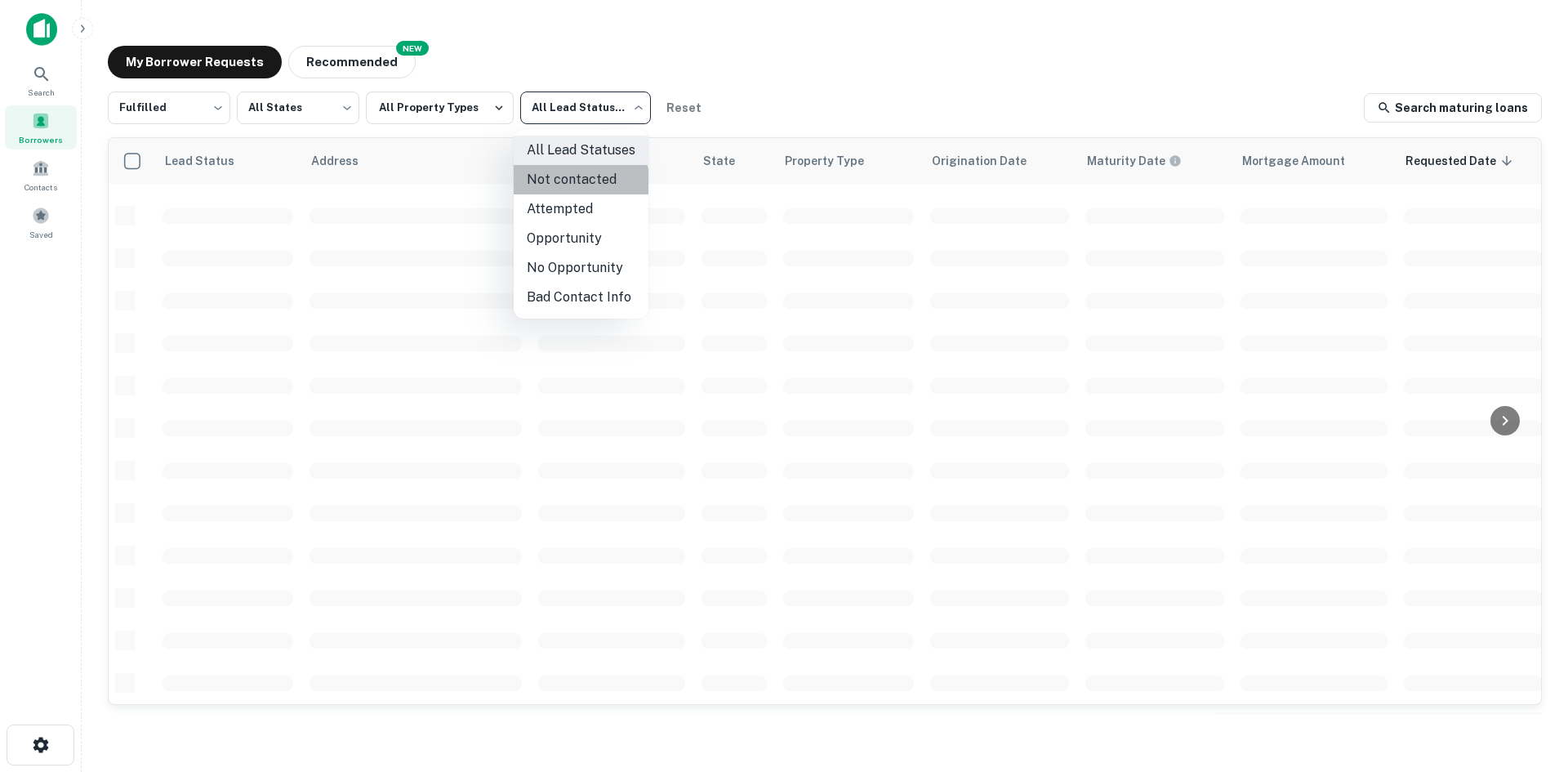
click at [559, 186] on li "Not contacted" at bounding box center [581, 180] width 135 height 30
type input "****"
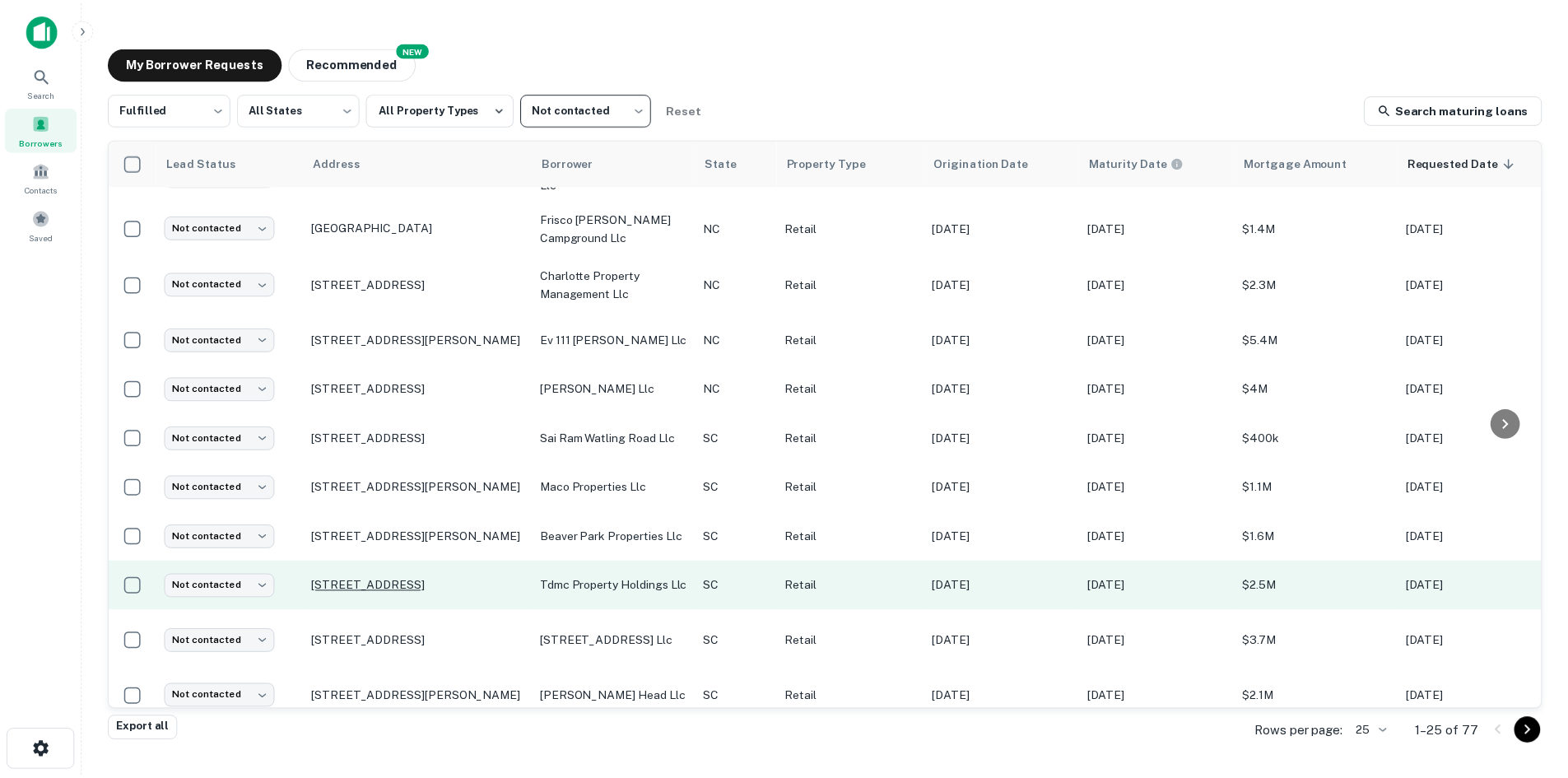
scroll to position [723, 0]
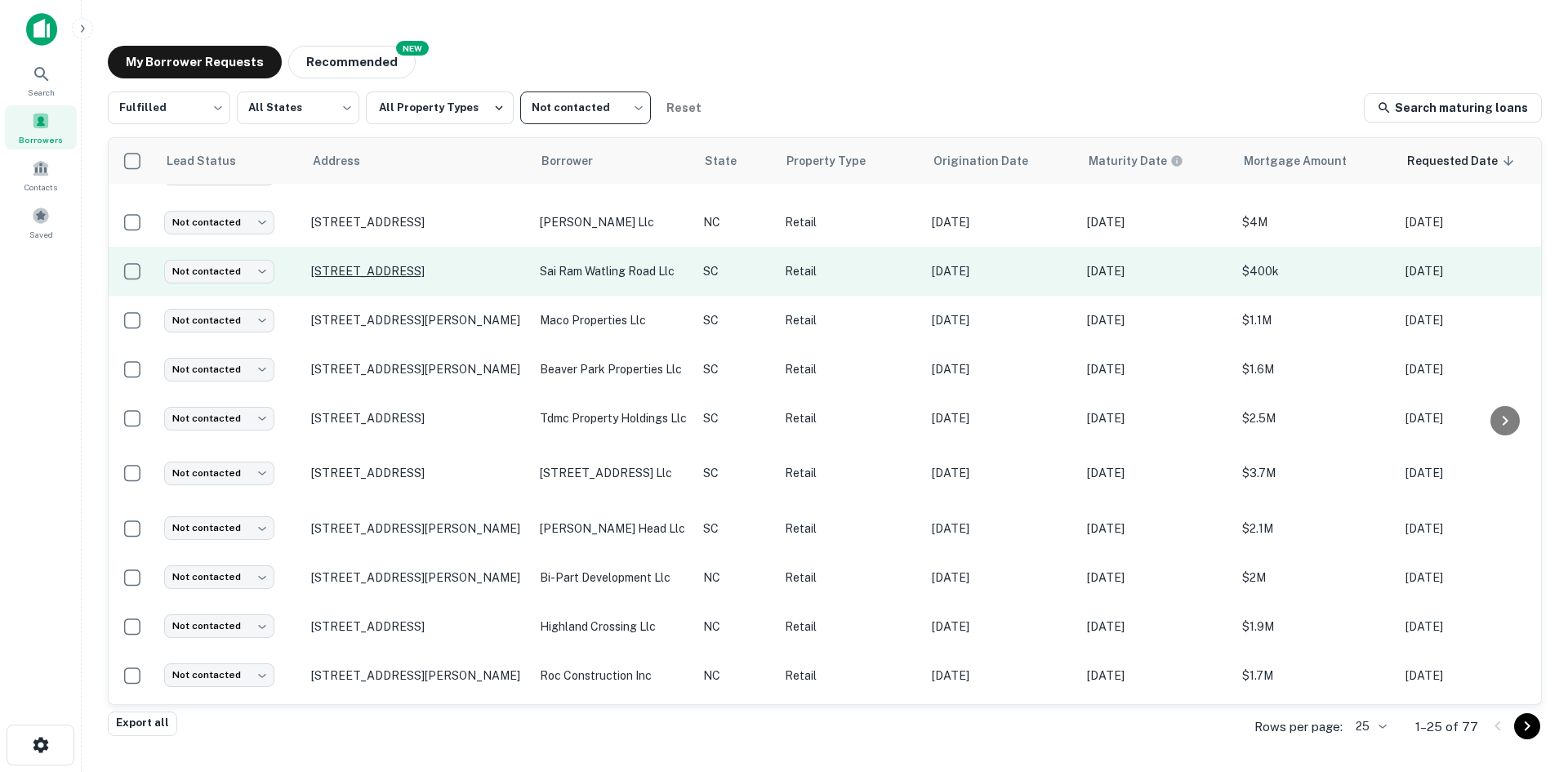
click at [393, 264] on p "[STREET_ADDRESS]" at bounding box center [417, 271] width 212 height 15
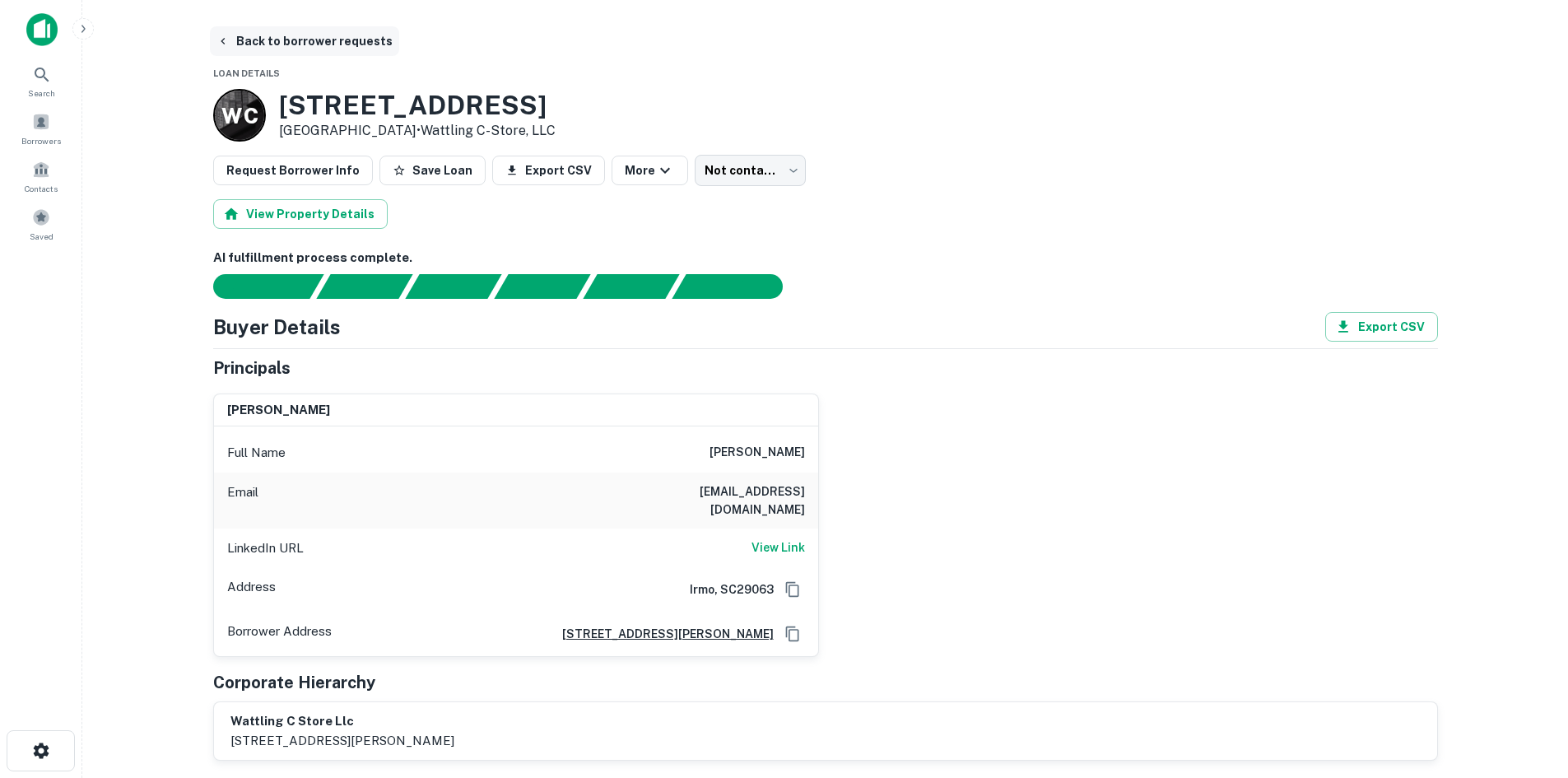
click at [271, 46] on button "Back to borrower requests" at bounding box center [305, 41] width 190 height 30
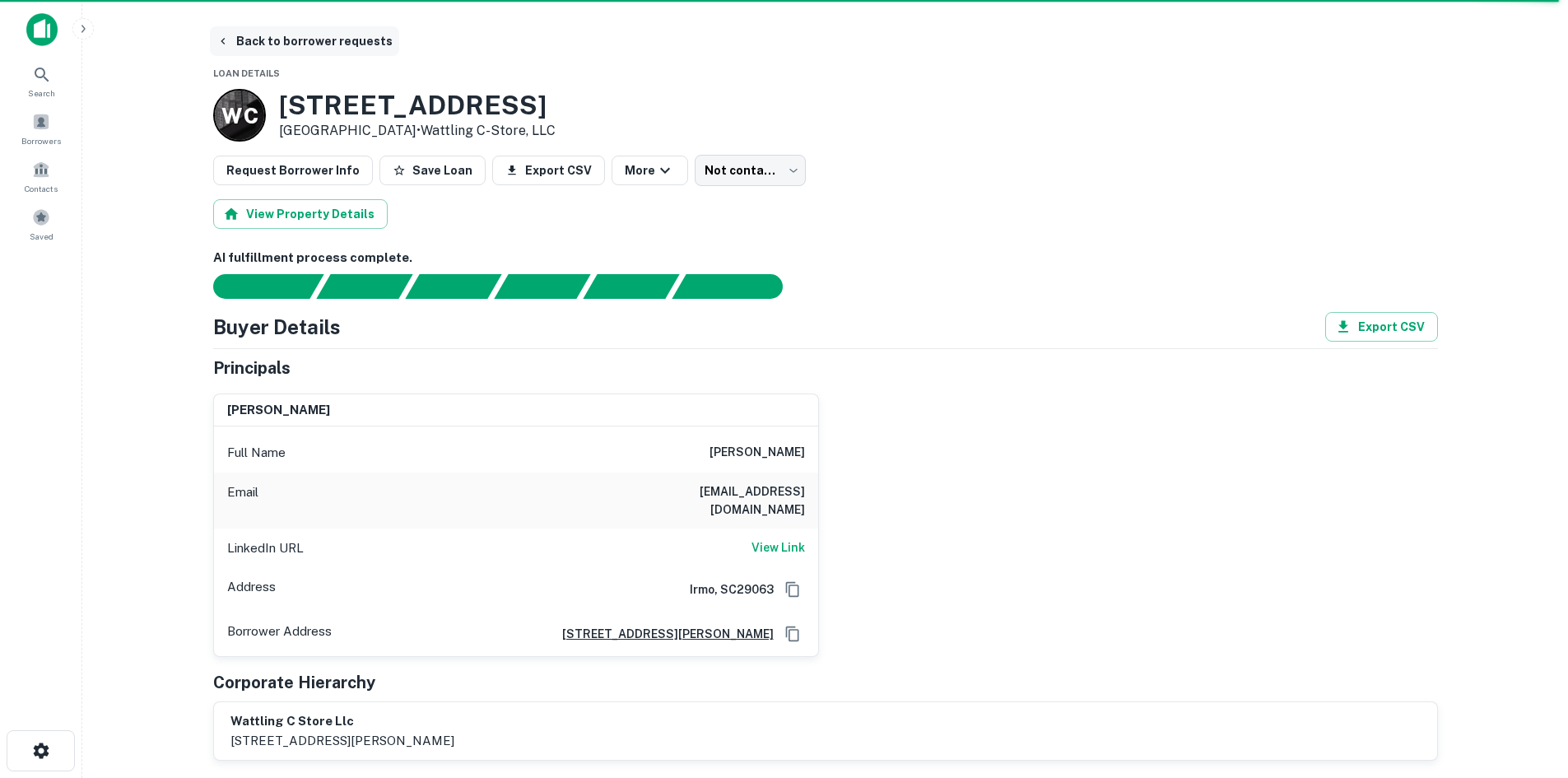
click at [298, 40] on button "Back to borrower requests" at bounding box center [305, 41] width 190 height 30
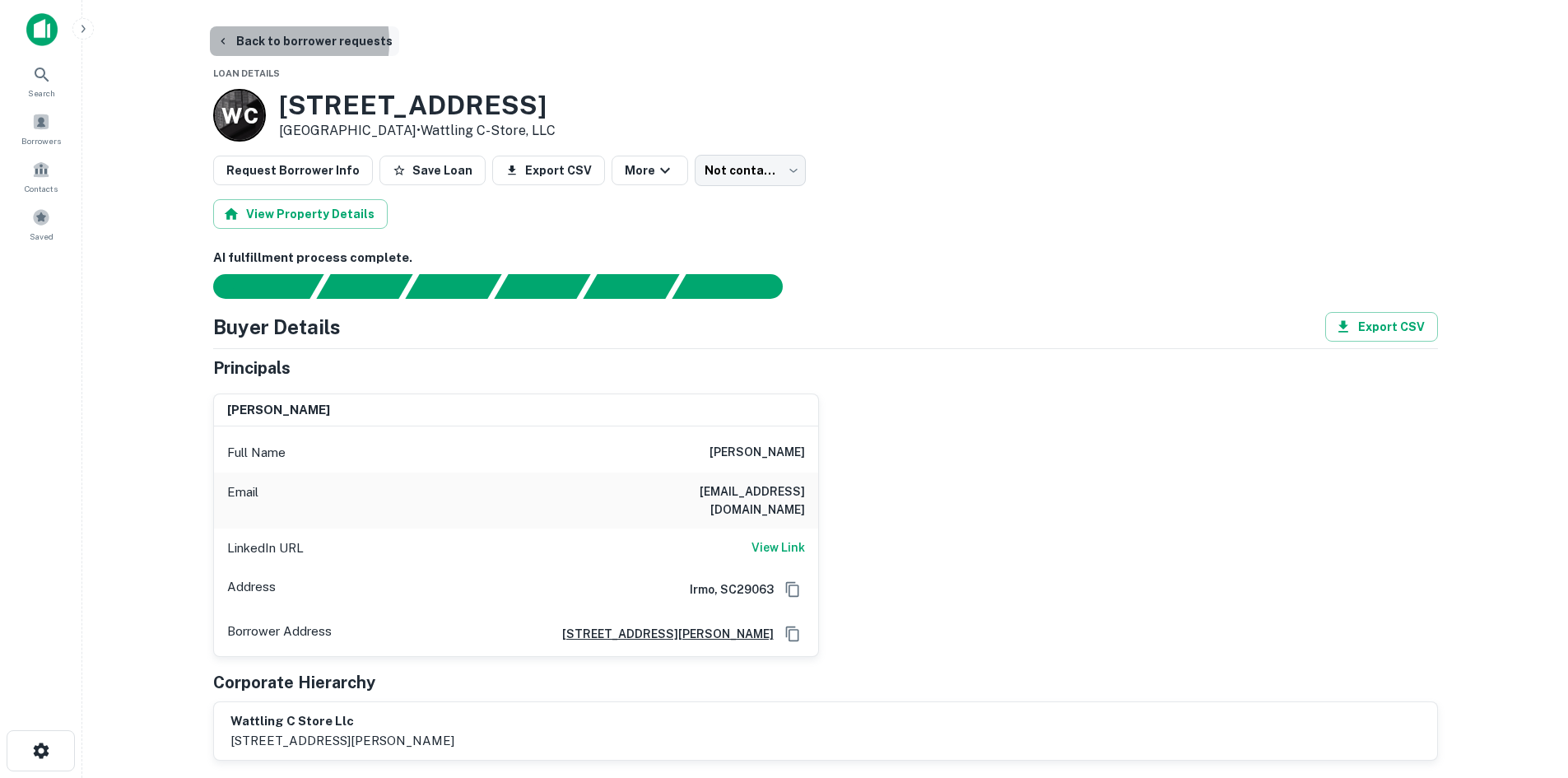
click at [272, 42] on button "Back to borrower requests" at bounding box center [305, 41] width 190 height 30
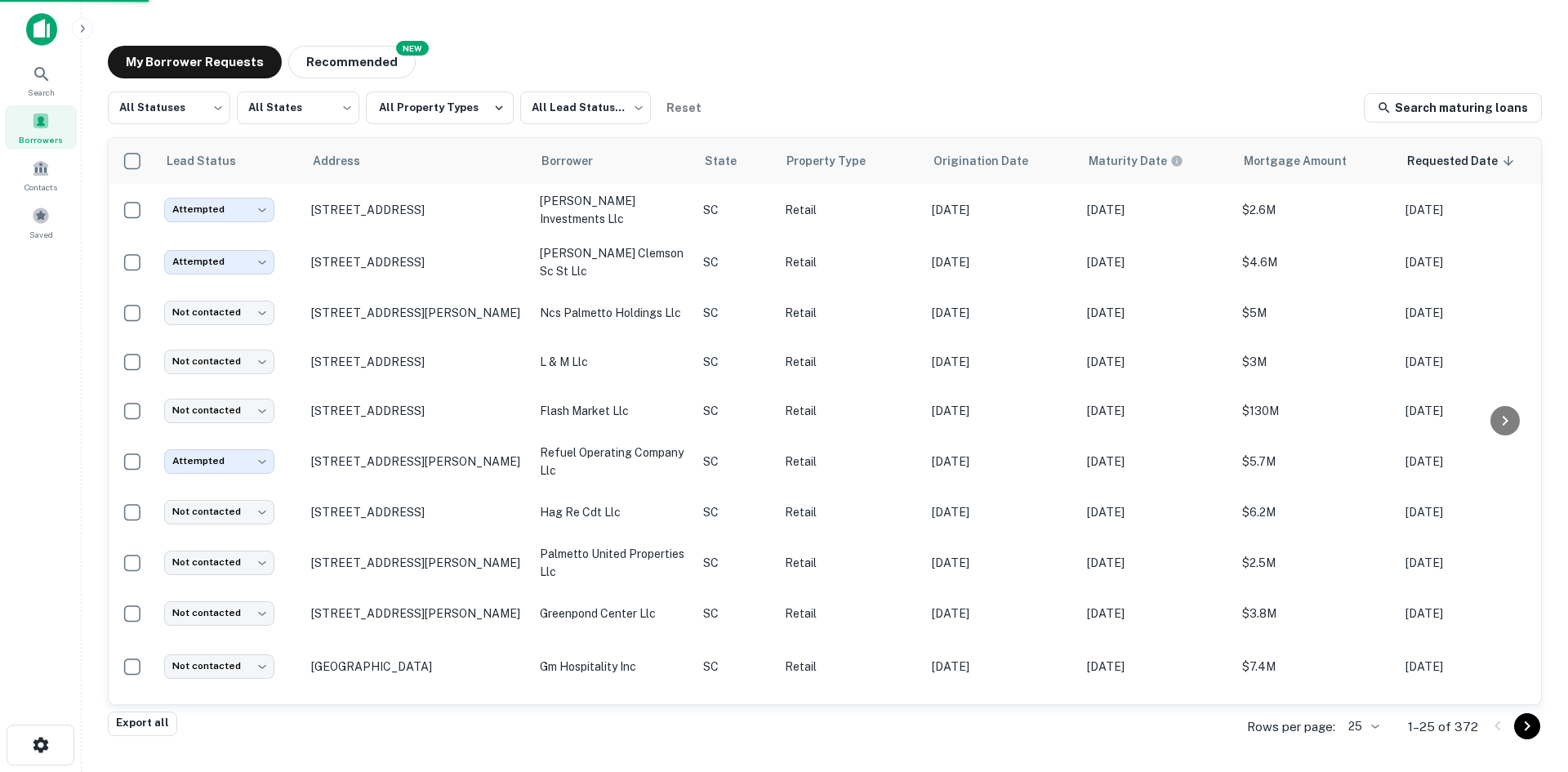
scroll to position [553, 0]
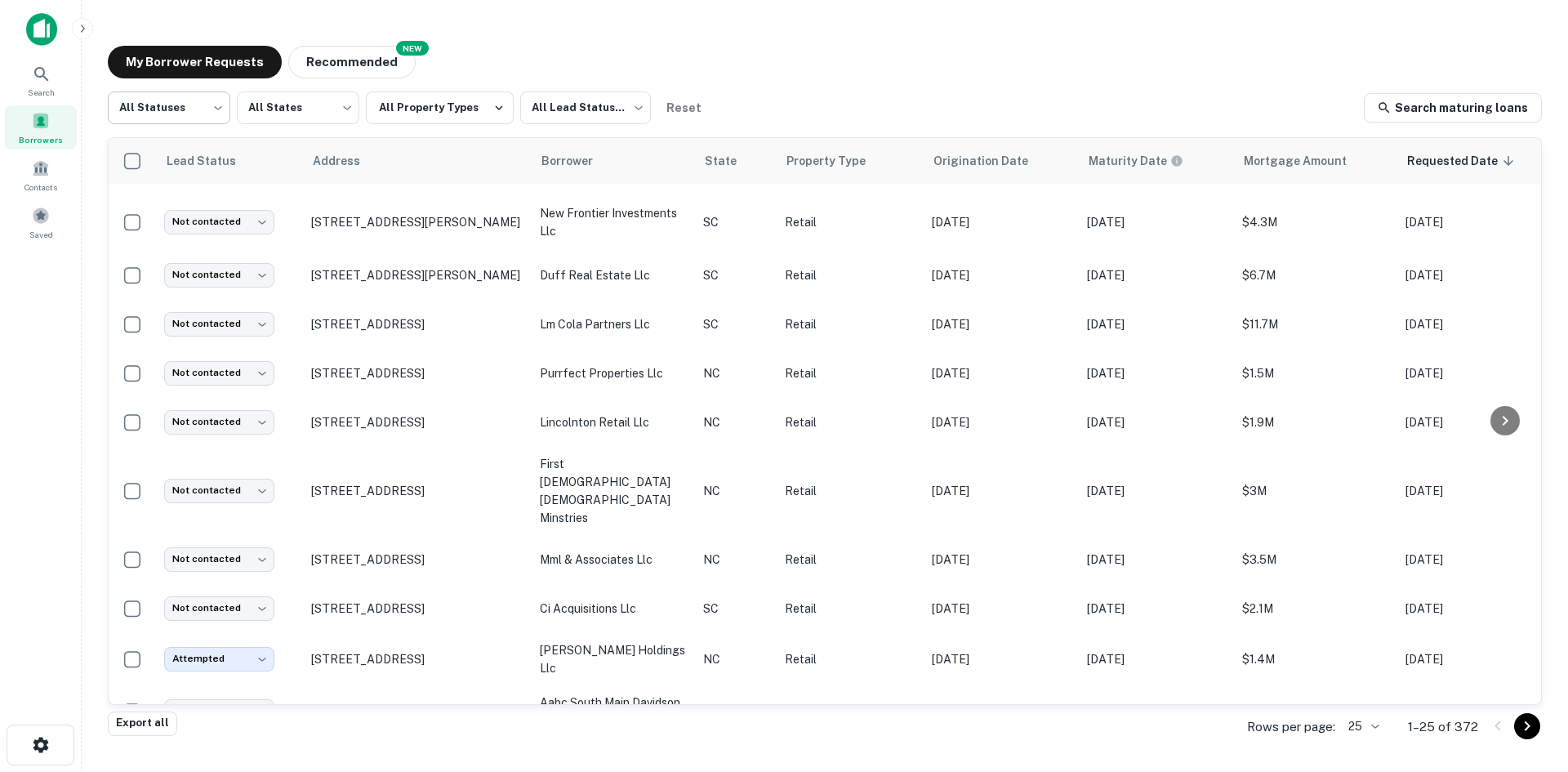
click at [208, 100] on body "Search Borrowers Contacts Saved My Borrower Requests NEW Recommended All Status…" at bounding box center [784, 386] width 1568 height 772
drag, startPoint x: 179, startPoint y: 197, endPoint x: 155, endPoint y: 195, distance: 24.1
click at [165, 200] on li "Fulfilled" at bounding box center [169, 209] width 123 height 30
type input "*********"
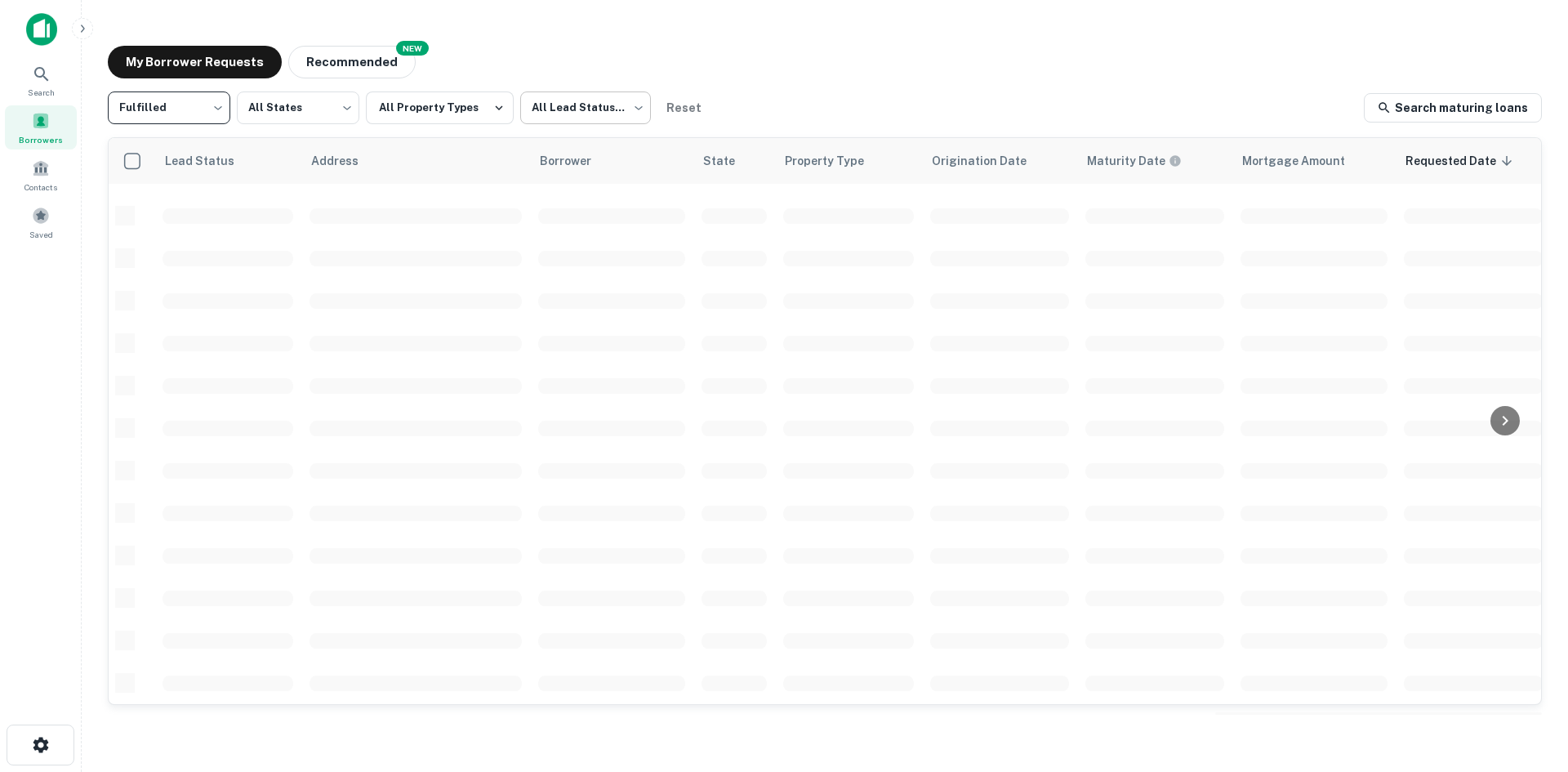
click at [580, 92] on body "Search Borrowers Contacts Saved My Borrower Requests NEW Recommended Fulfilled …" at bounding box center [784, 386] width 1568 height 772
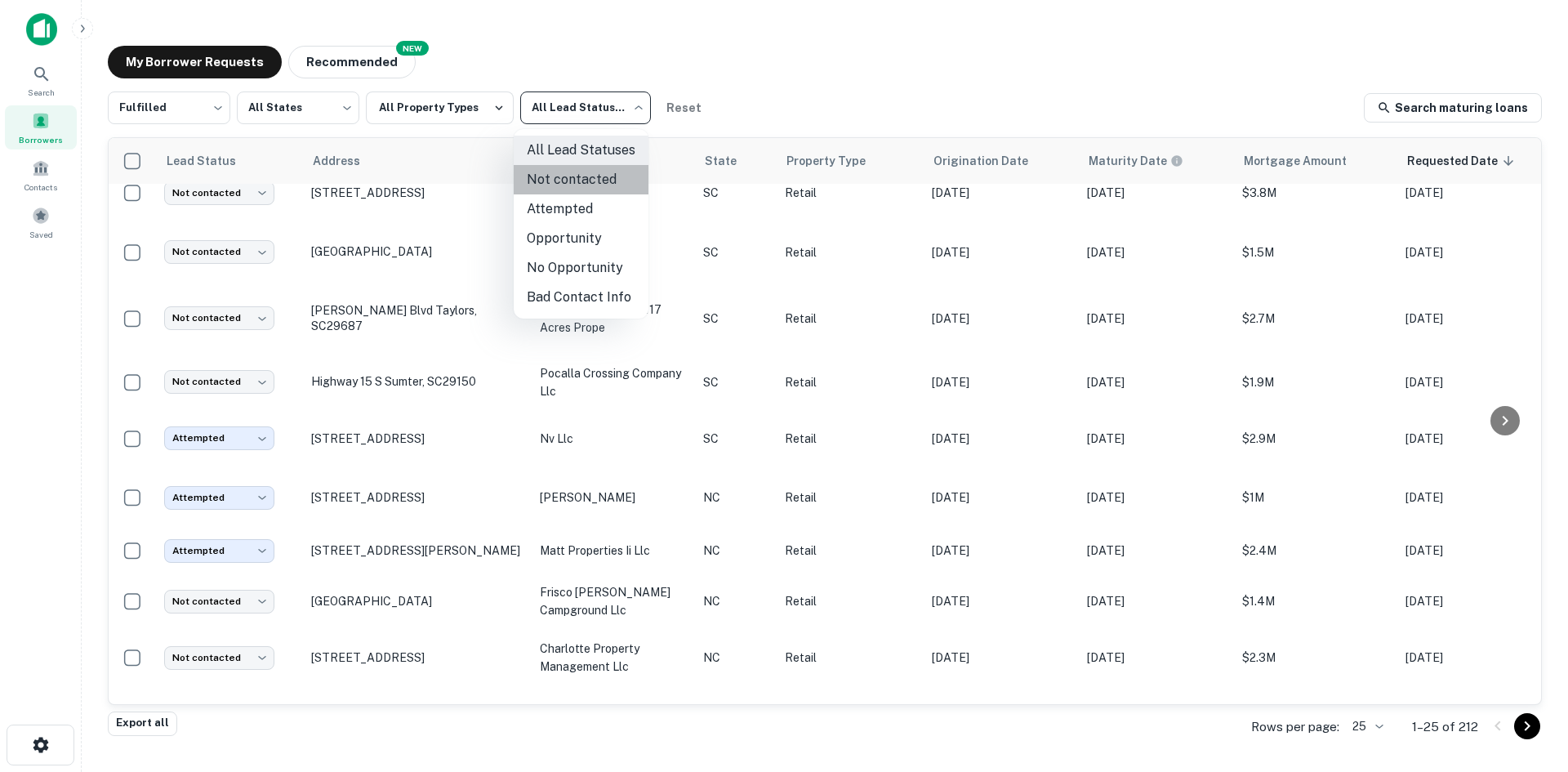
click at [587, 176] on li "Not contacted" at bounding box center [581, 180] width 135 height 30
type input "****"
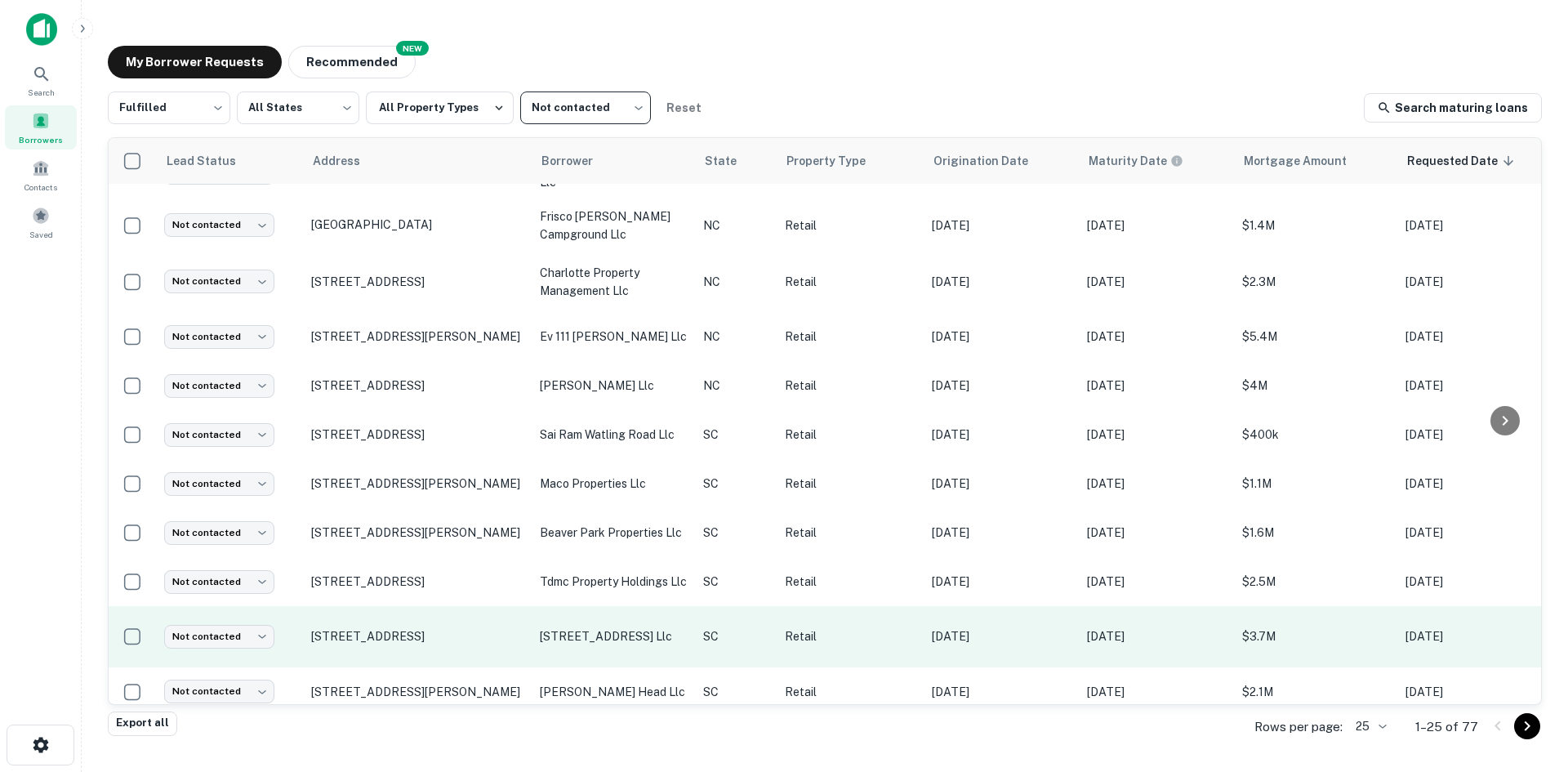
scroll to position [814, 0]
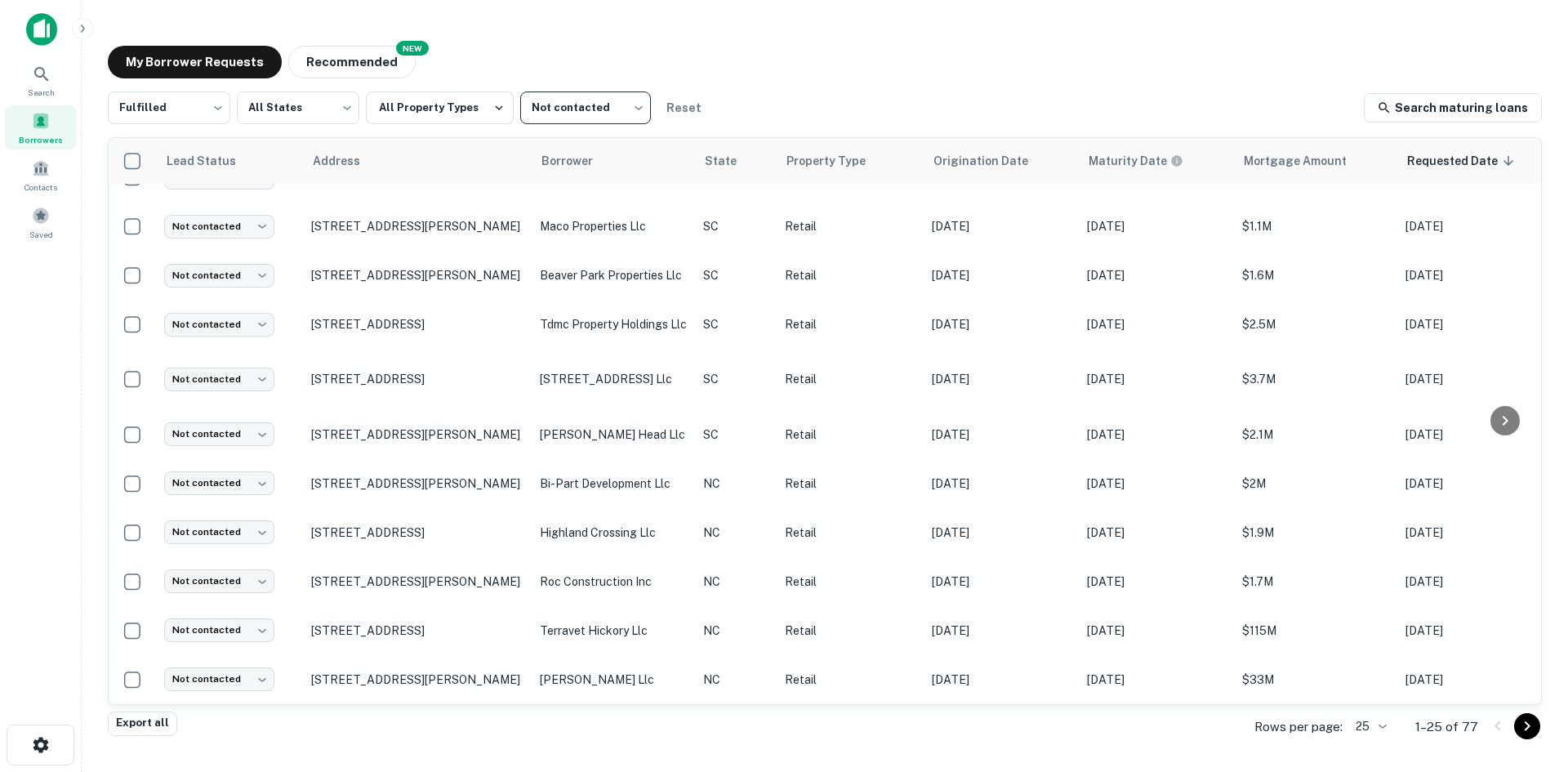
click at [1363, 730] on body "Search Borrowers Contacts Saved My Borrower Requests NEW Recommended Fulfilled …" at bounding box center [784, 386] width 1568 height 772
click at [1364, 730] on li "1000" at bounding box center [1373, 738] width 55 height 30
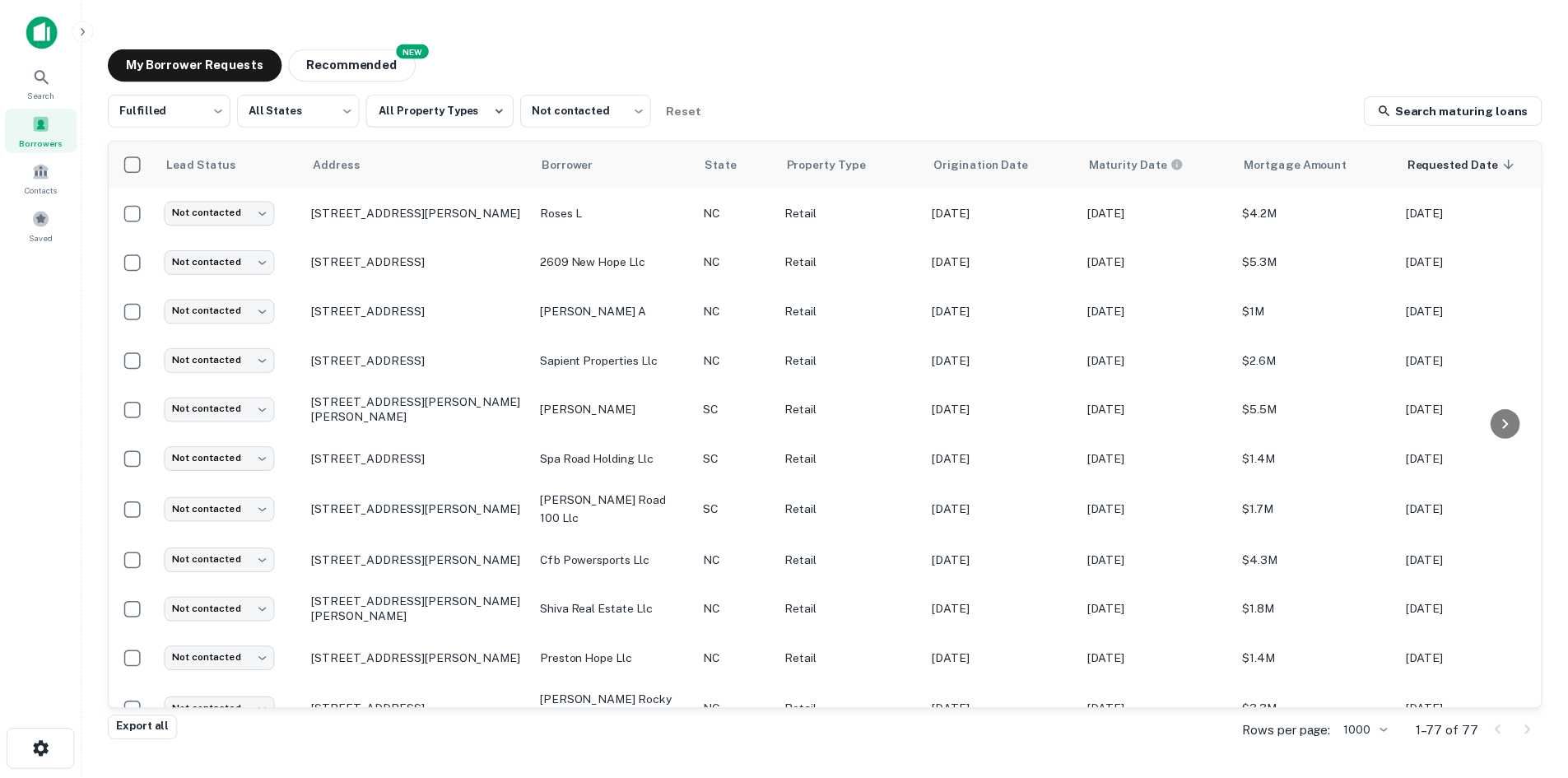
scroll to position [2055, 0]
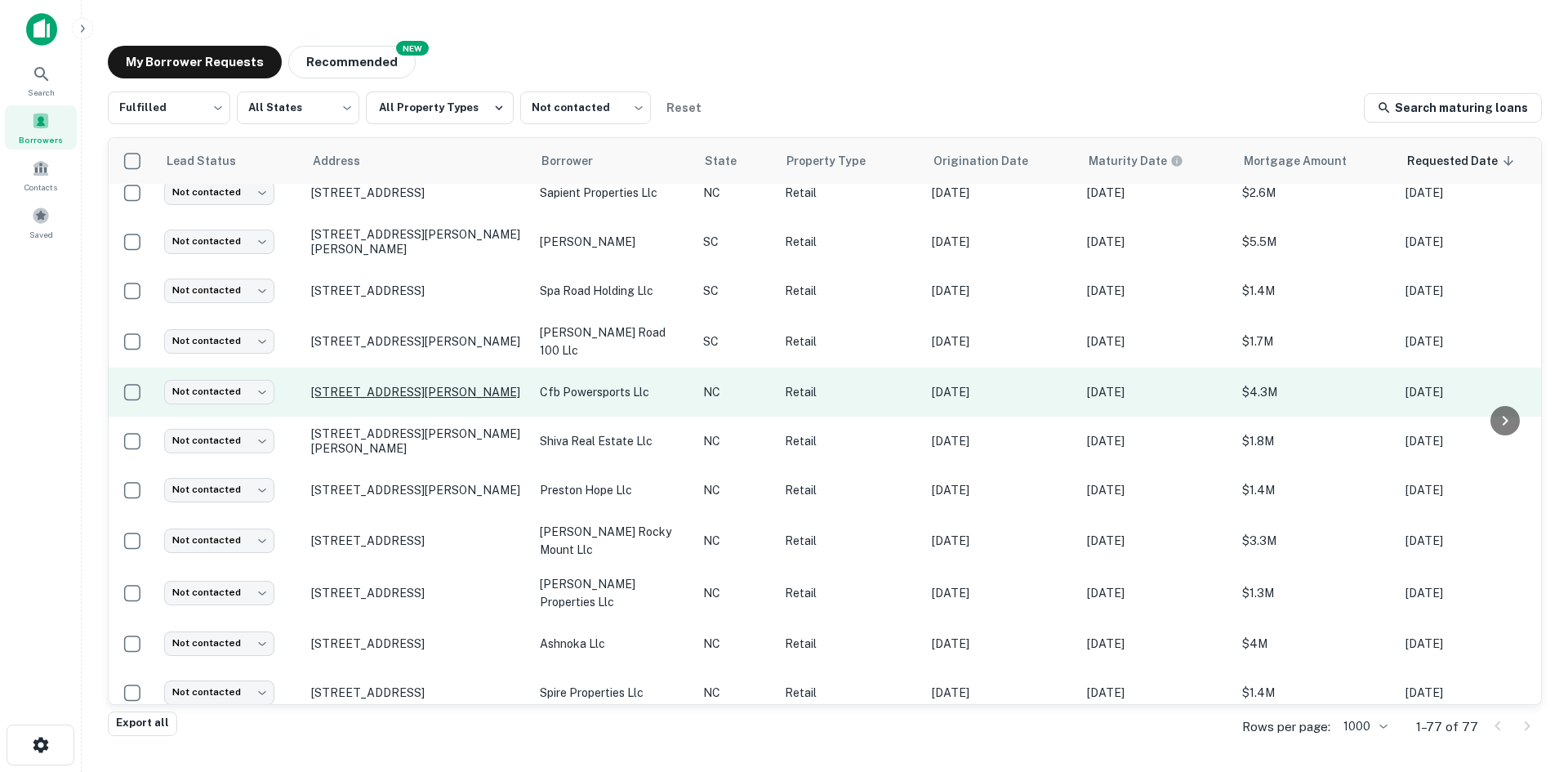
click at [357, 399] on p "1035 Outlet Center Dr Smithfield, NC27577" at bounding box center [417, 392] width 212 height 15
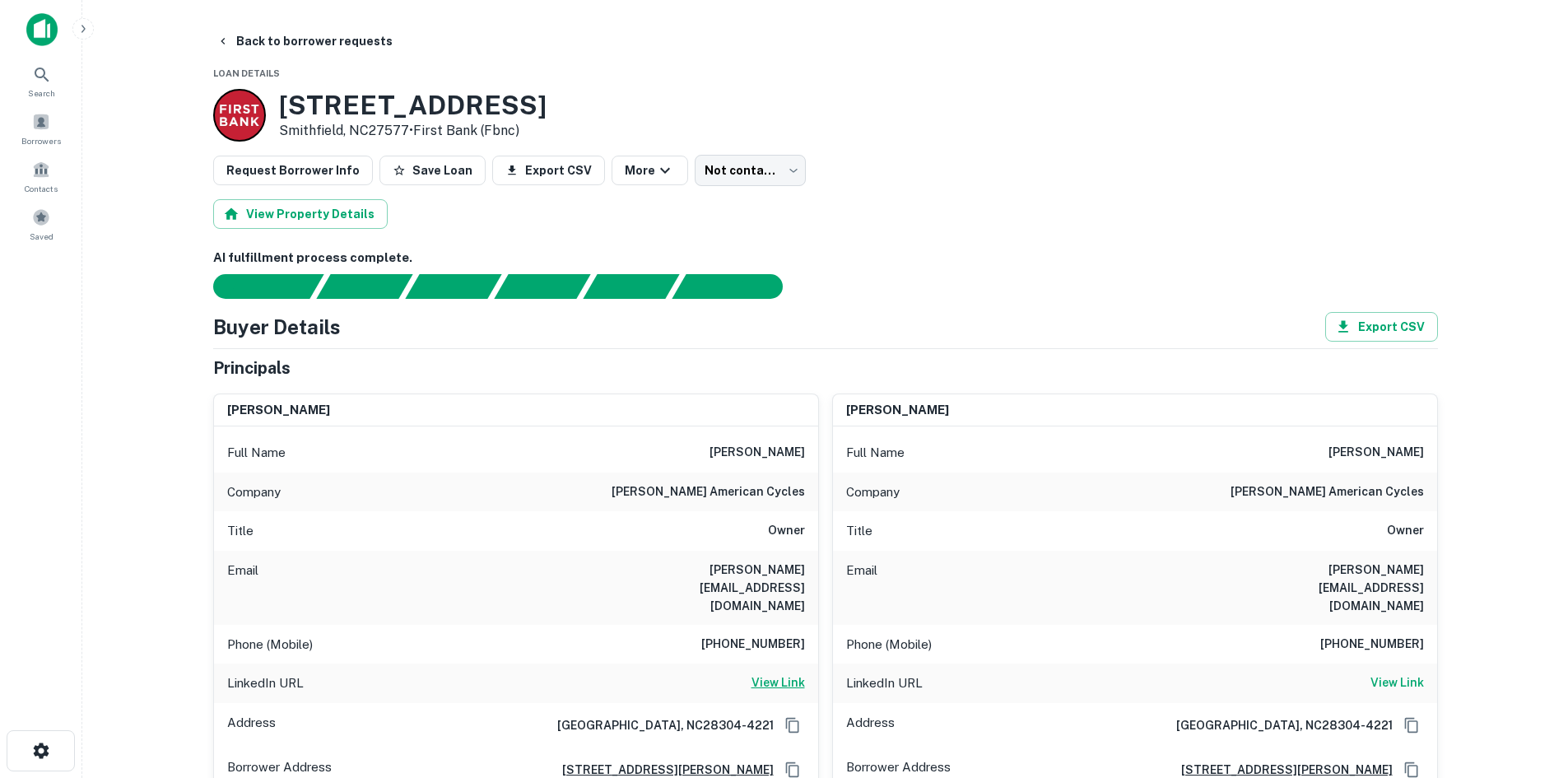
click at [780, 673] on h6 "View Link" at bounding box center [779, 681] width 54 height 18
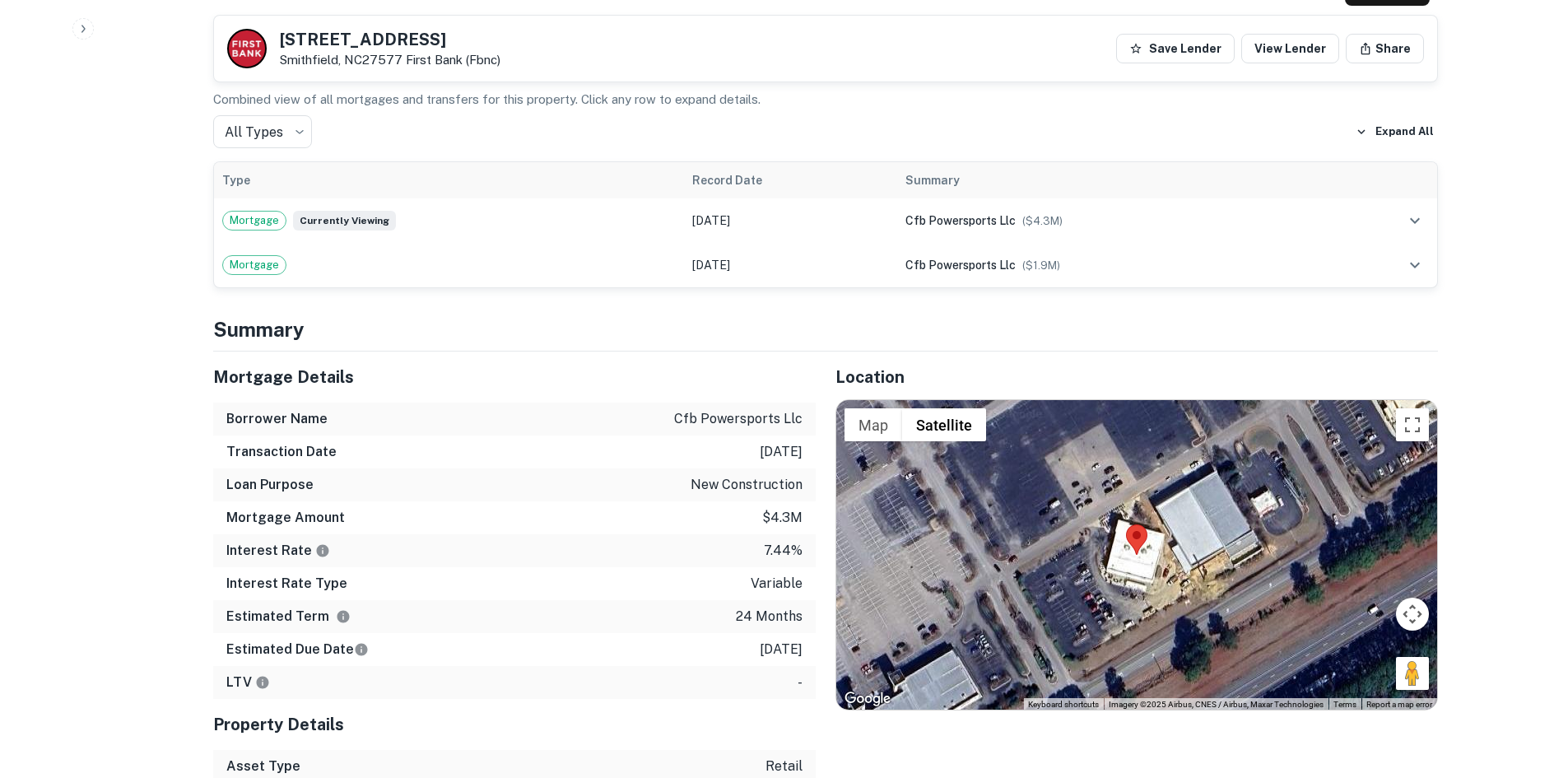
scroll to position [1070, 0]
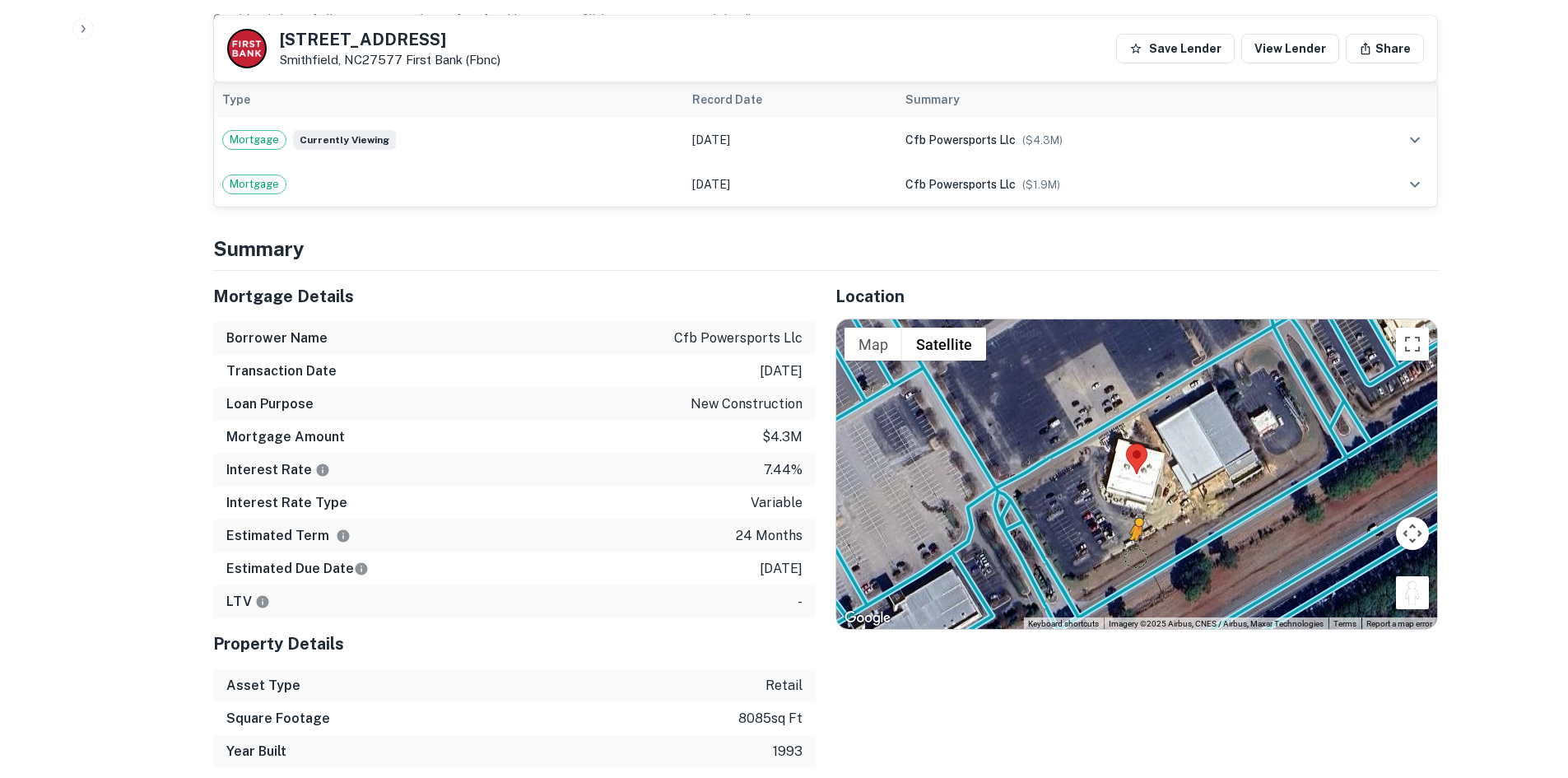
drag, startPoint x: 1416, startPoint y: 558, endPoint x: 1135, endPoint y: 522, distance: 283.3
click at [1135, 522] on div "To activate drag with keyboard, press Alt + Enter. Once in keyboard drag state,…" at bounding box center [1137, 474] width 601 height 310
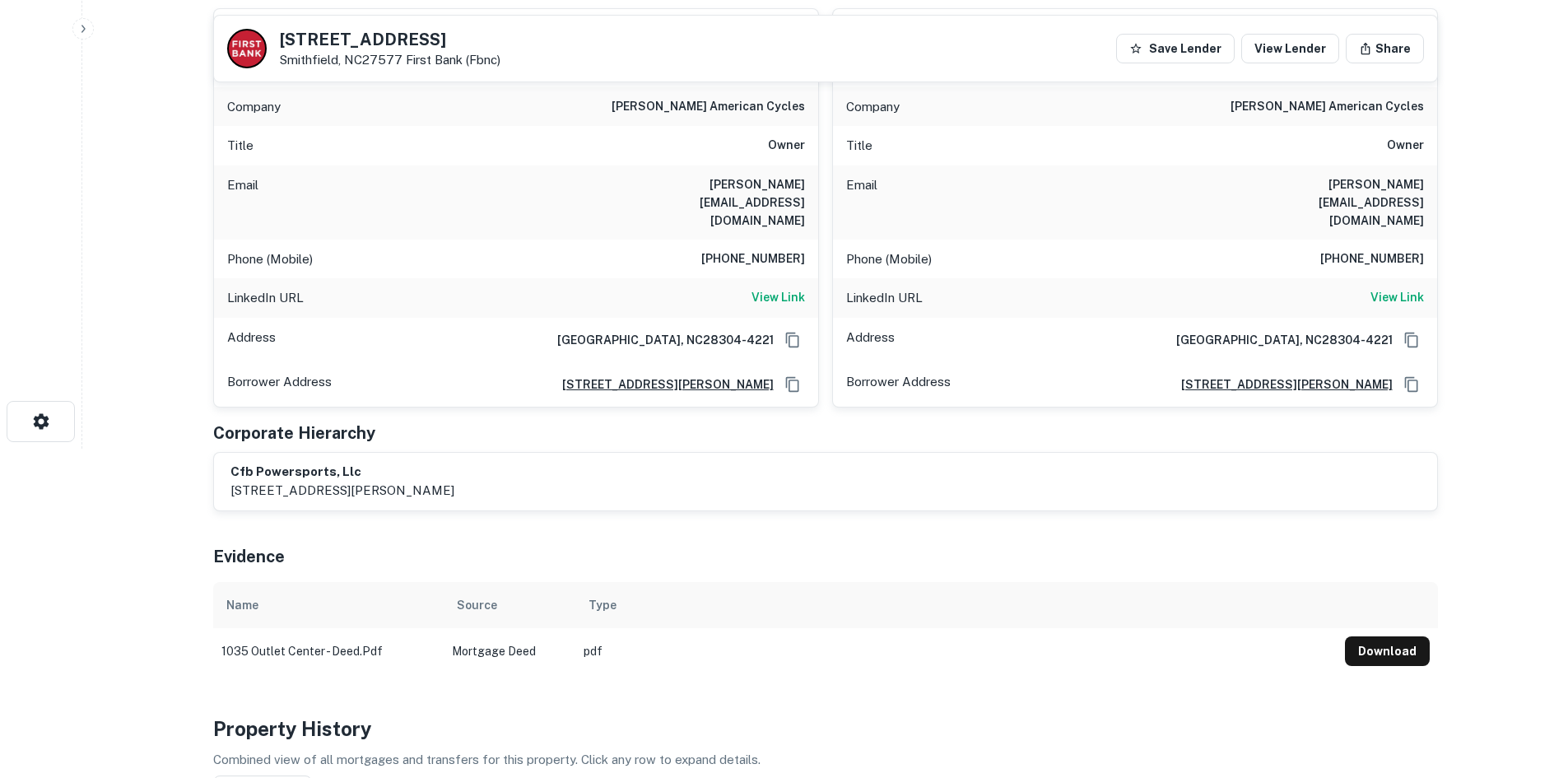
scroll to position [0, 0]
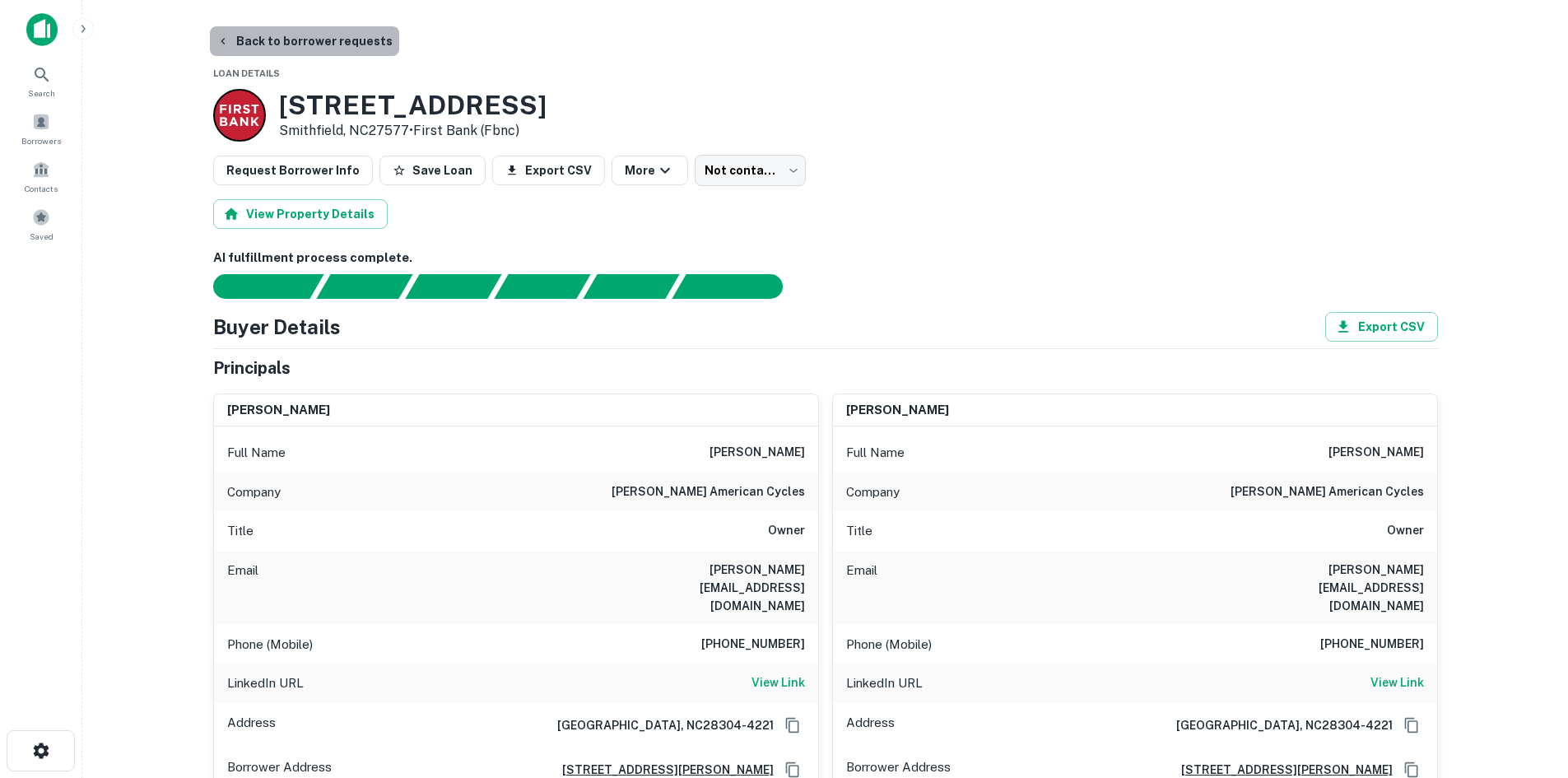
click at [313, 35] on button "Back to borrower requests" at bounding box center [305, 41] width 190 height 30
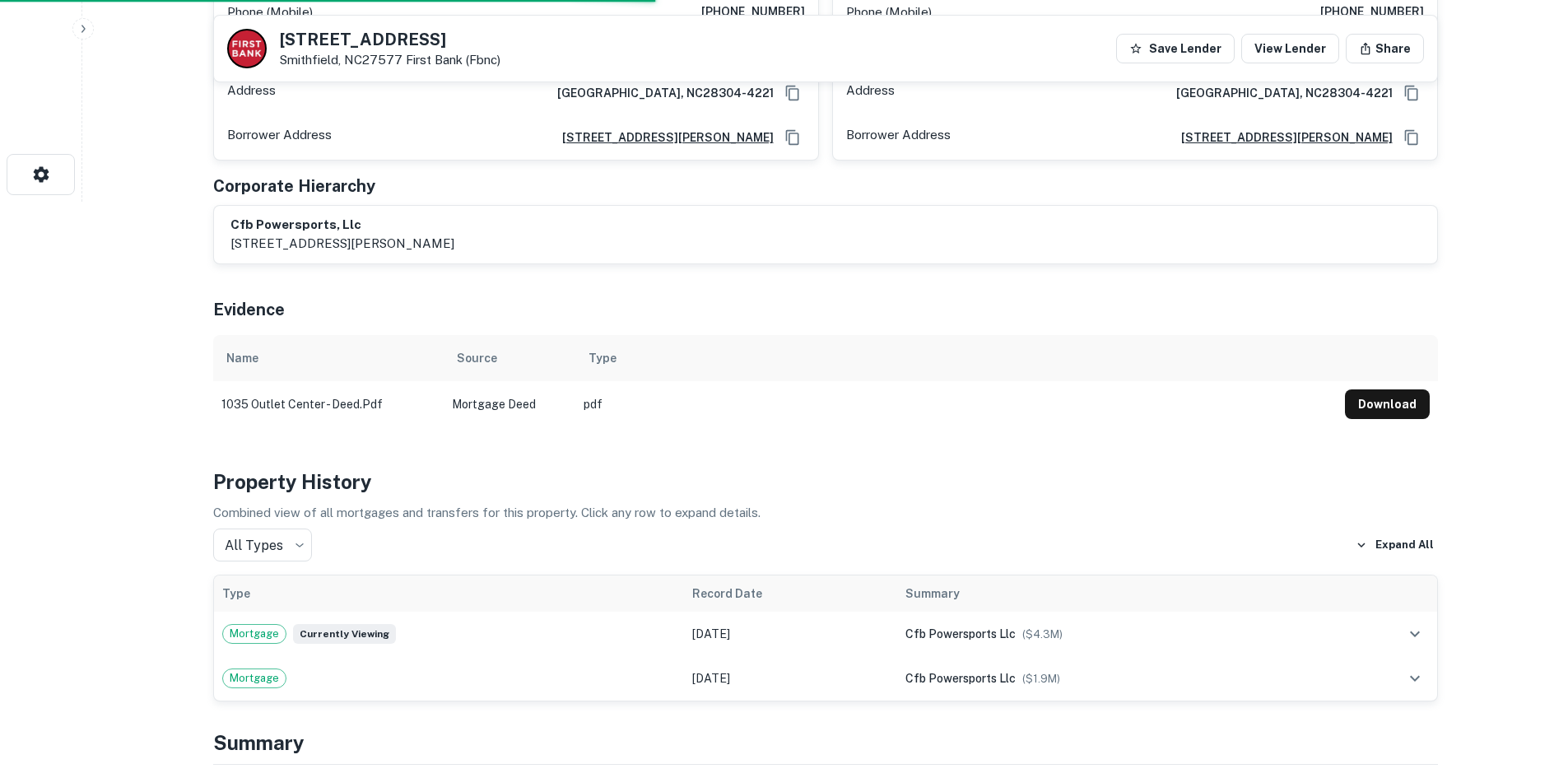
scroll to position [165, 0]
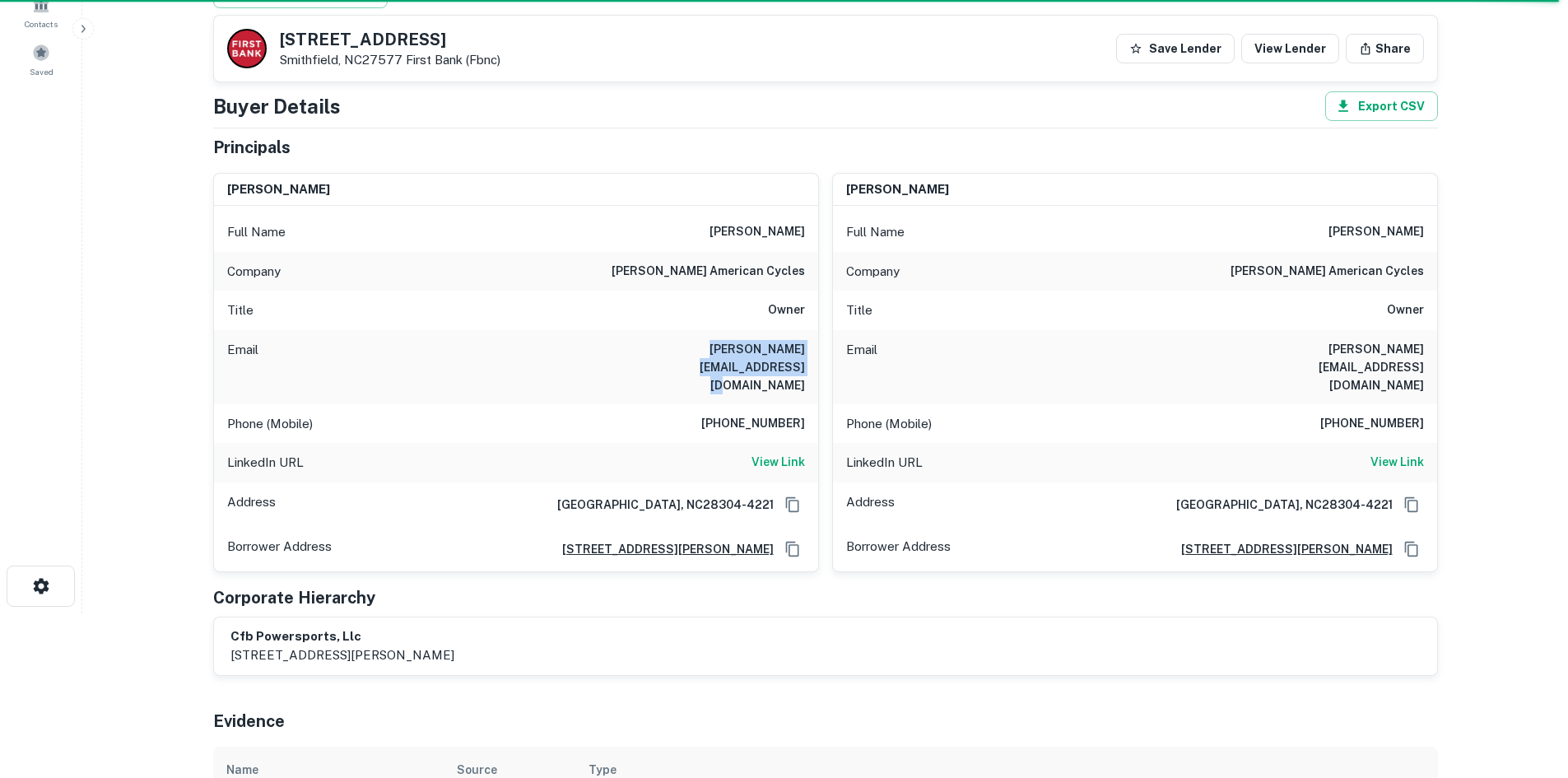
drag, startPoint x: 601, startPoint y: 347, endPoint x: 801, endPoint y: 345, distance: 200.0
click at [801, 345] on div "Email carson@bakeramericancycles.com" at bounding box center [516, 367] width 604 height 74
copy h6 "carson@bakeramericancycles.com"
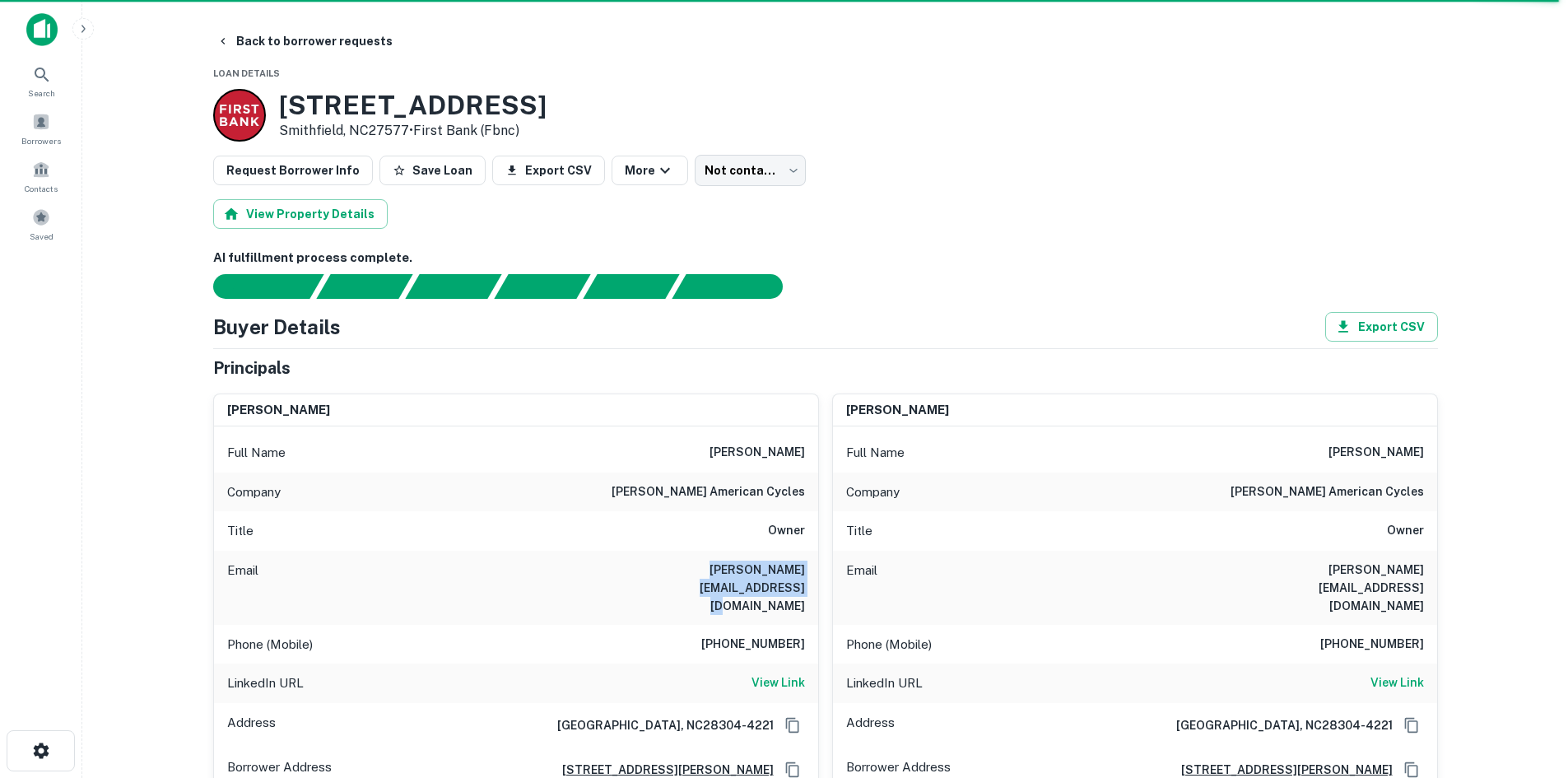
drag, startPoint x: 276, startPoint y: 104, endPoint x: 564, endPoint y: 120, distance: 288.4
click at [564, 120] on div "1035 Outlet Center Dr Smithfield, NC27577 • First Bank (fbnc)" at bounding box center [825, 115] width 1225 height 53
copy h3 "1035 Outlet Center Dr"
click at [740, 176] on body "Search Borrowers Contacts Saved Back to borrower requests Loan Details 1035 Out…" at bounding box center [784, 389] width 1568 height 778
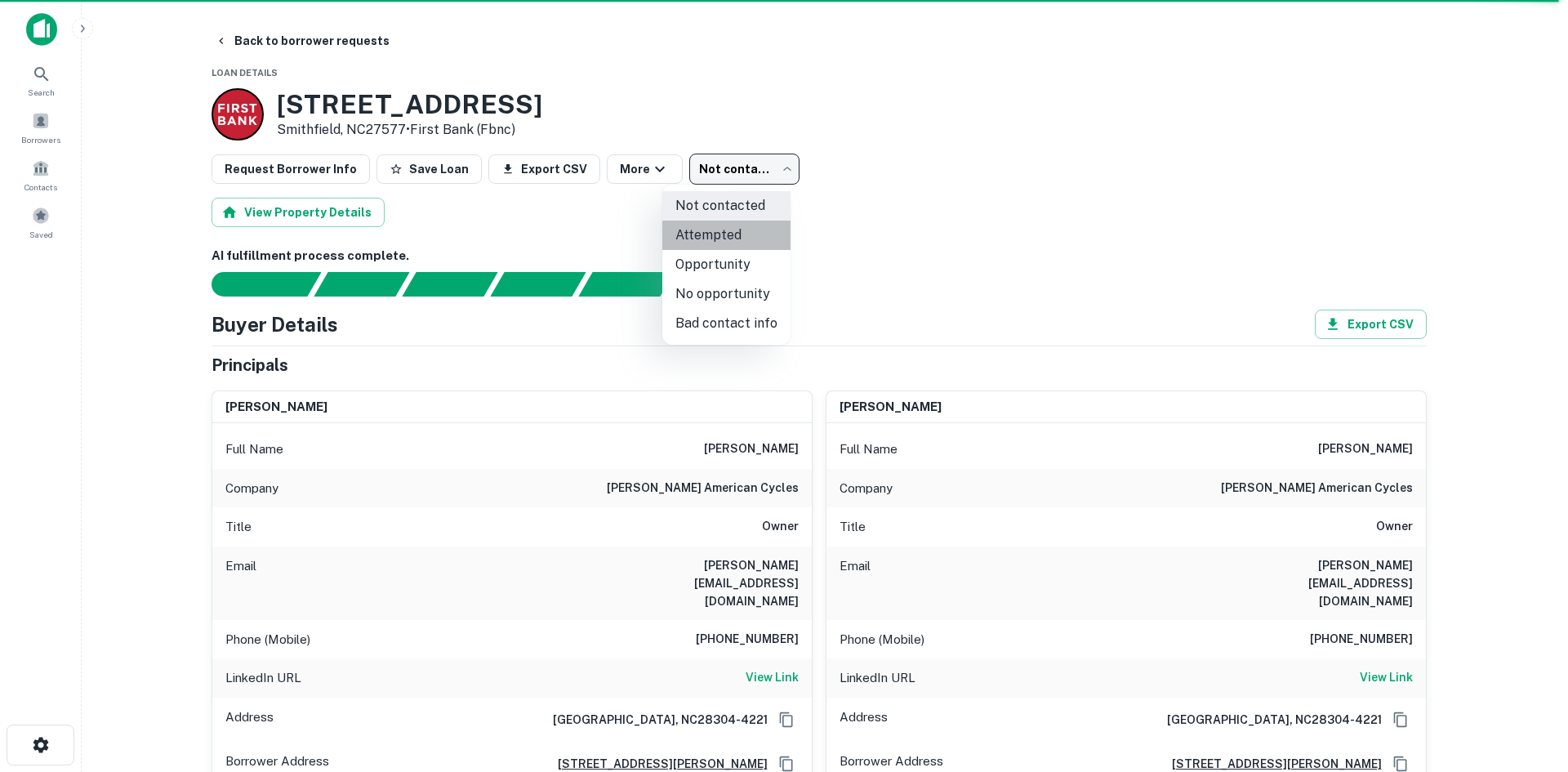
click at [736, 222] on li "Attempted" at bounding box center [726, 235] width 128 height 30
type input "*********"
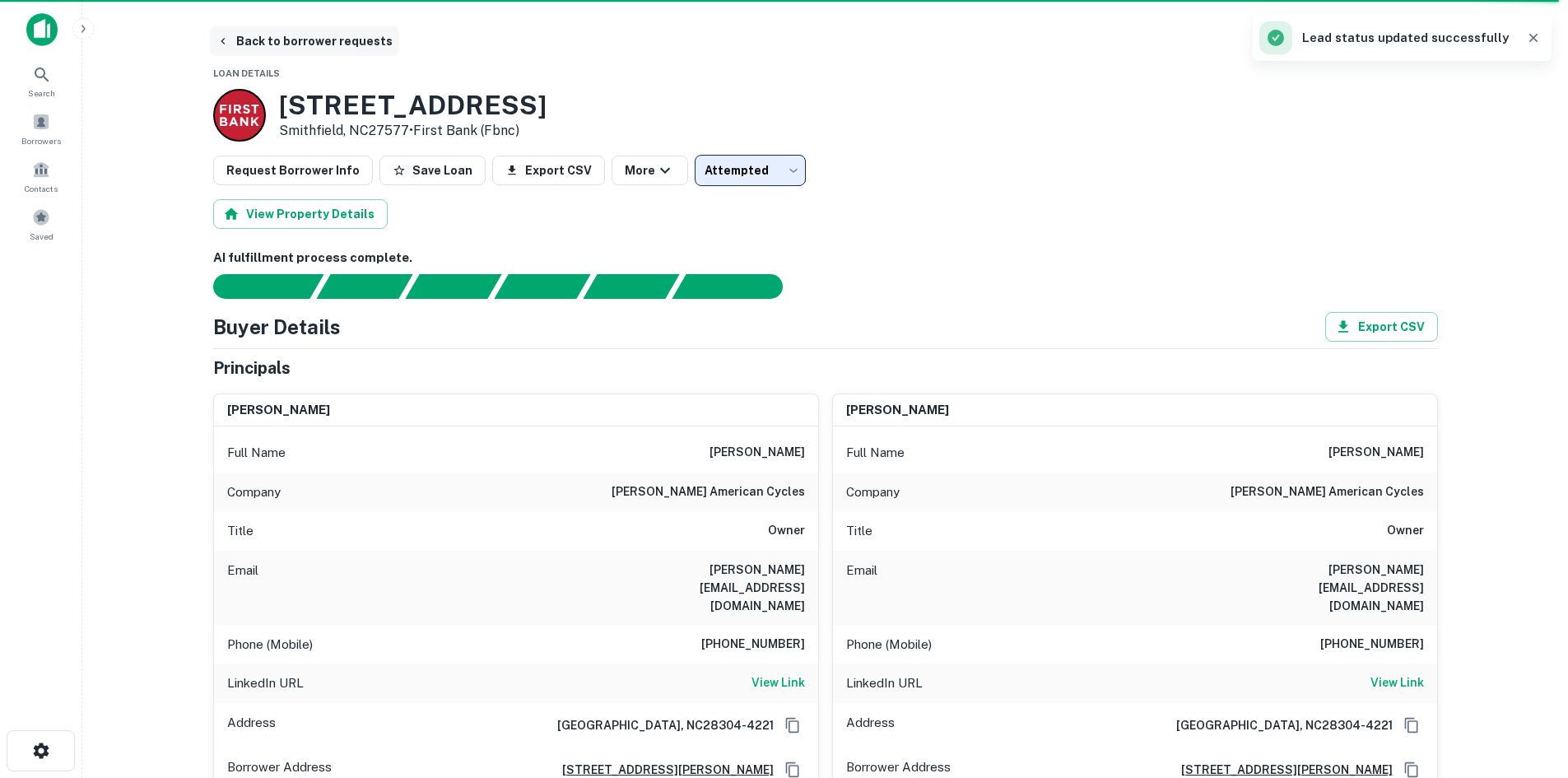
click at [342, 36] on button "Back to borrower requests" at bounding box center [305, 41] width 190 height 30
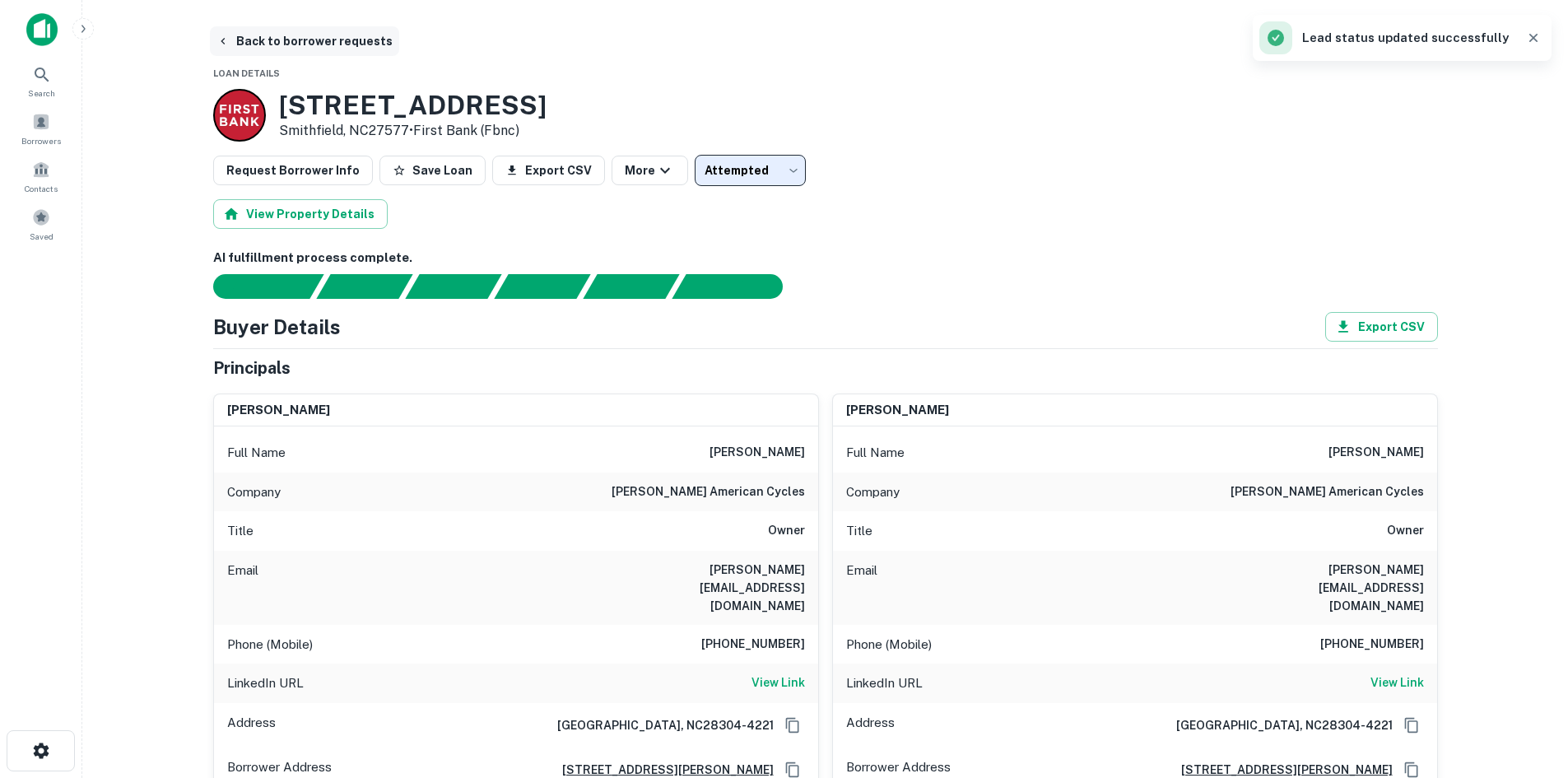
click at [286, 40] on button "Back to borrower requests" at bounding box center [305, 41] width 190 height 30
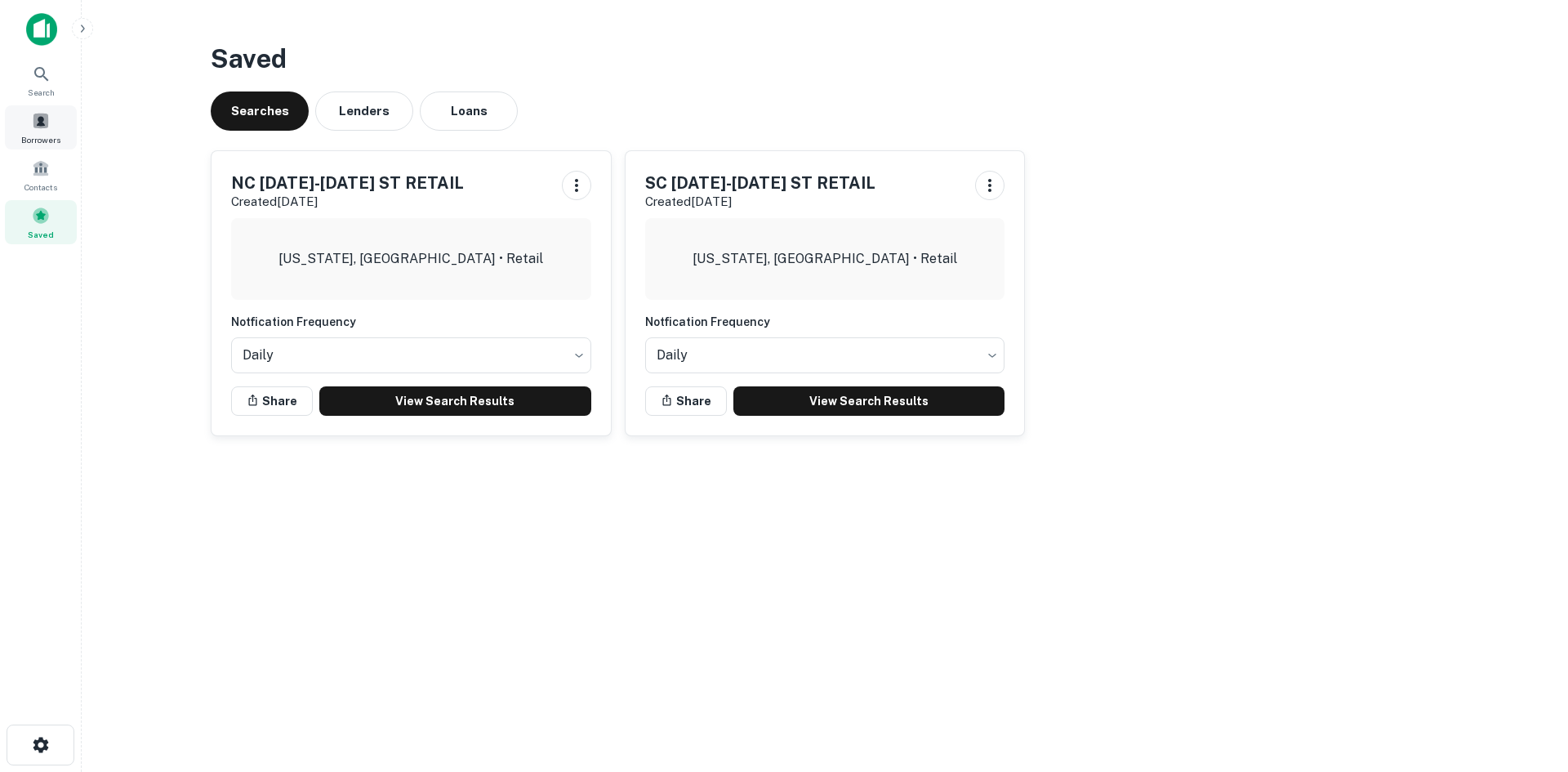
click at [42, 127] on span at bounding box center [41, 120] width 18 height 18
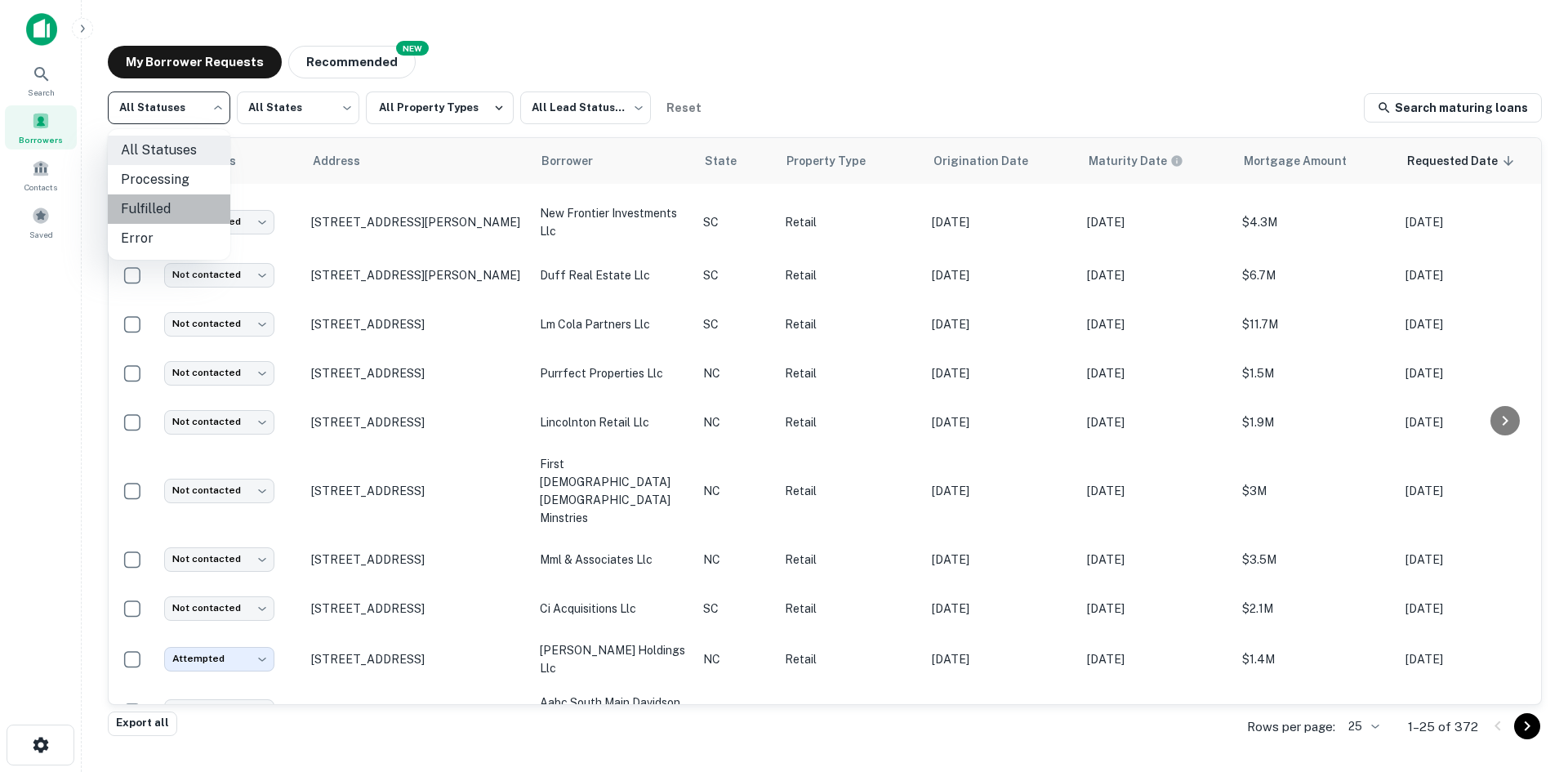
click at [176, 204] on li "Fulfilled" at bounding box center [169, 209] width 123 height 30
type input "*********"
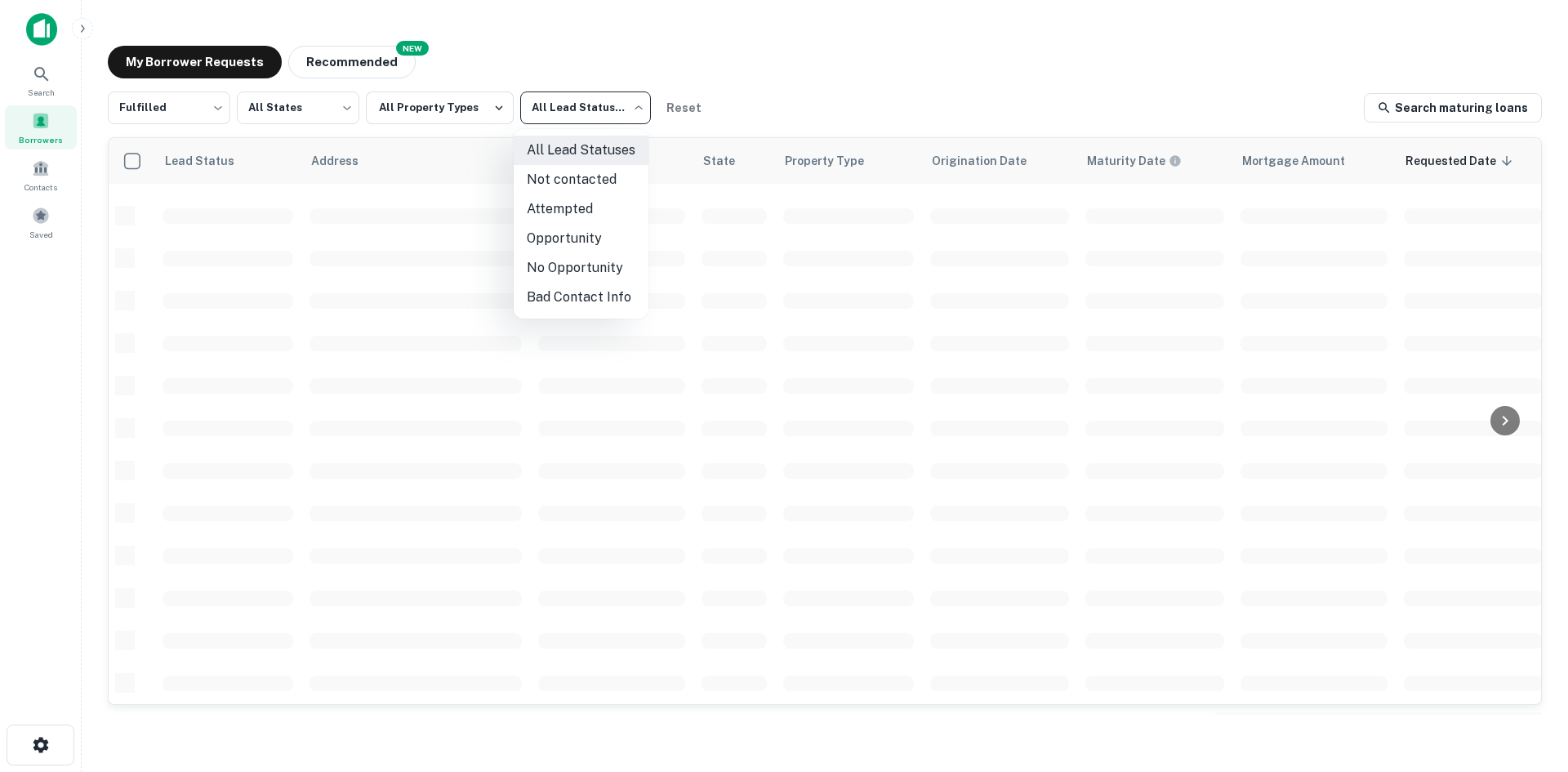
click at [547, 111] on body "Search Borrowers Contacts Saved My Borrower Requests NEW Recommended Fulfilled …" at bounding box center [784, 386] width 1568 height 772
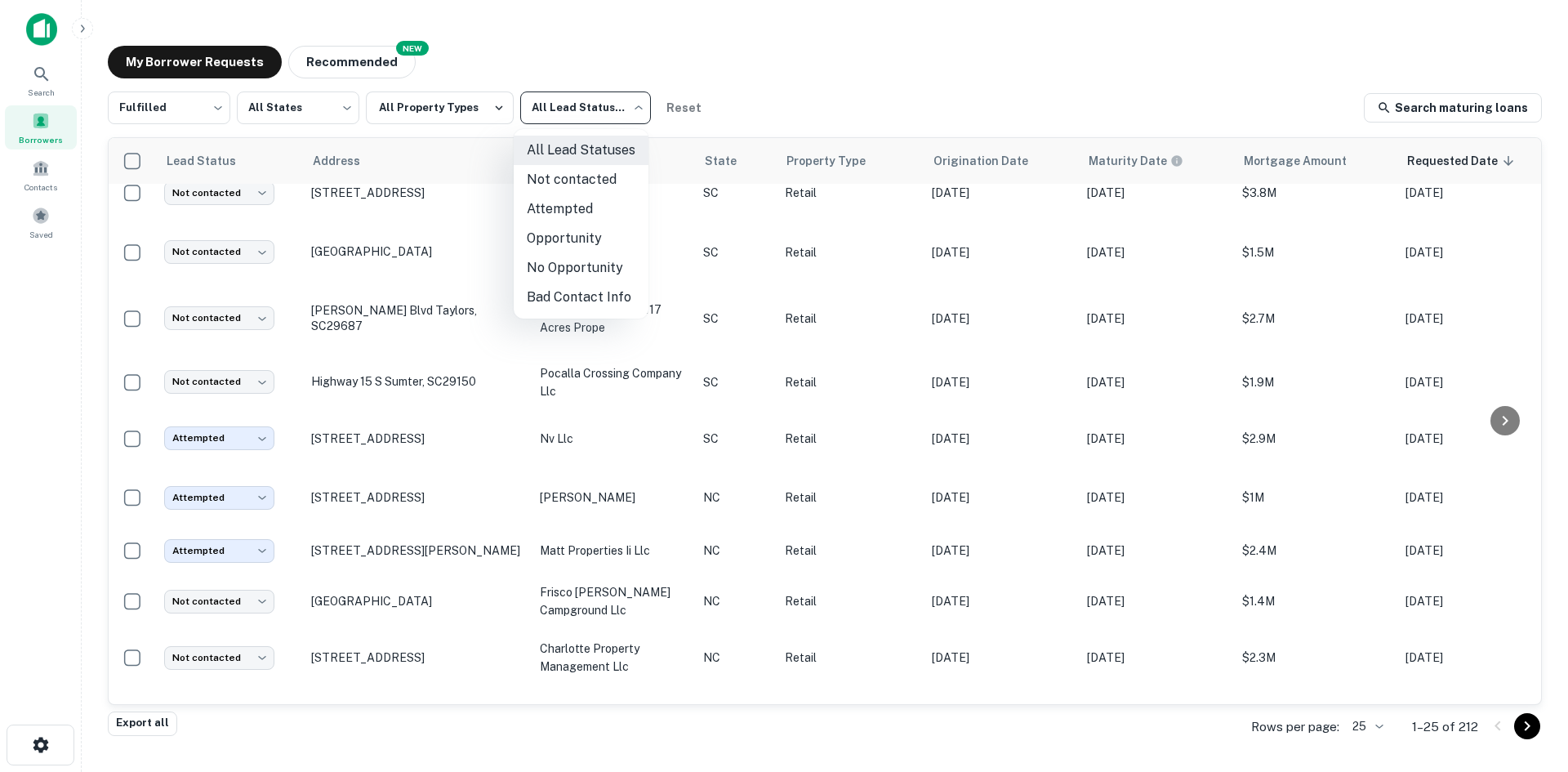
click at [574, 192] on li "Not contacted" at bounding box center [581, 180] width 135 height 30
type input "****"
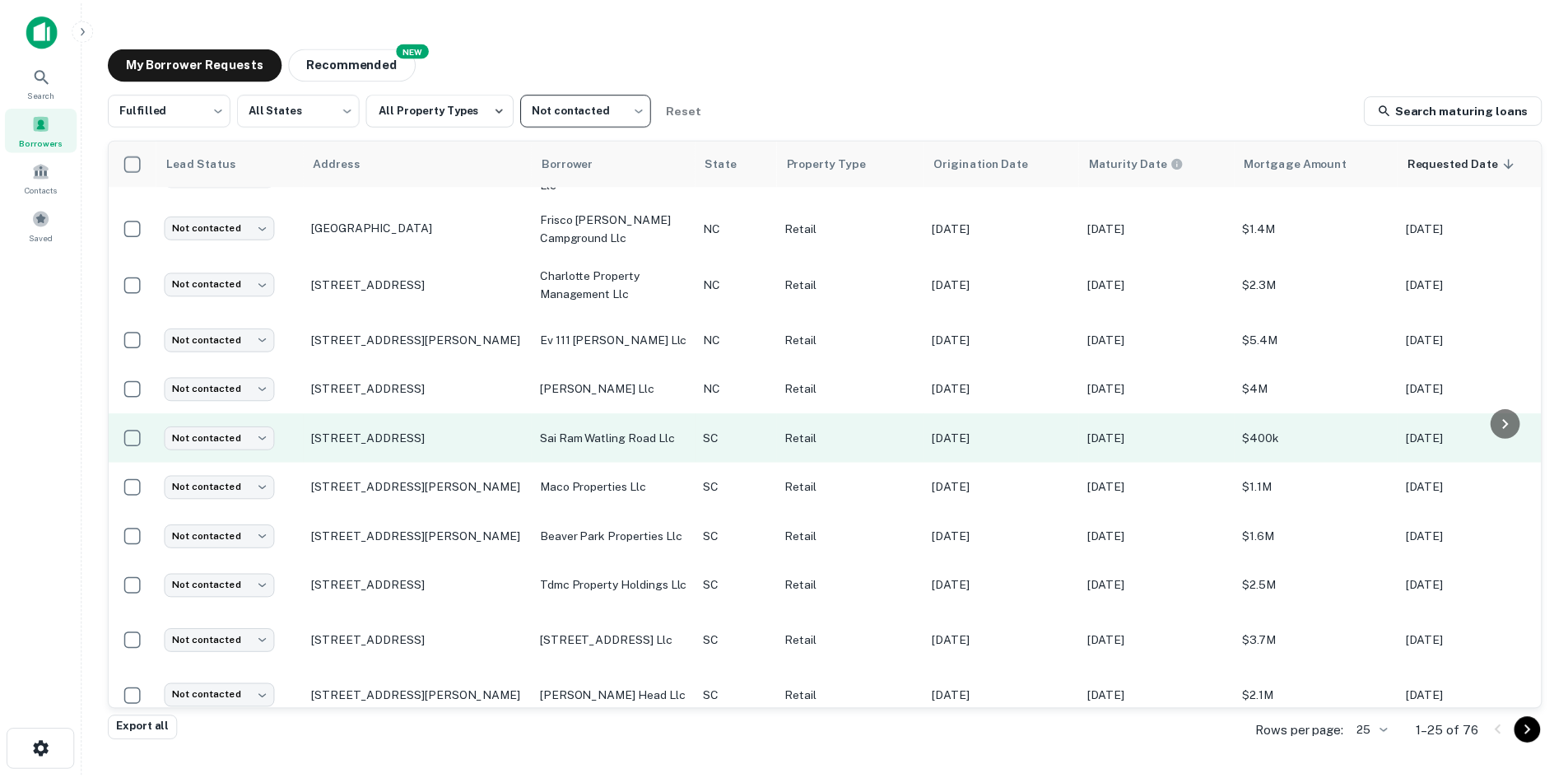
scroll to position [640, 0]
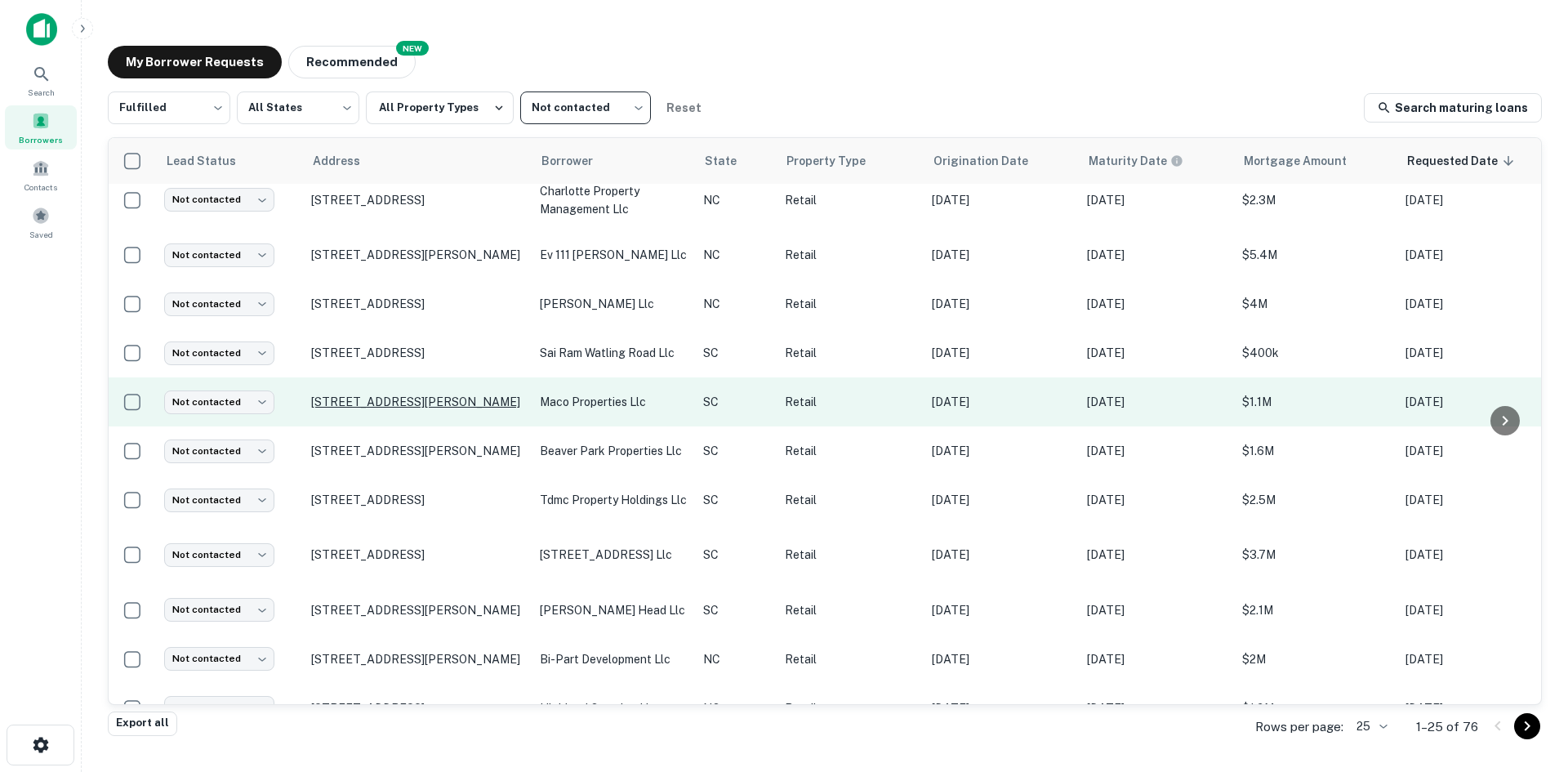
click at [353, 399] on p "[STREET_ADDRESS][PERSON_NAME]" at bounding box center [417, 402] width 212 height 15
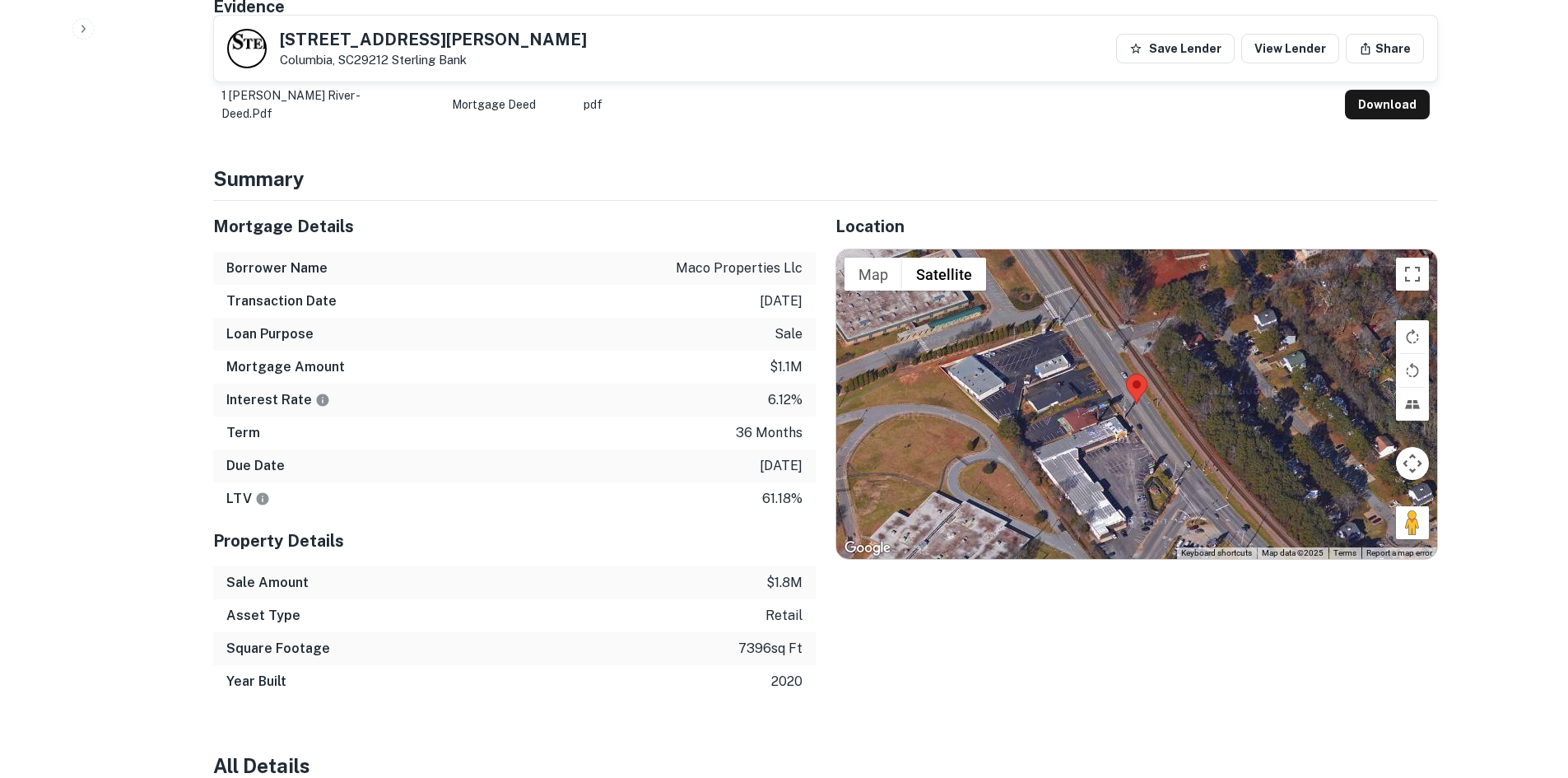
scroll to position [824, 0]
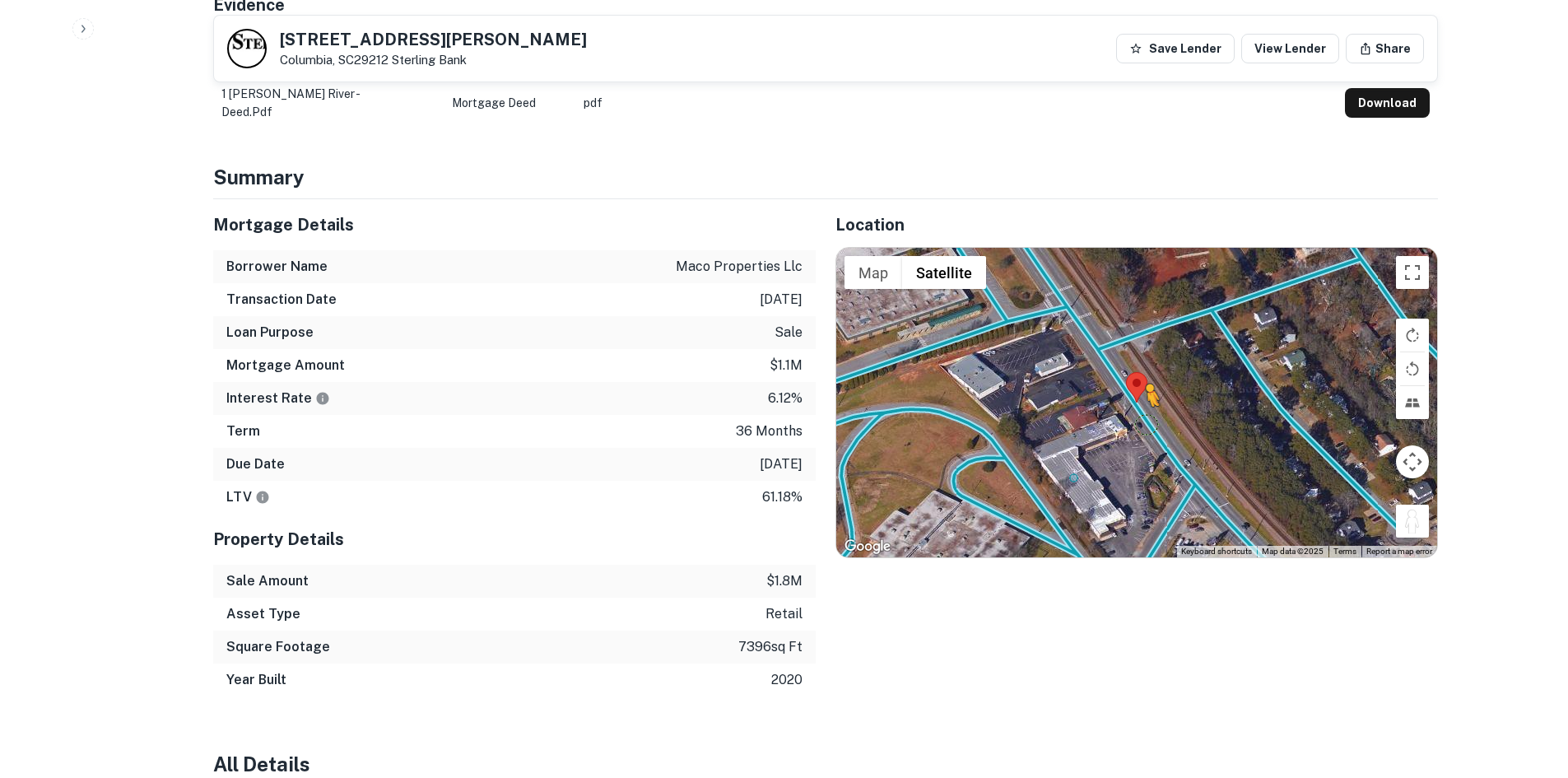
drag, startPoint x: 1407, startPoint y: 503, endPoint x: 1147, endPoint y: 405, distance: 277.9
click at [1147, 405] on div "To activate drag with keyboard, press Alt + Enter. Once in keyboard drag state,…" at bounding box center [1137, 402] width 601 height 310
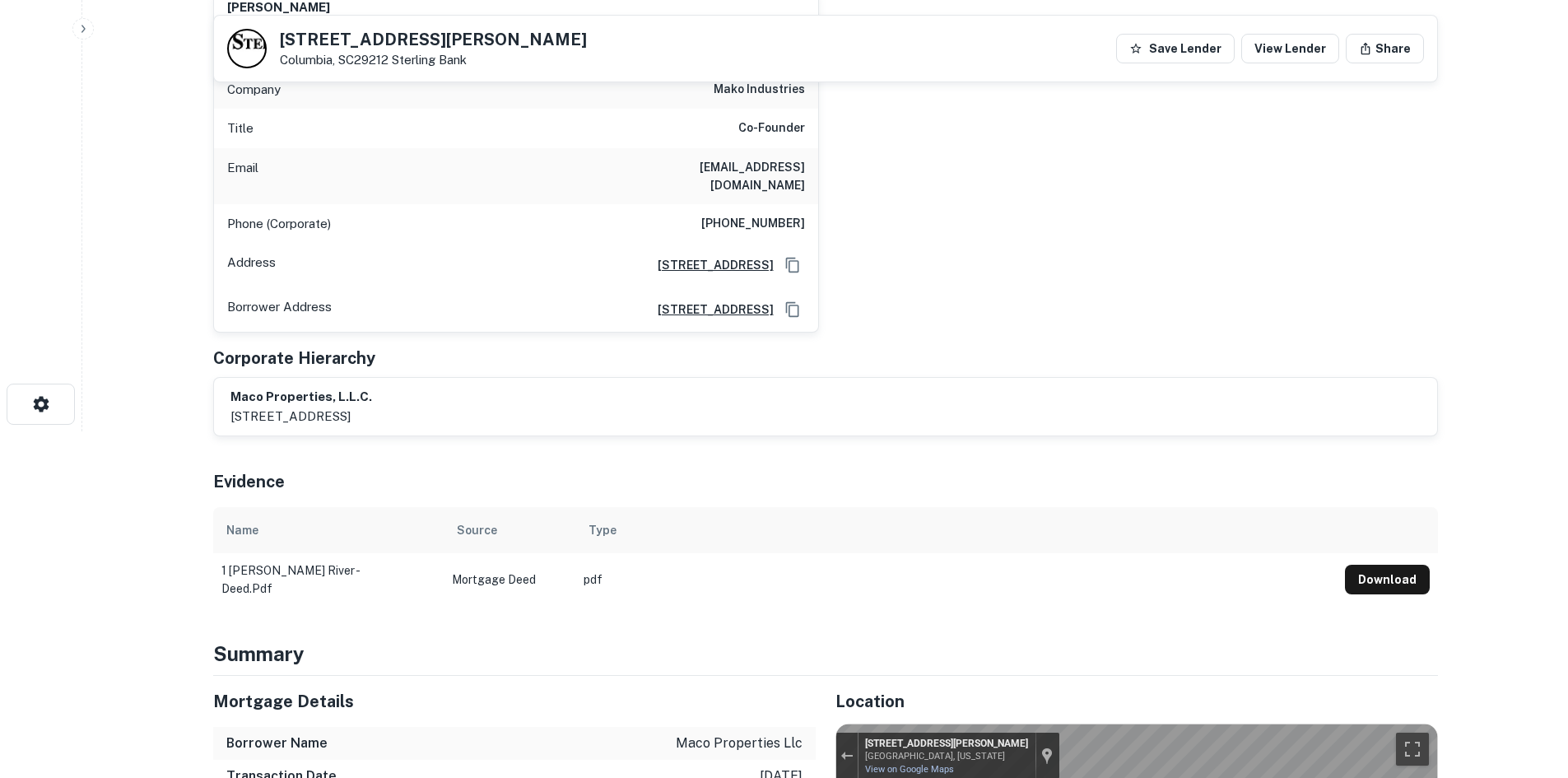
scroll to position [329, 0]
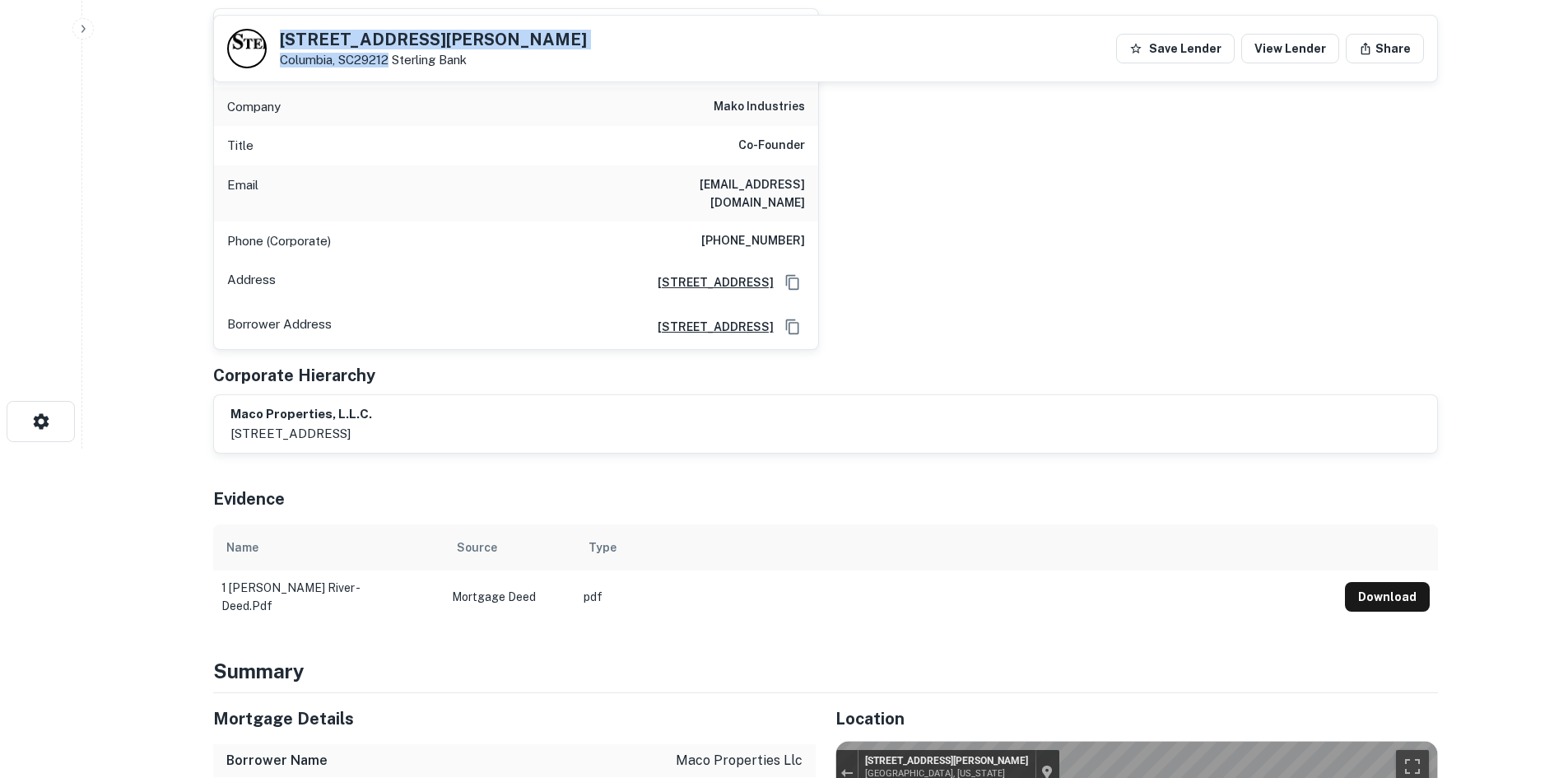
drag, startPoint x: 270, startPoint y: 33, endPoint x: 392, endPoint y: 63, distance: 125.6
click at [392, 63] on div "[STREET_ADDRESS][PERSON_NAME] Sterling Bank" at bounding box center [406, 48] width 360 height 40
copy div "[STREET_ADDRESS][PERSON_NAME]"
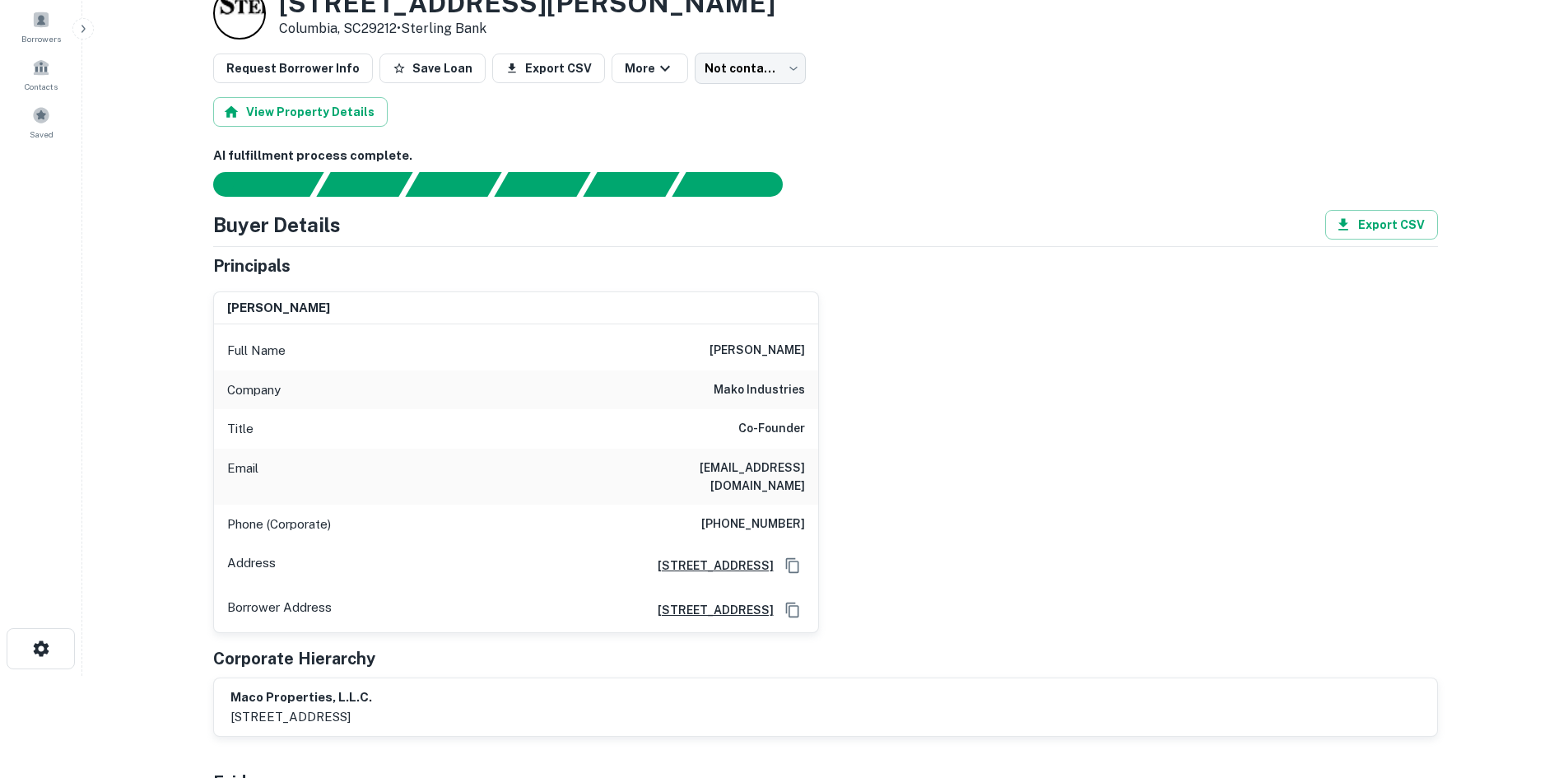
scroll to position [83, 0]
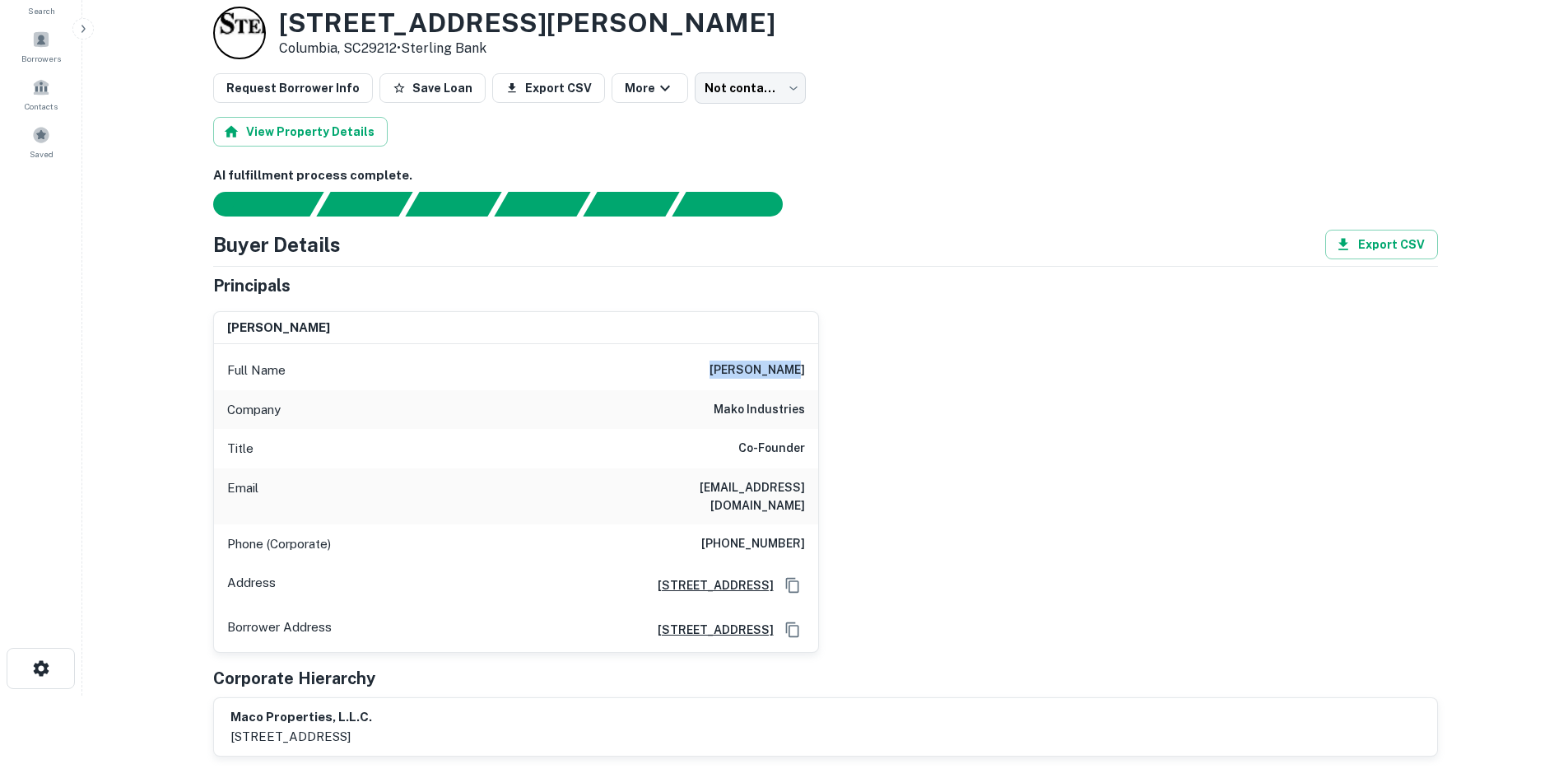
drag, startPoint x: 663, startPoint y: 380, endPoint x: 818, endPoint y: 371, distance: 155.3
click at [818, 371] on div "[PERSON_NAME] Full Name [PERSON_NAME] Company mako industries Title Co-Founder …" at bounding box center [516, 482] width 606 height 342
drag, startPoint x: 655, startPoint y: 485, endPoint x: 851, endPoint y: 490, distance: 196.1
click at [851, 490] on div "[PERSON_NAME] Full Name [PERSON_NAME] Company mako industries Title Co-Founder …" at bounding box center [819, 476] width 1238 height 356
copy h6 "[EMAIL_ADDRESS][DOMAIN_NAME]"
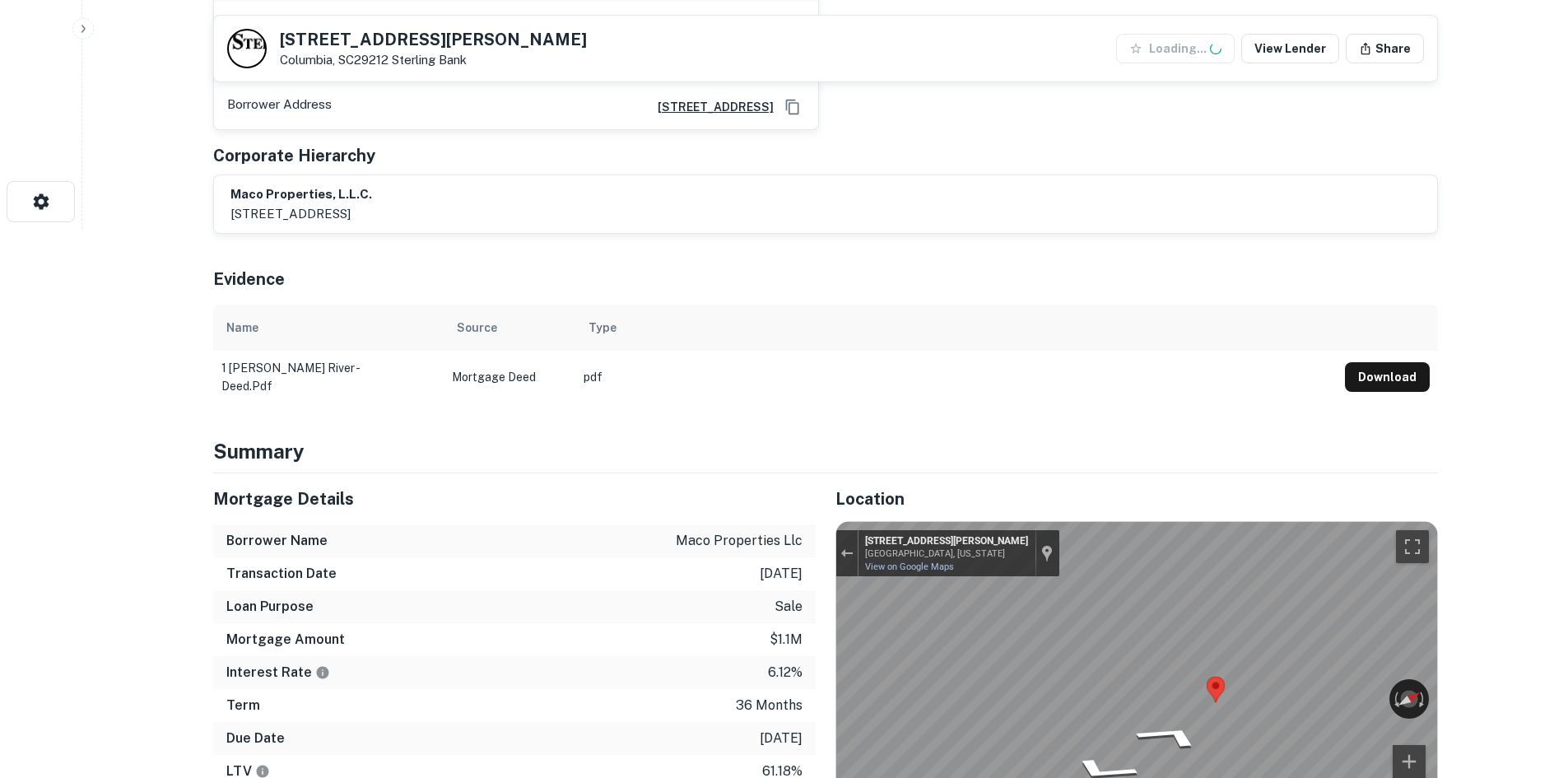
scroll to position [576, 0]
